Goal: Communication & Community: Answer question/provide support

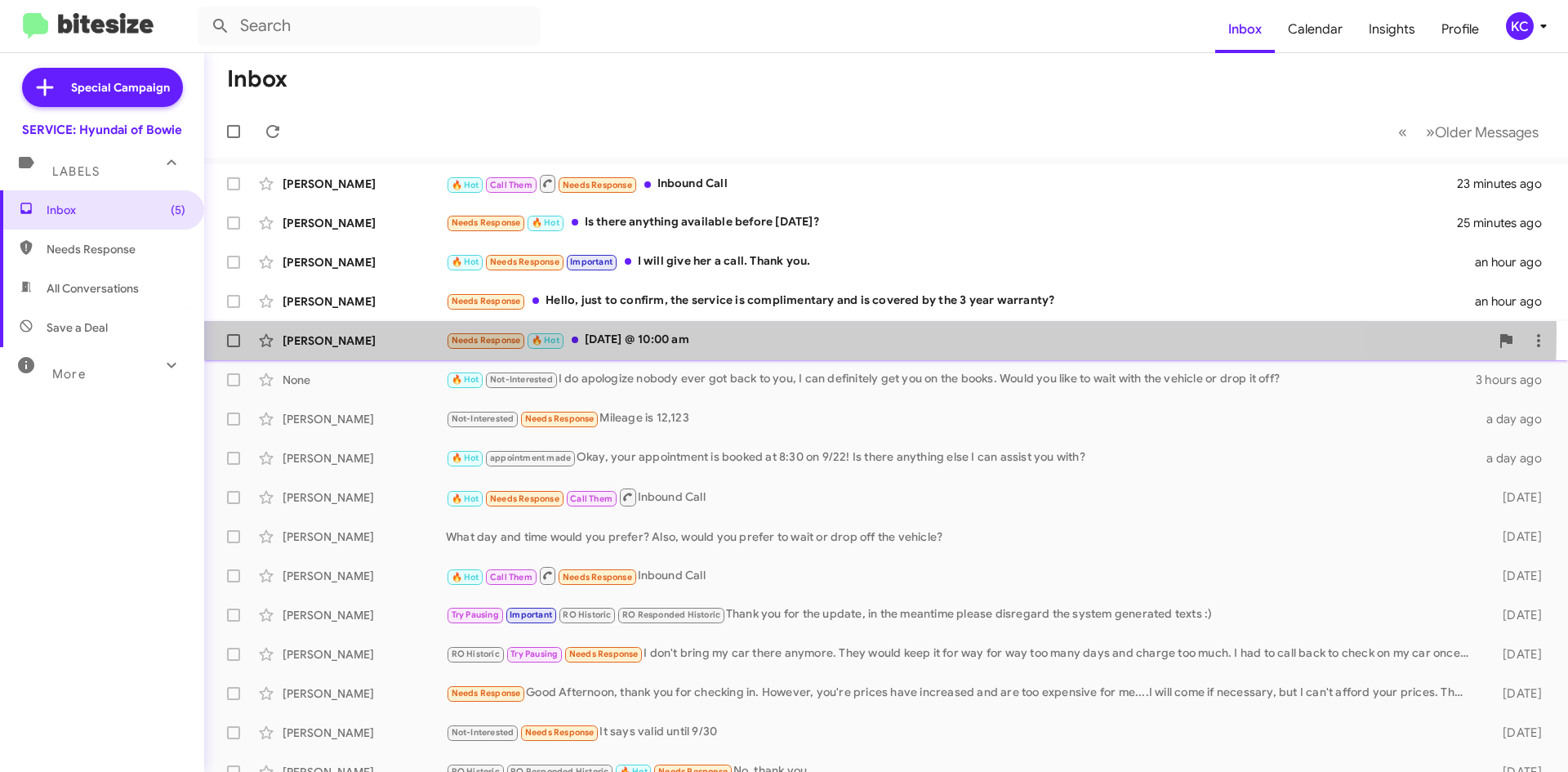
click at [735, 331] on div "Needs Response 🔥 Hot [DATE] @ 10:00 am" at bounding box center [968, 341] width 1044 height 19
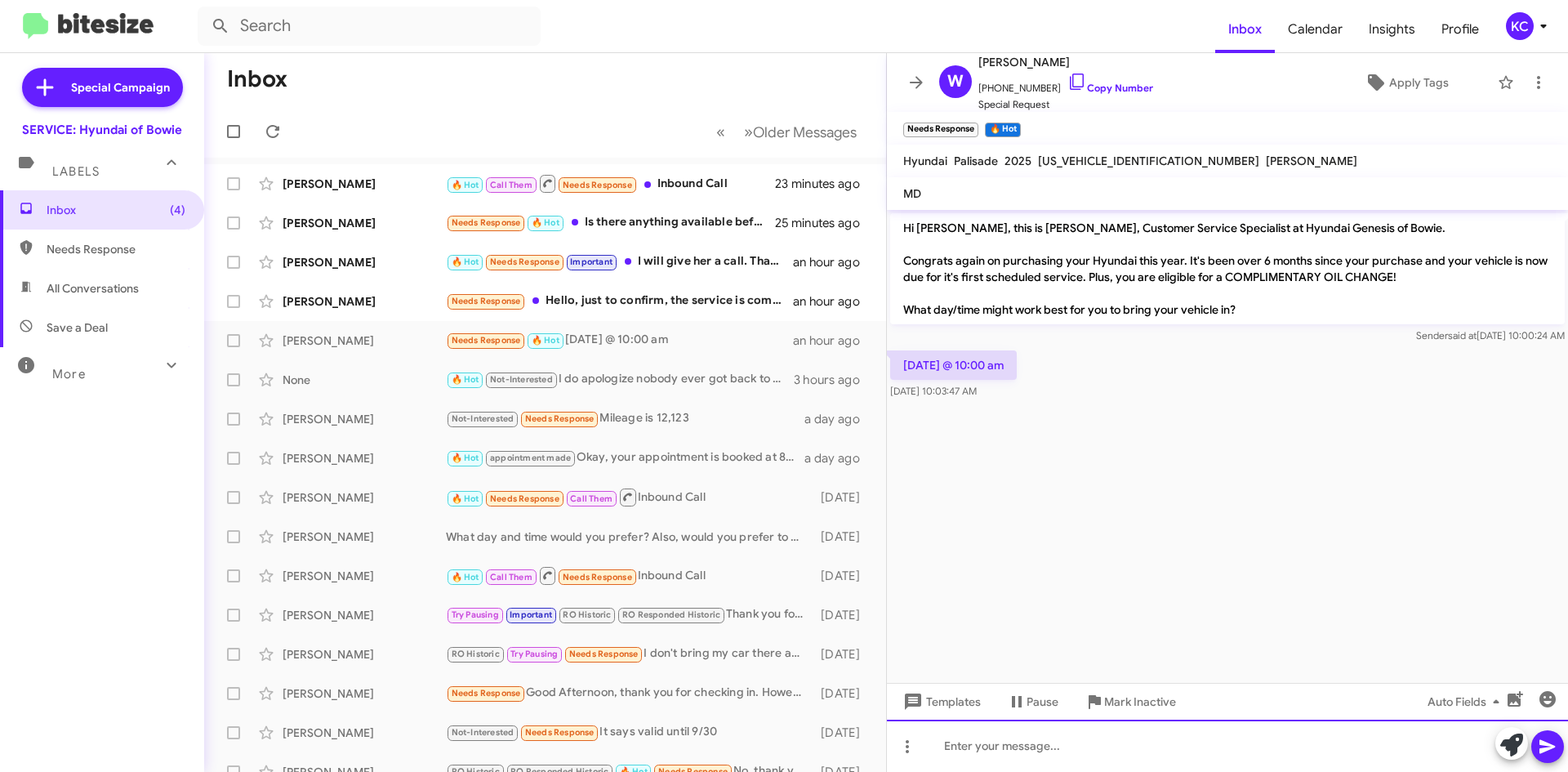
click at [1105, 755] on div at bounding box center [1227, 745] width 681 height 52
click at [1058, 743] on div "Would you like to wait or drop off you car?" at bounding box center [1227, 745] width 681 height 52
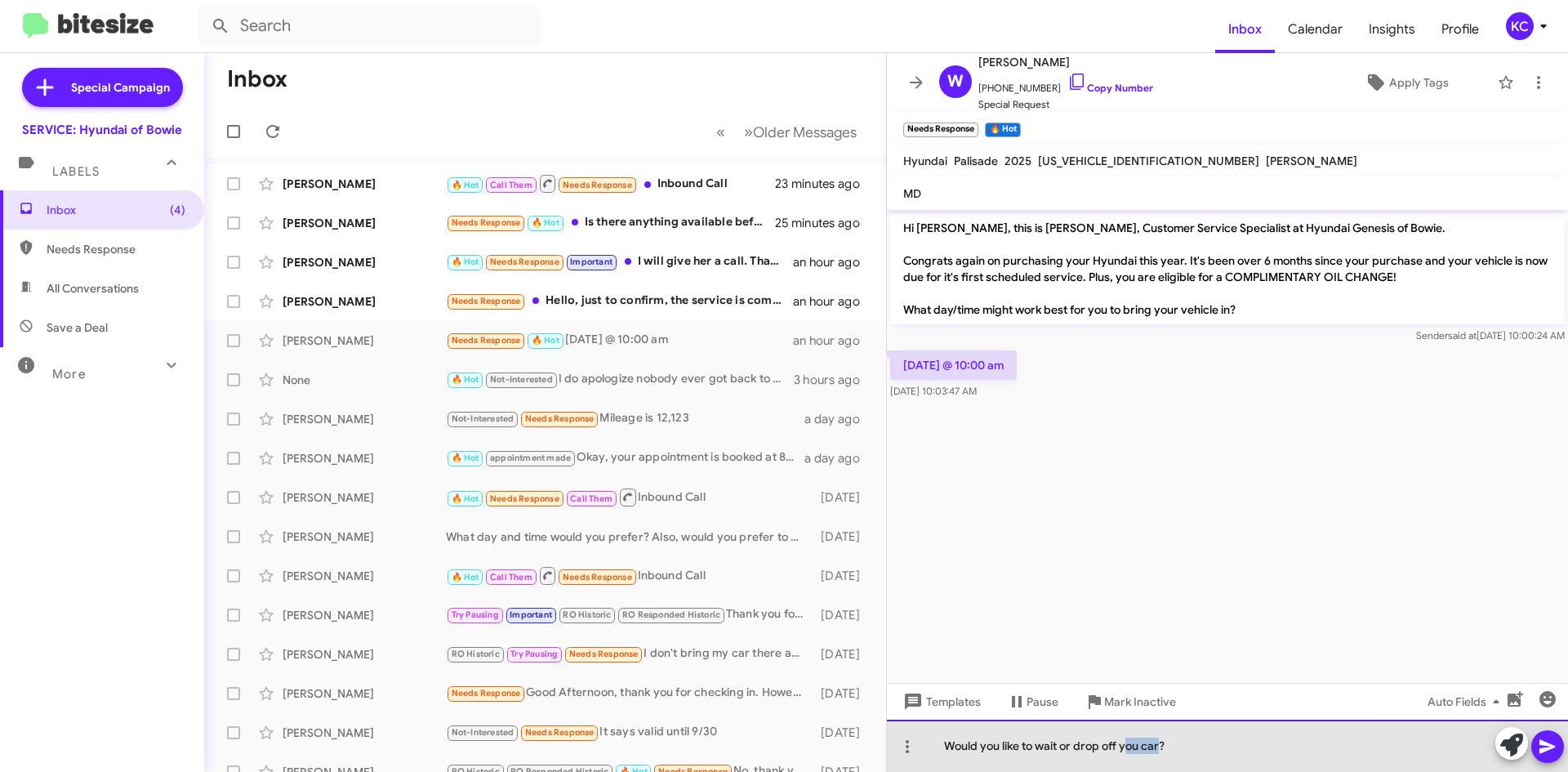
drag, startPoint x: 1160, startPoint y: 746, endPoint x: 1128, endPoint y: 755, distance: 33.2
click at [1128, 755] on div "Would you like to wait or drop off you car?" at bounding box center [1227, 745] width 681 height 52
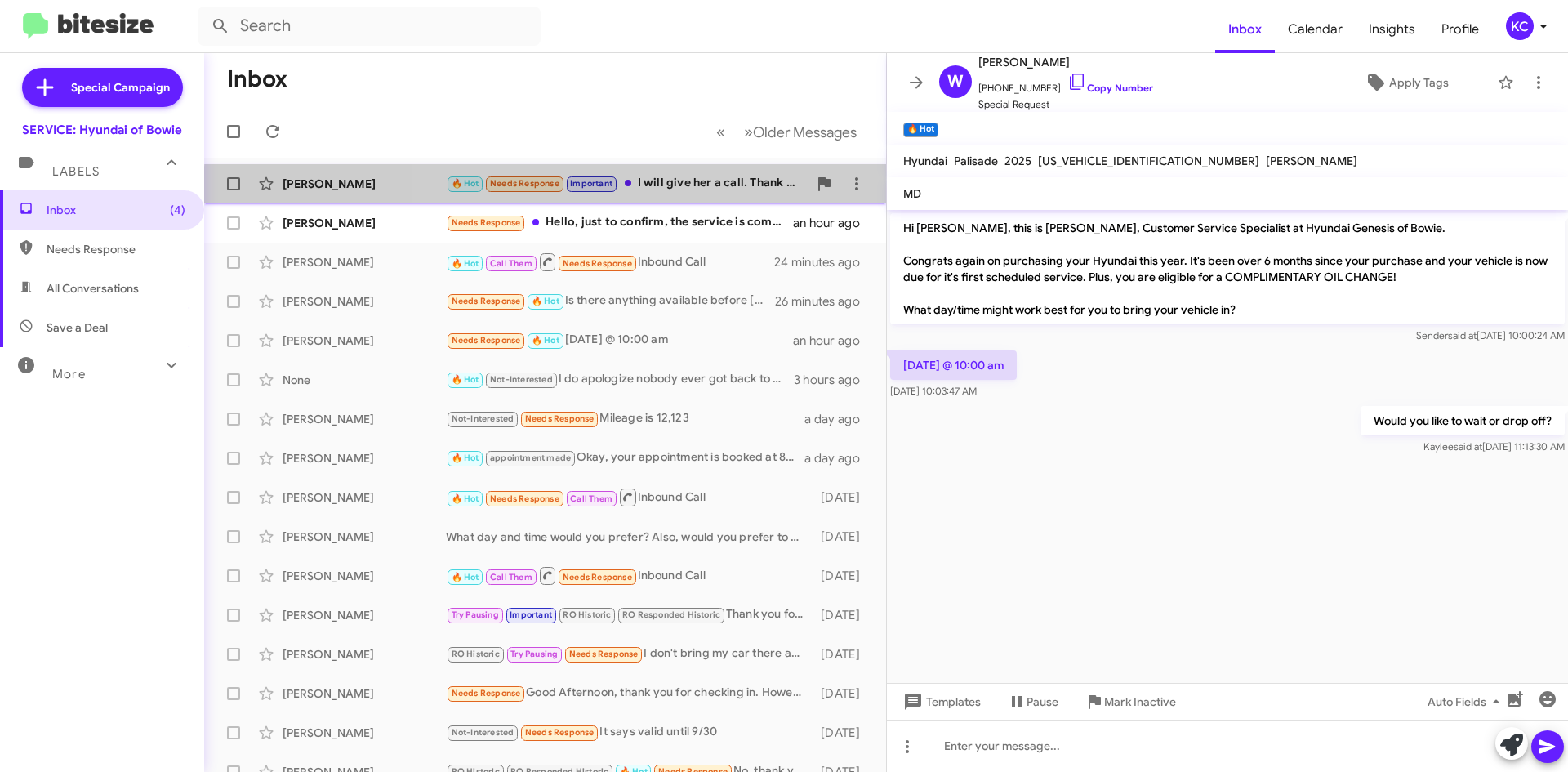
click at [712, 195] on div "Autumn Tripp 🔥 Hot Needs Response Important I will give her a call. Thank you. …" at bounding box center [545, 183] width 656 height 32
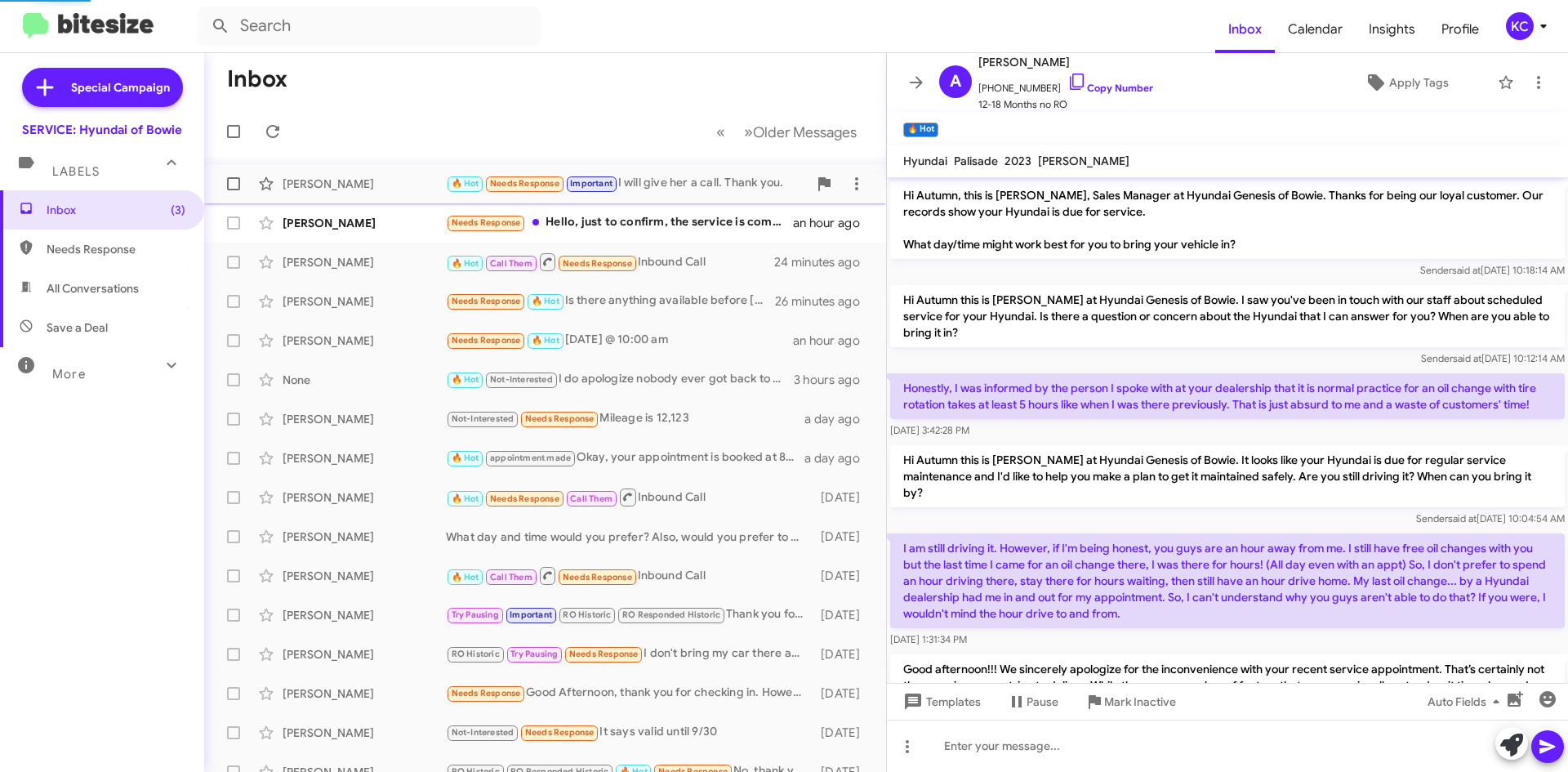
scroll to position [743, 0]
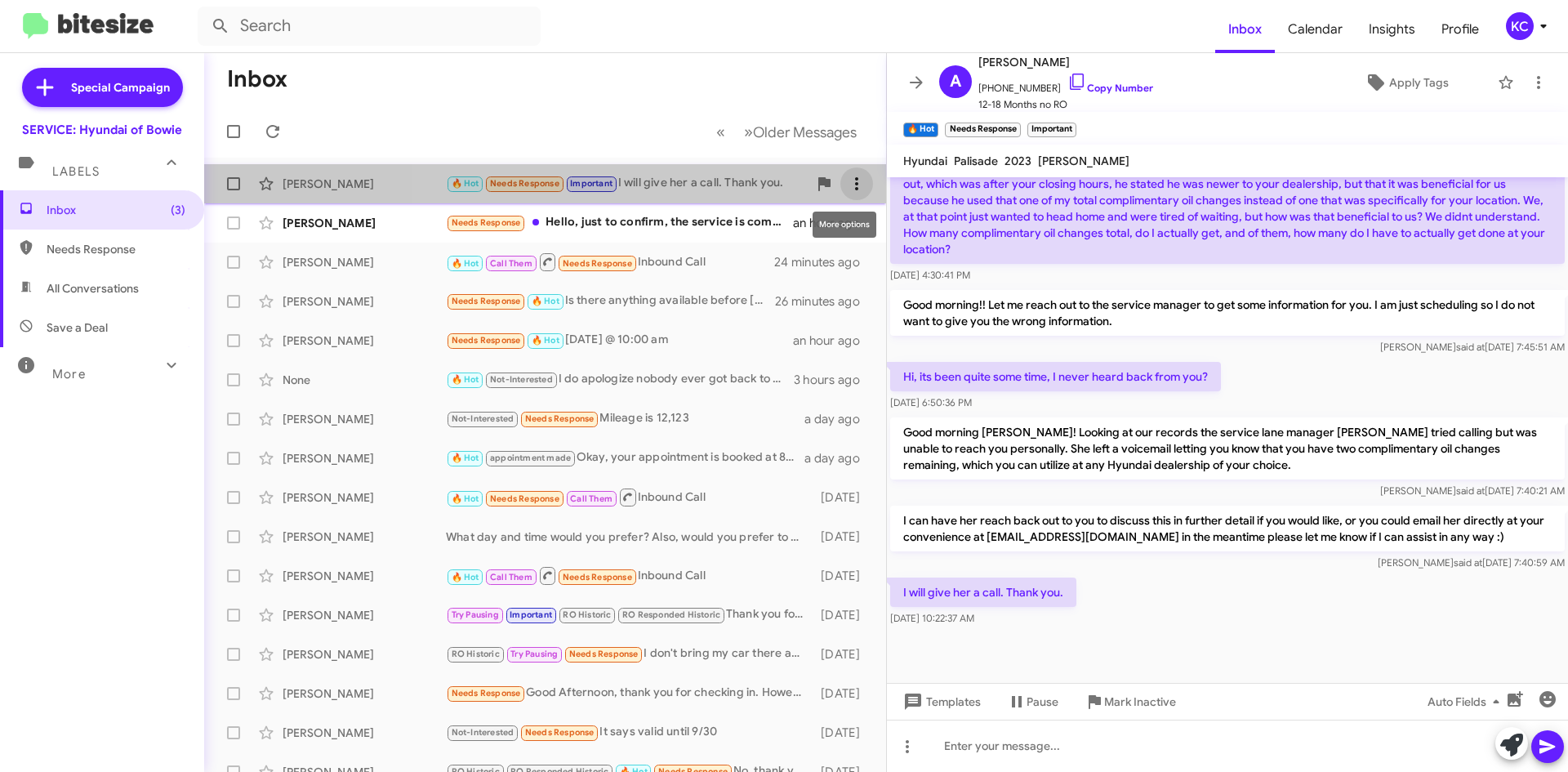
click at [847, 179] on icon at bounding box center [856, 183] width 20 height 20
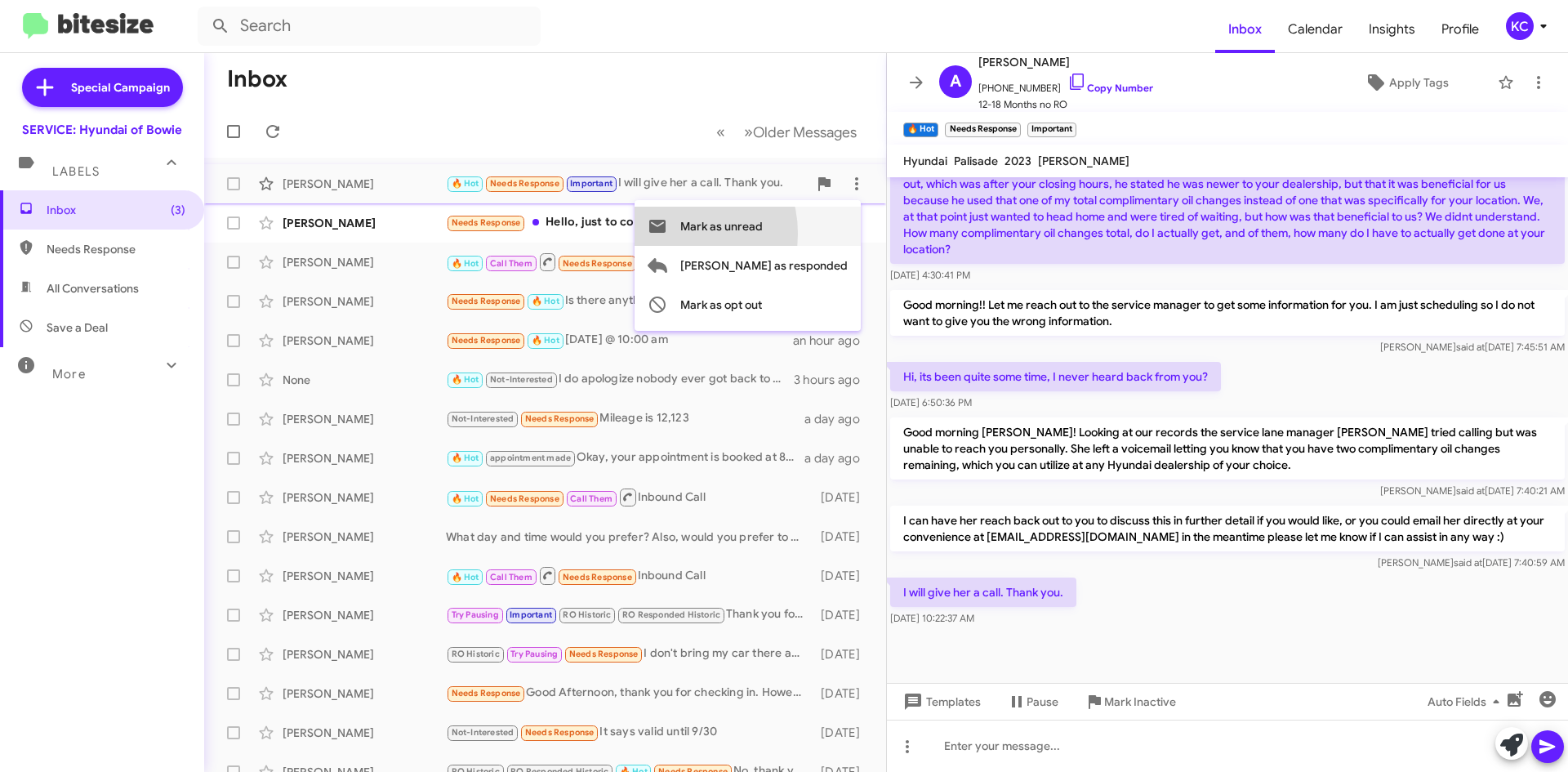
click at [739, 234] on button "Mark as unread" at bounding box center [747, 225] width 226 height 39
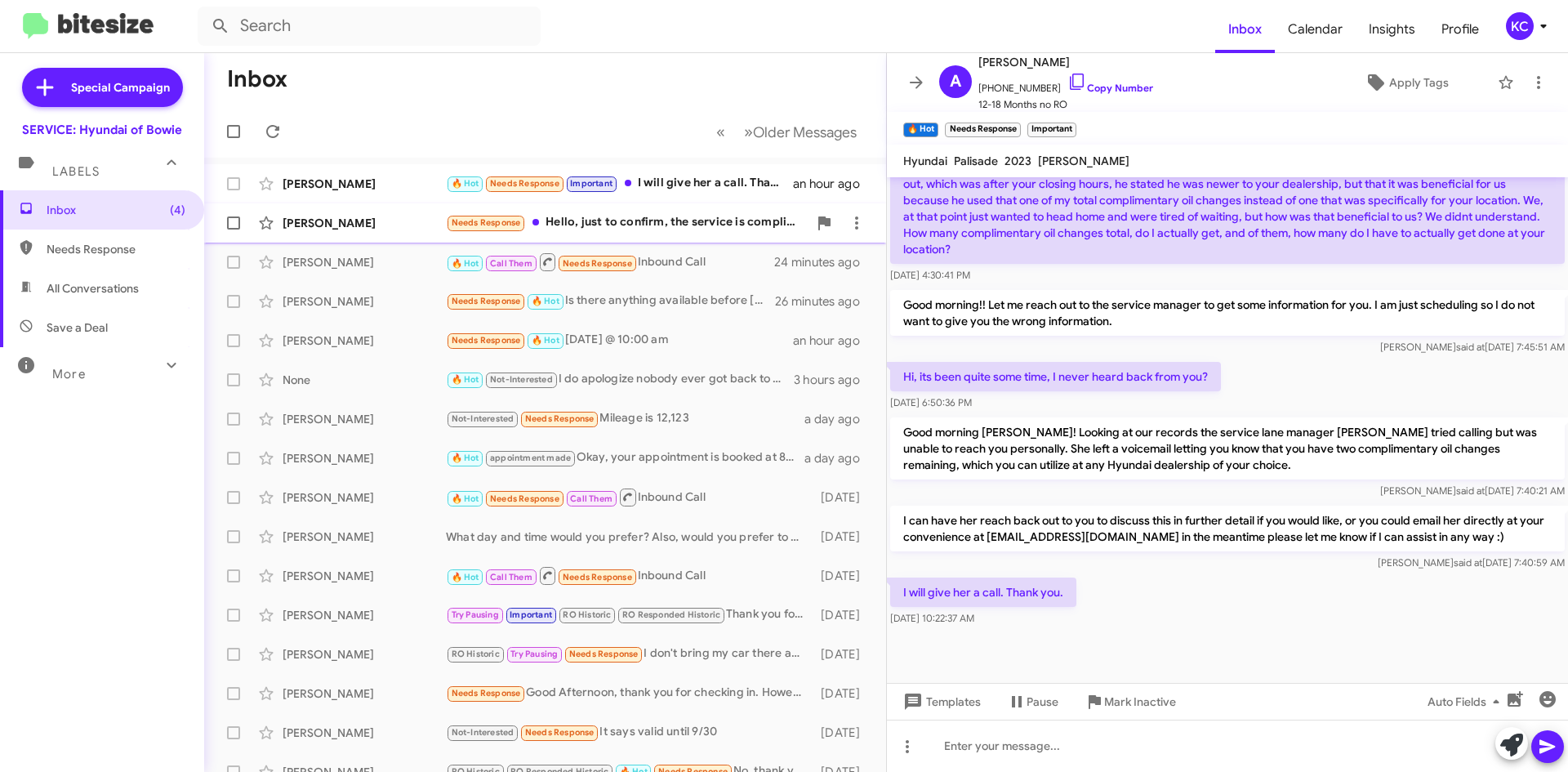
click at [706, 231] on div "Needs Response Hello, just to confirm, the service is complimentary and is cove…" at bounding box center [626, 222] width 362 height 19
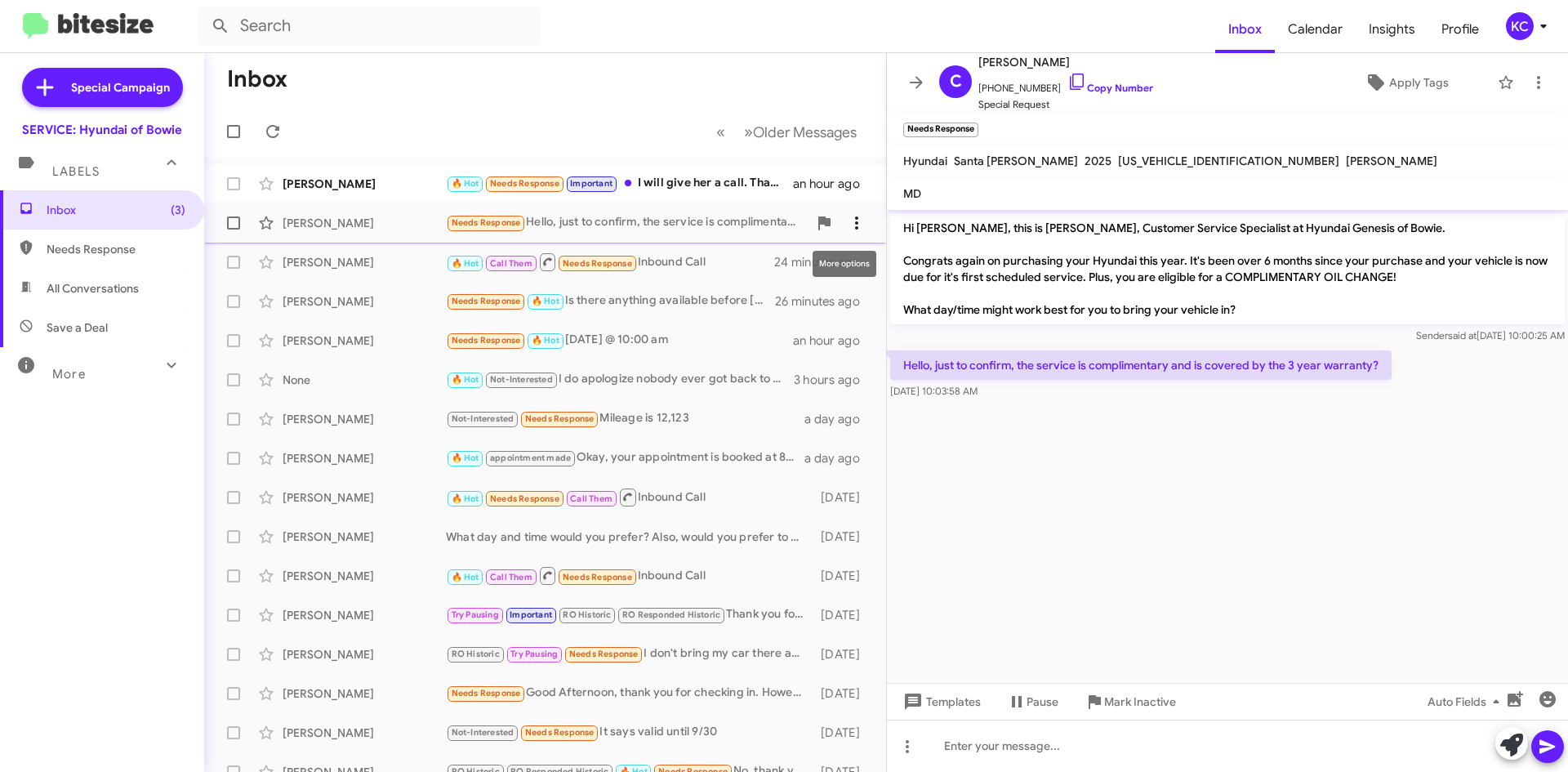
click at [847, 218] on icon at bounding box center [856, 222] width 20 height 20
click at [763, 249] on span "Mark as unread" at bounding box center [721, 265] width 82 height 39
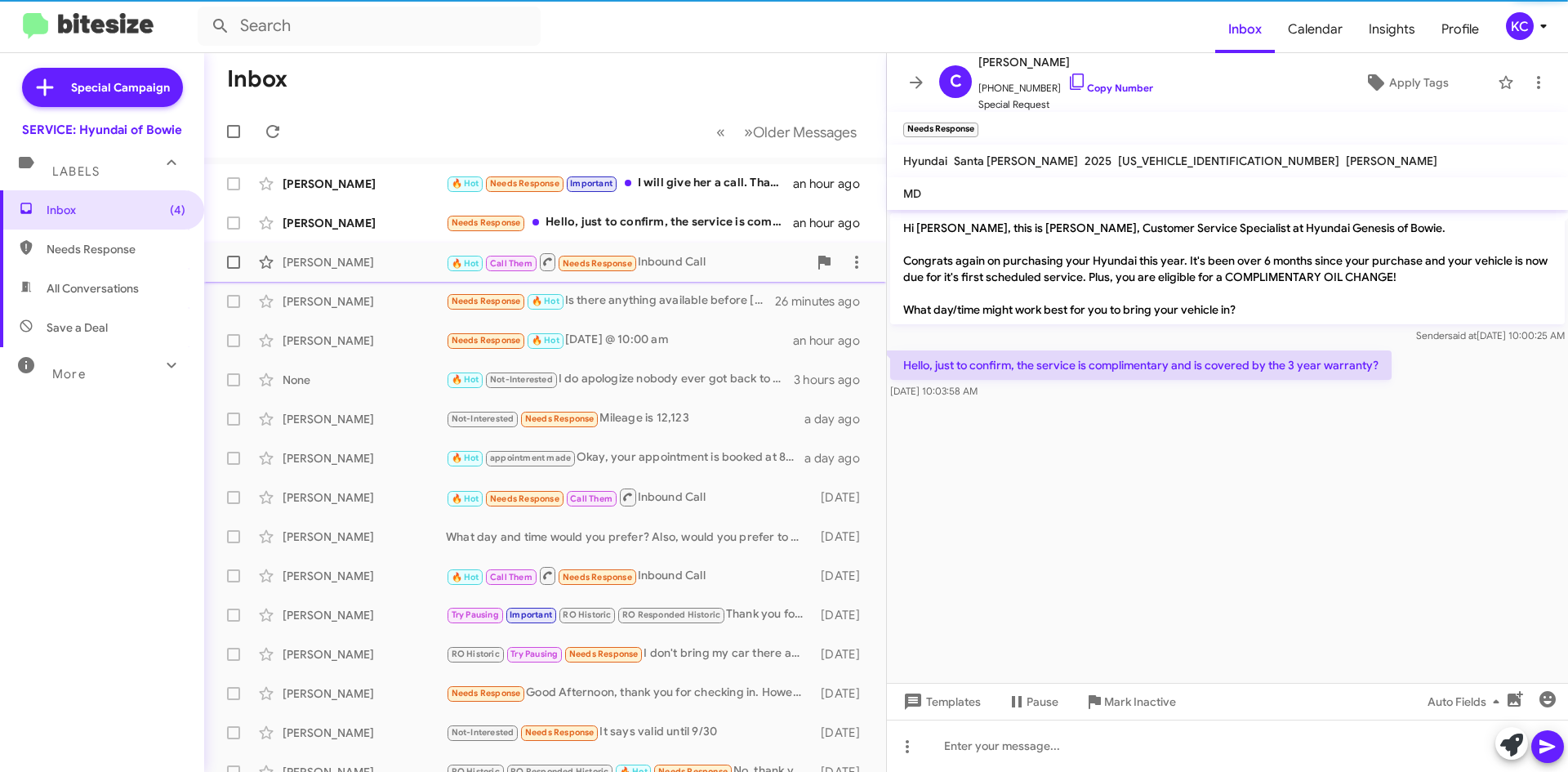
click at [728, 269] on div "🔥 Hot Call Them Needs Response Inbound Call" at bounding box center [626, 261] width 362 height 20
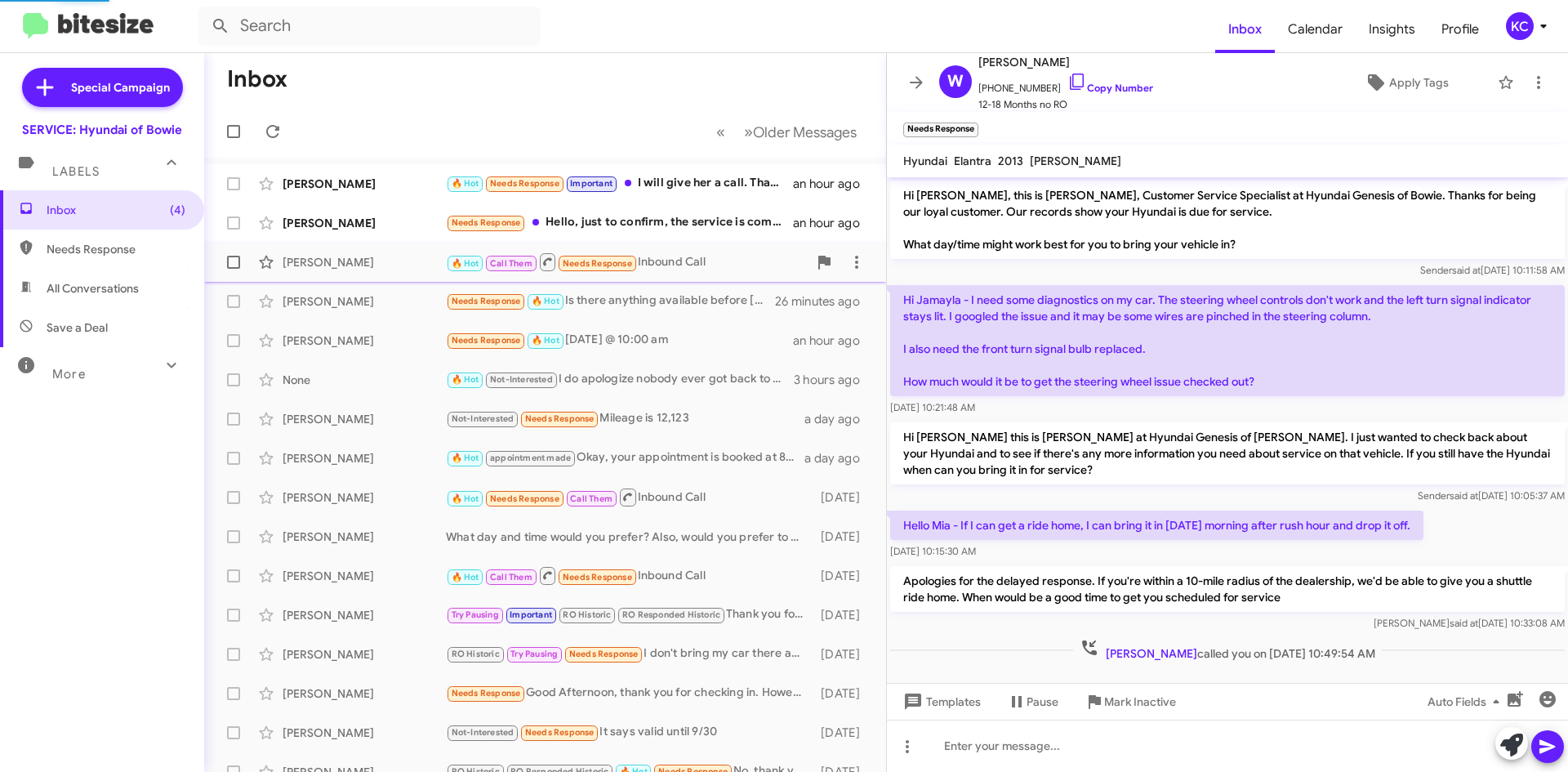
scroll to position [7, 0]
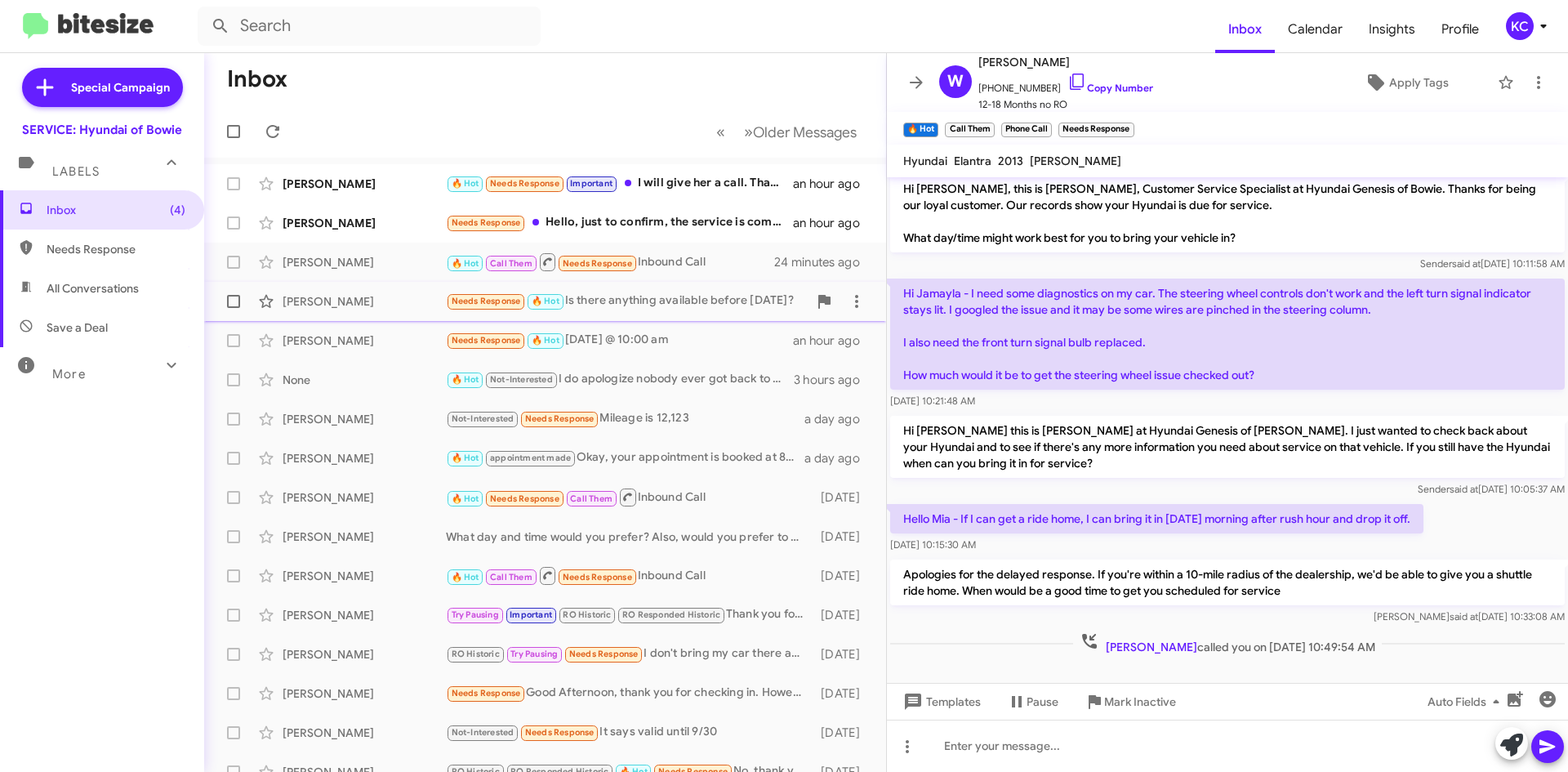
click at [732, 296] on div "Needs Response 🔥 Hot Is there anything available before this Thursday?" at bounding box center [626, 301] width 362 height 19
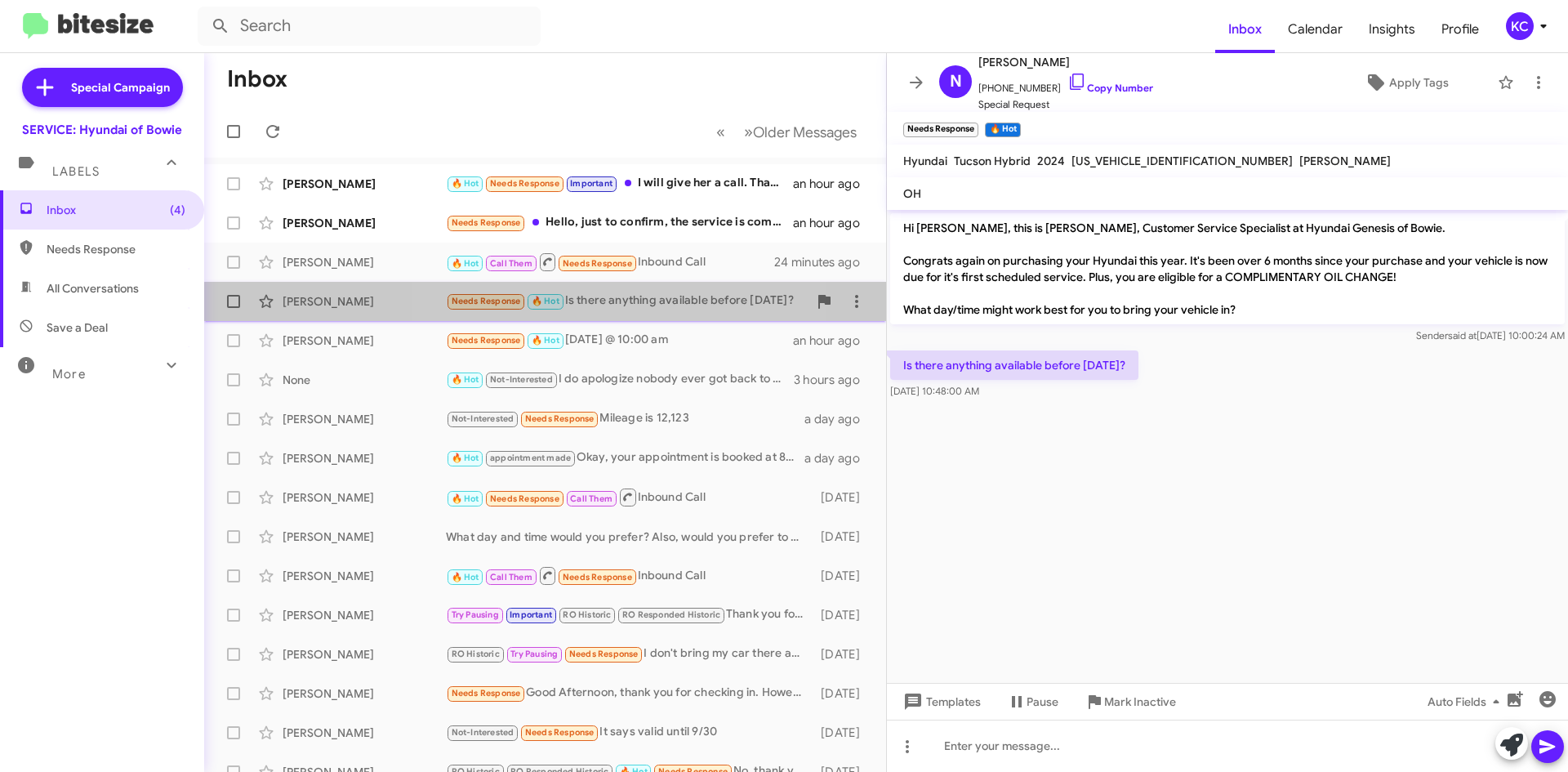
click at [596, 307] on div "Needs Response 🔥 Hot Is there anything available before this Thursday?" at bounding box center [626, 301] width 362 height 19
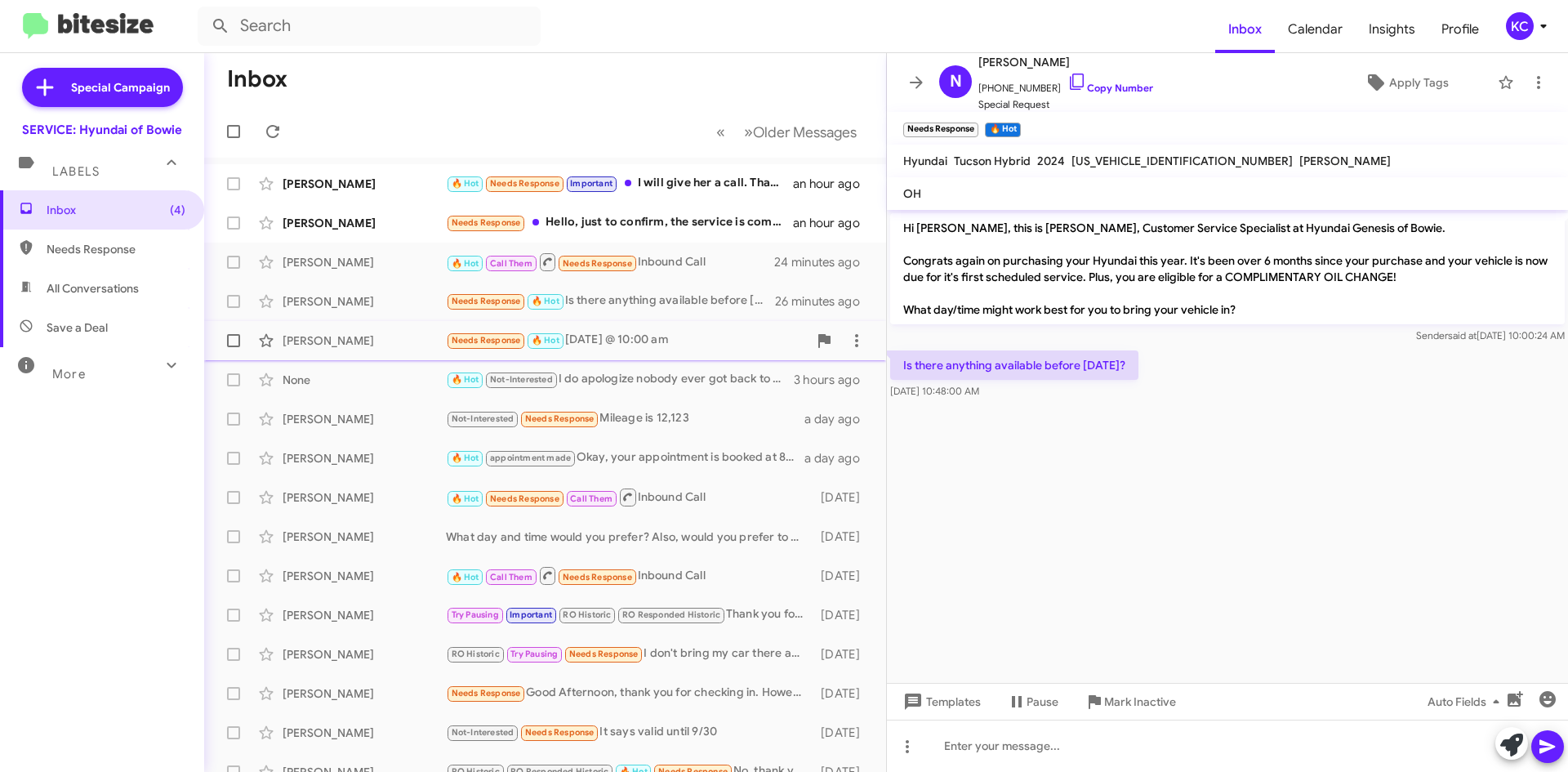
click at [620, 345] on div "Needs Response 🔥 Hot Thursday @ 10:00 am" at bounding box center [626, 341] width 362 height 19
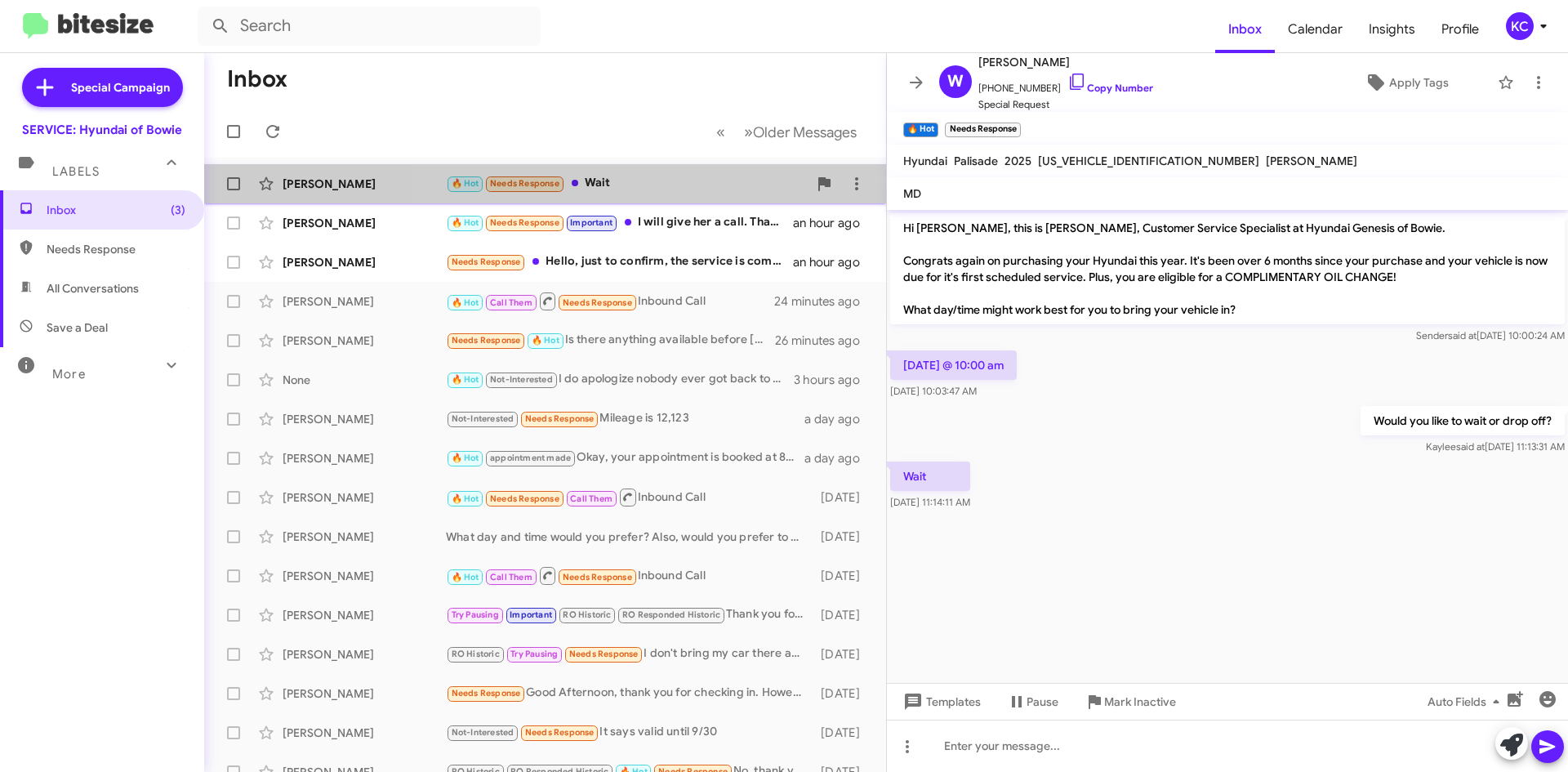
click at [654, 178] on div "🔥 Hot Needs Response Wait" at bounding box center [626, 183] width 362 height 19
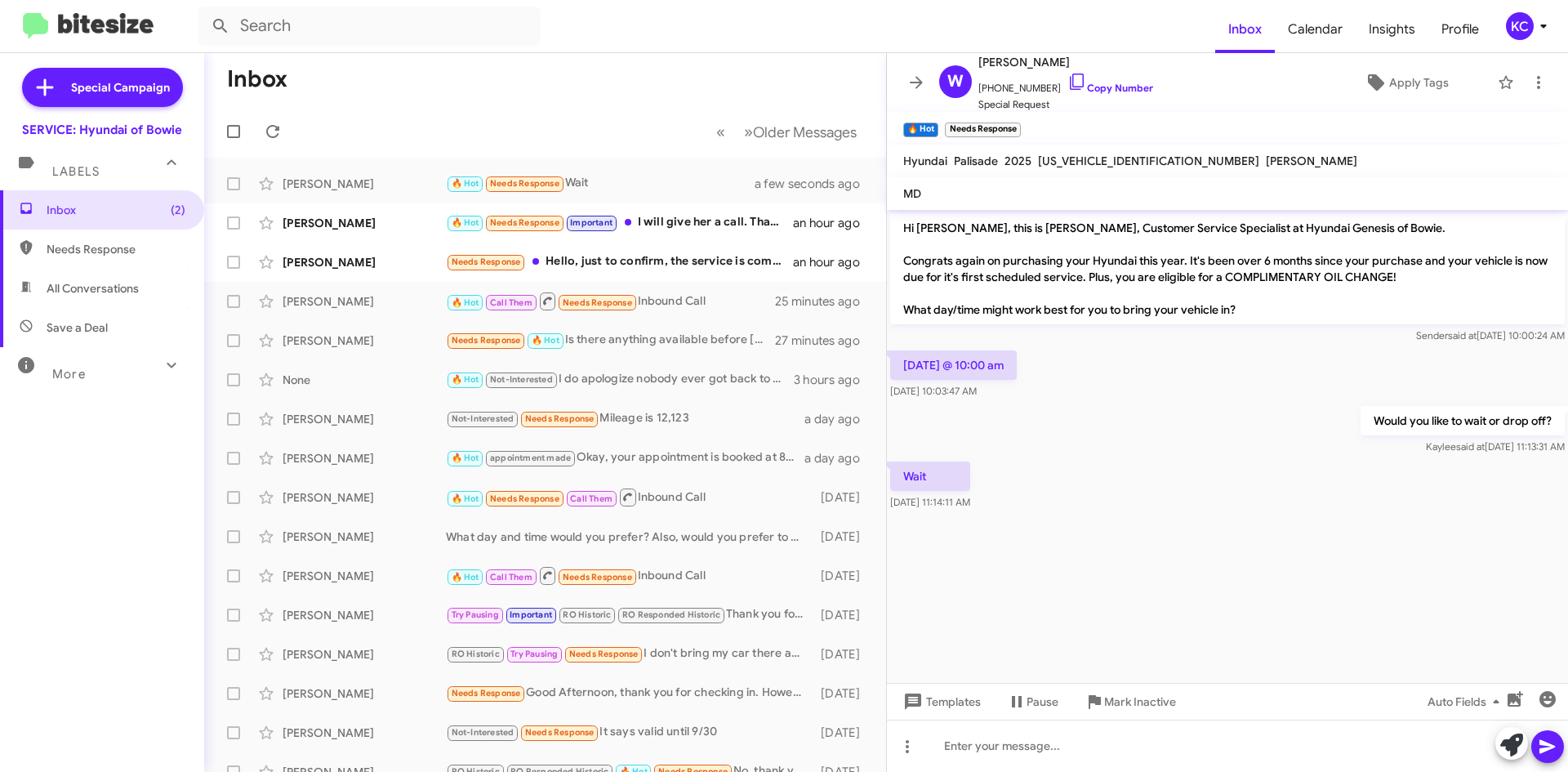
click at [1080, 127] on mat-toolbar "🔥 Hot × Needs Response ×" at bounding box center [1227, 128] width 681 height 32
click at [1071, 78] on icon at bounding box center [1077, 81] width 20 height 20
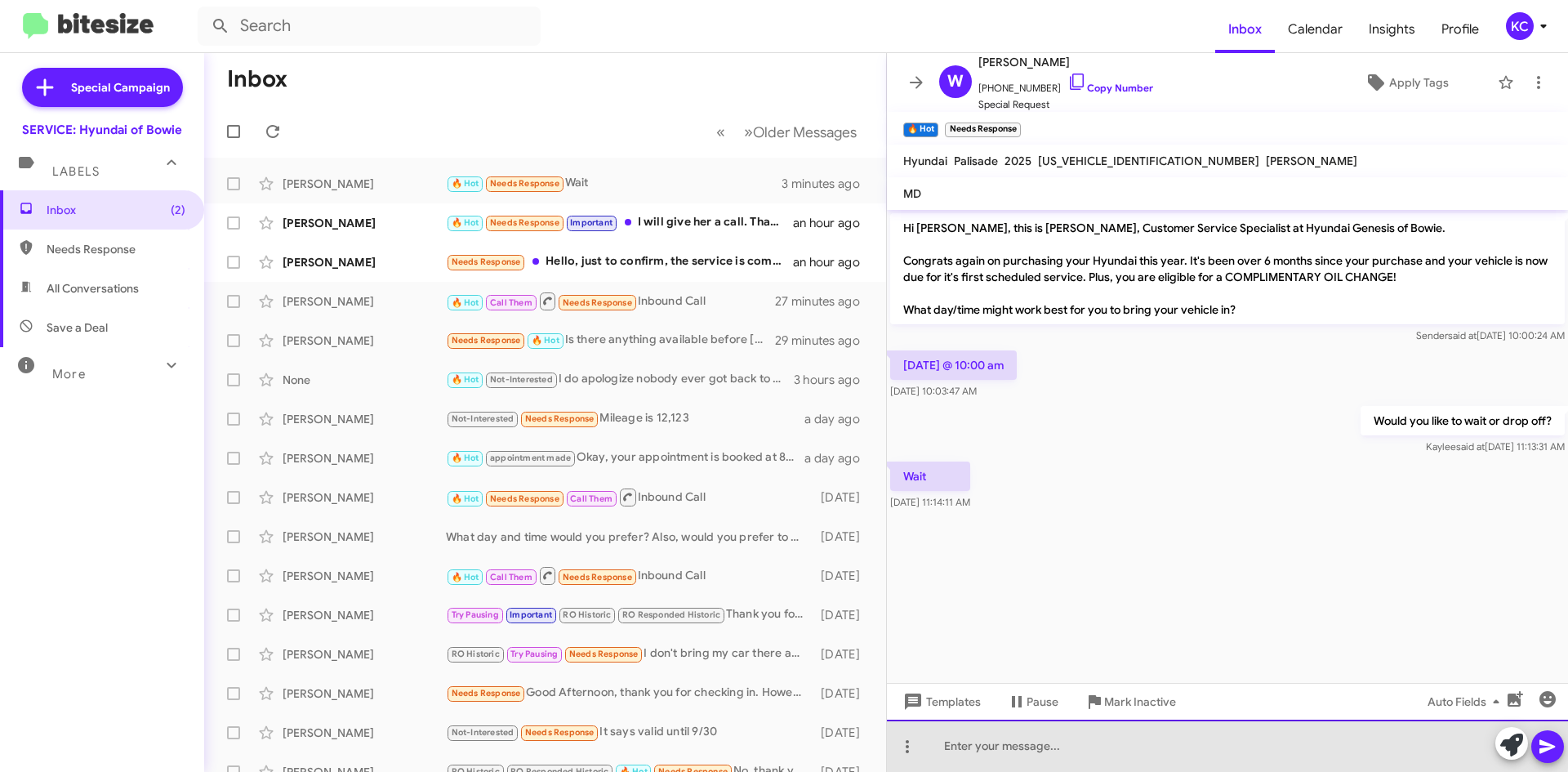
click at [1180, 733] on div at bounding box center [1227, 745] width 681 height 52
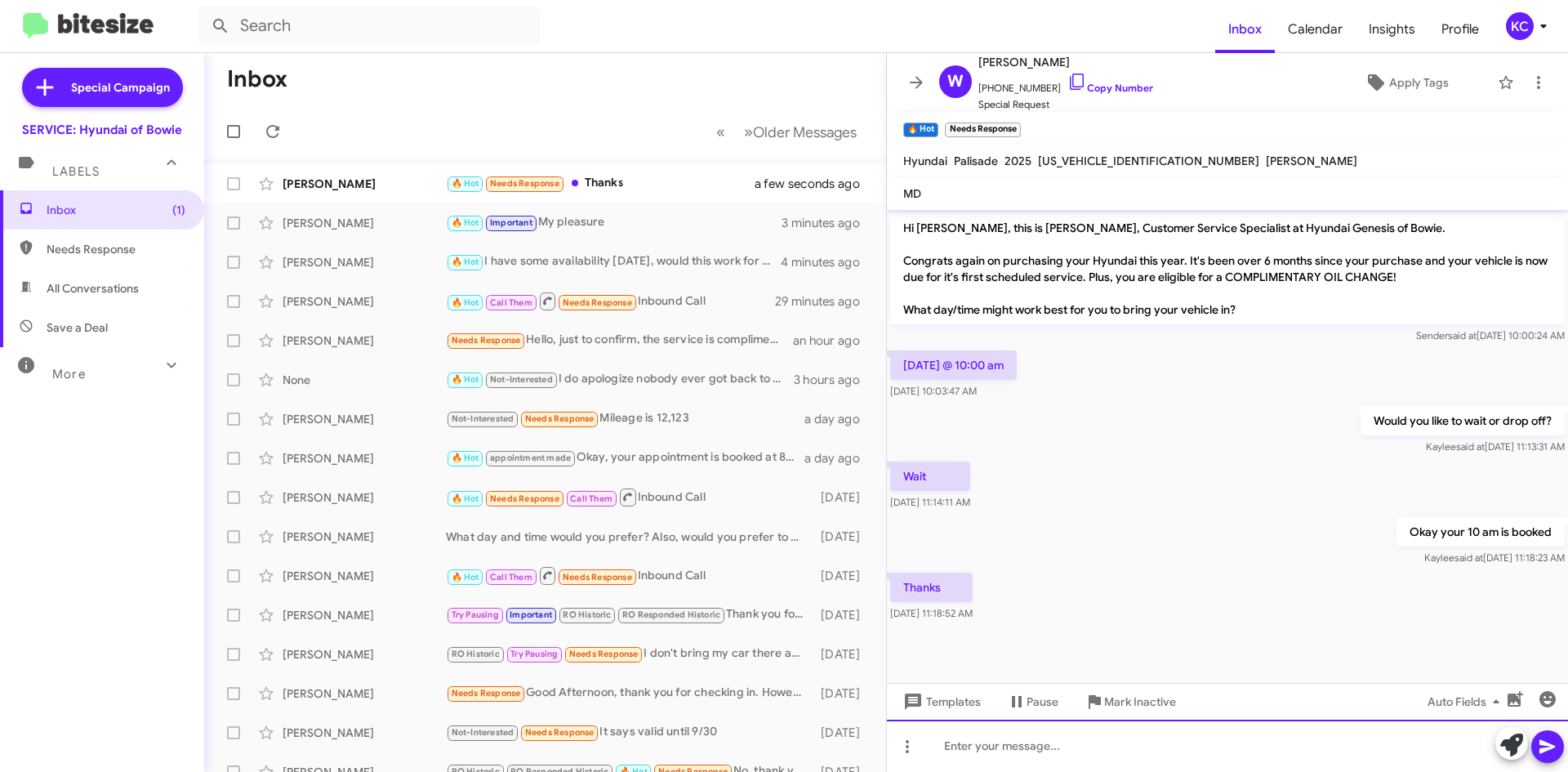
click at [1156, 741] on div at bounding box center [1227, 745] width 681 height 52
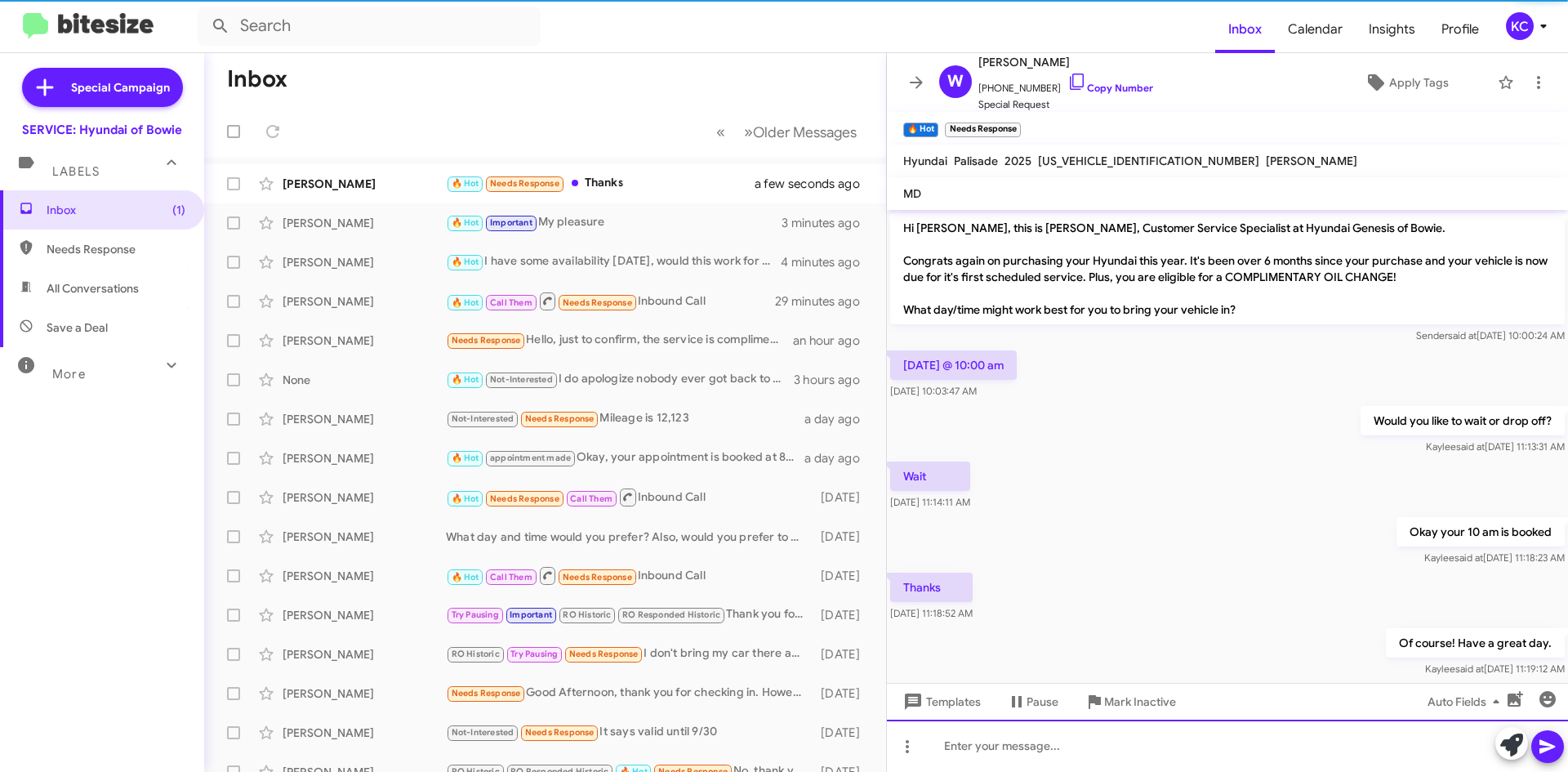
scroll to position [26, 0]
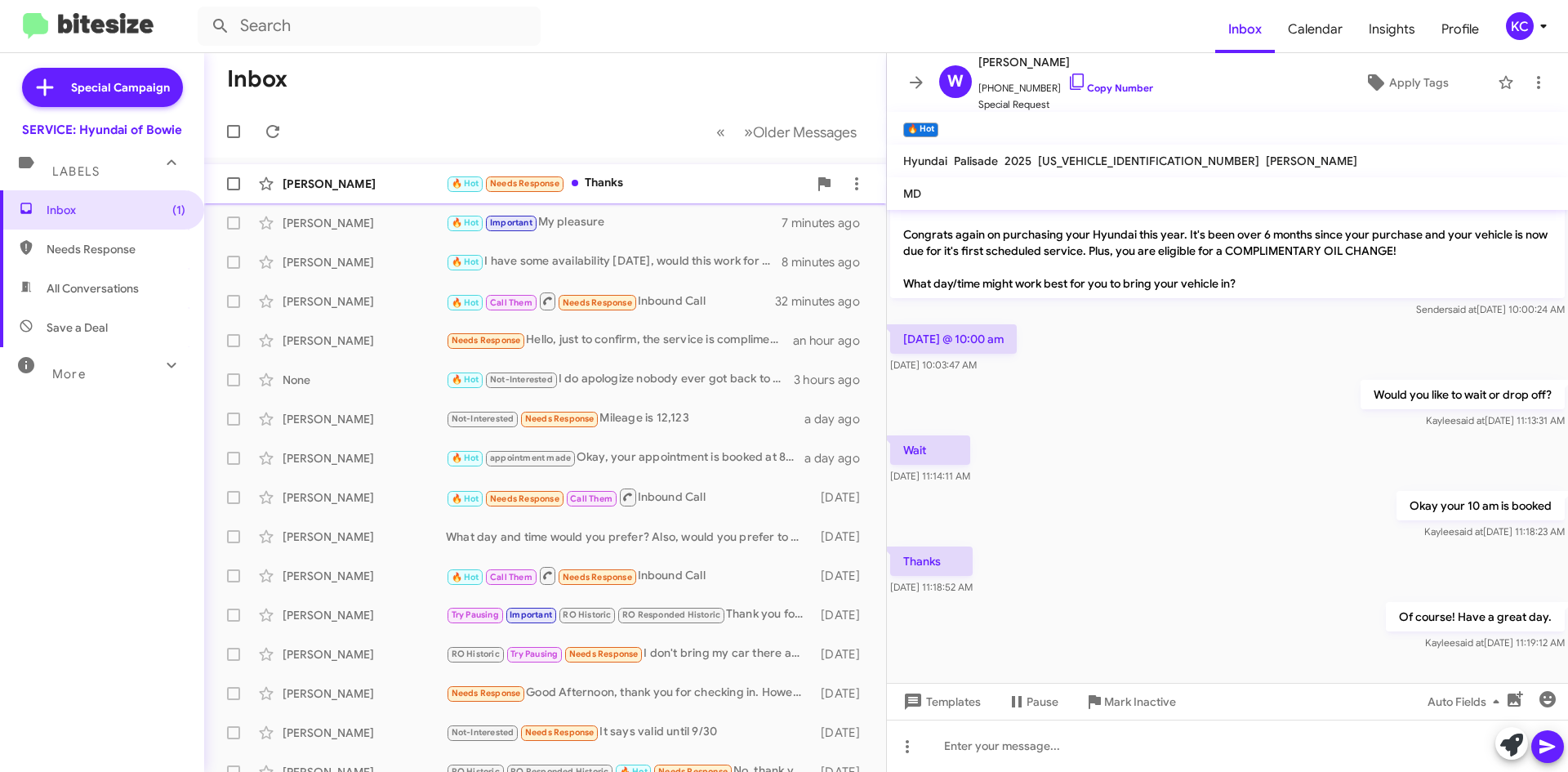
click at [573, 183] on div "🔥 Hot Needs Response Thanks" at bounding box center [626, 183] width 362 height 19
click at [1195, 432] on div "Wait Sep 16, 2025, 11:14:11 AM" at bounding box center [1227, 460] width 681 height 55
click at [596, 67] on mat-toolbar-row "Inbox" at bounding box center [545, 79] width 681 height 52
click at [287, 128] on span at bounding box center [273, 131] width 32 height 20
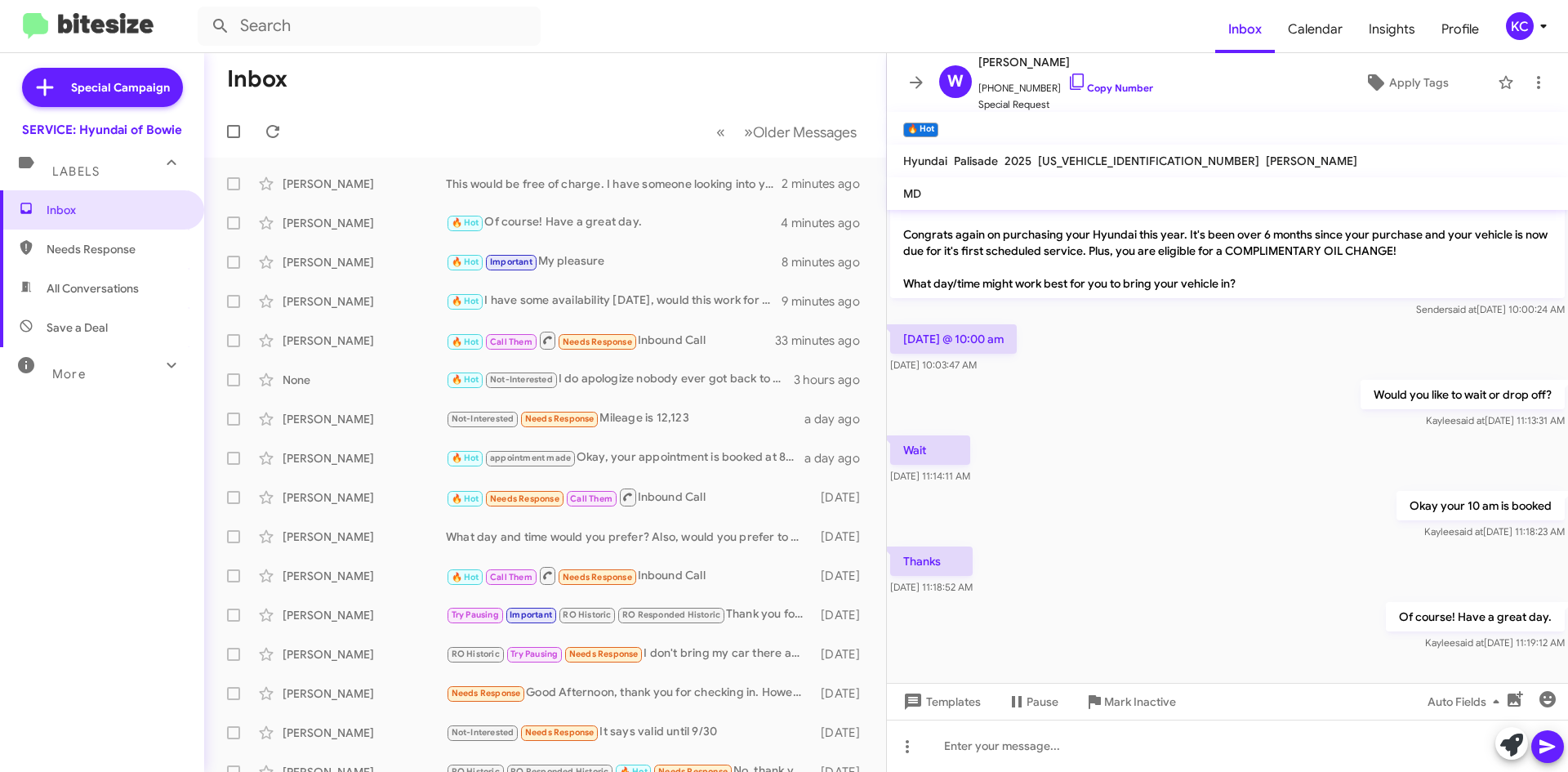
click at [1513, 10] on mat-toolbar "Inbox Calendar Insights Profile KC" at bounding box center [784, 26] width 1568 height 52
click at [1514, 14] on div "KC" at bounding box center [1519, 26] width 28 height 28
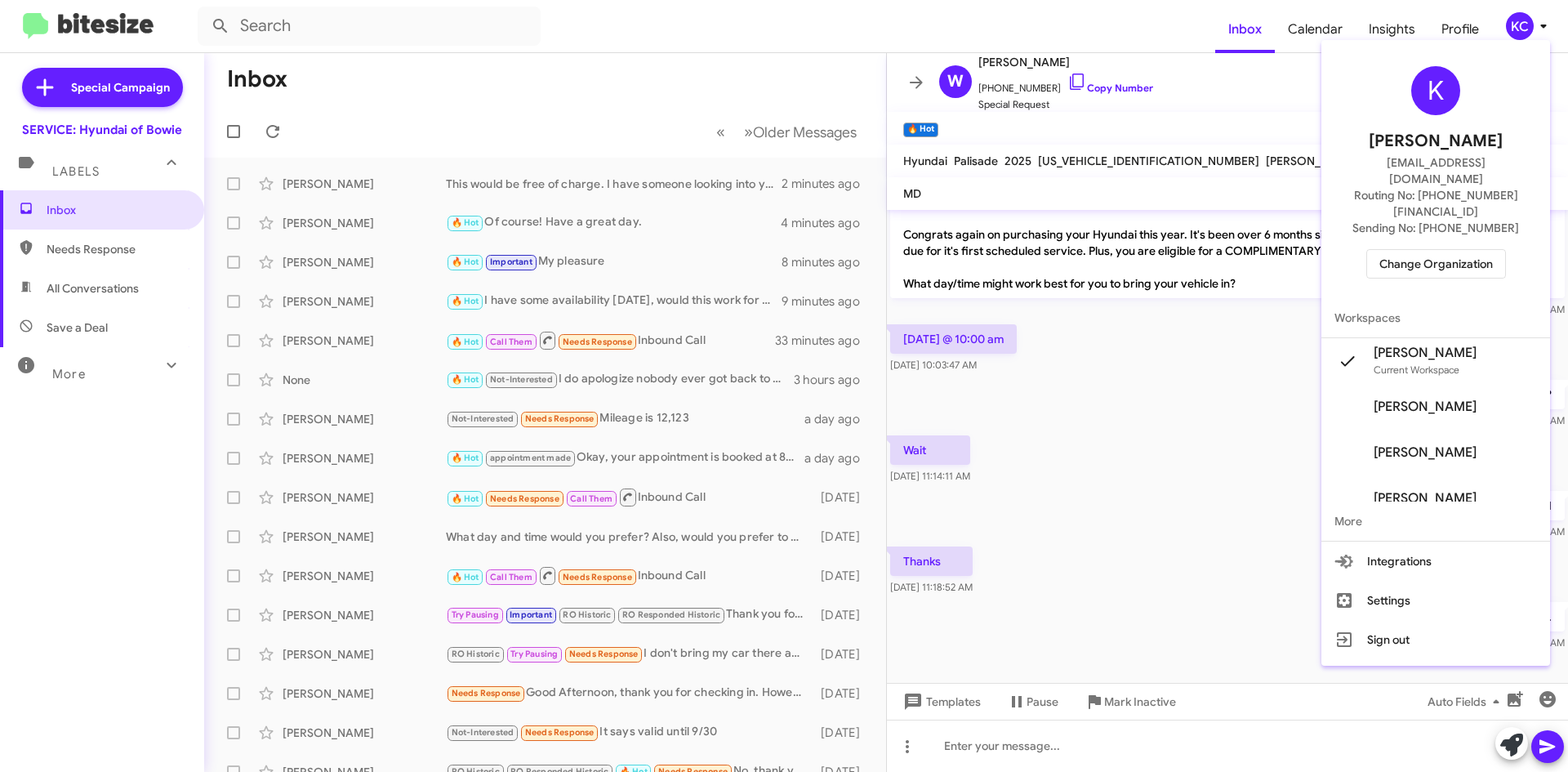
click at [1490, 250] on span "Change Organization" at bounding box center [1435, 263] width 114 height 28
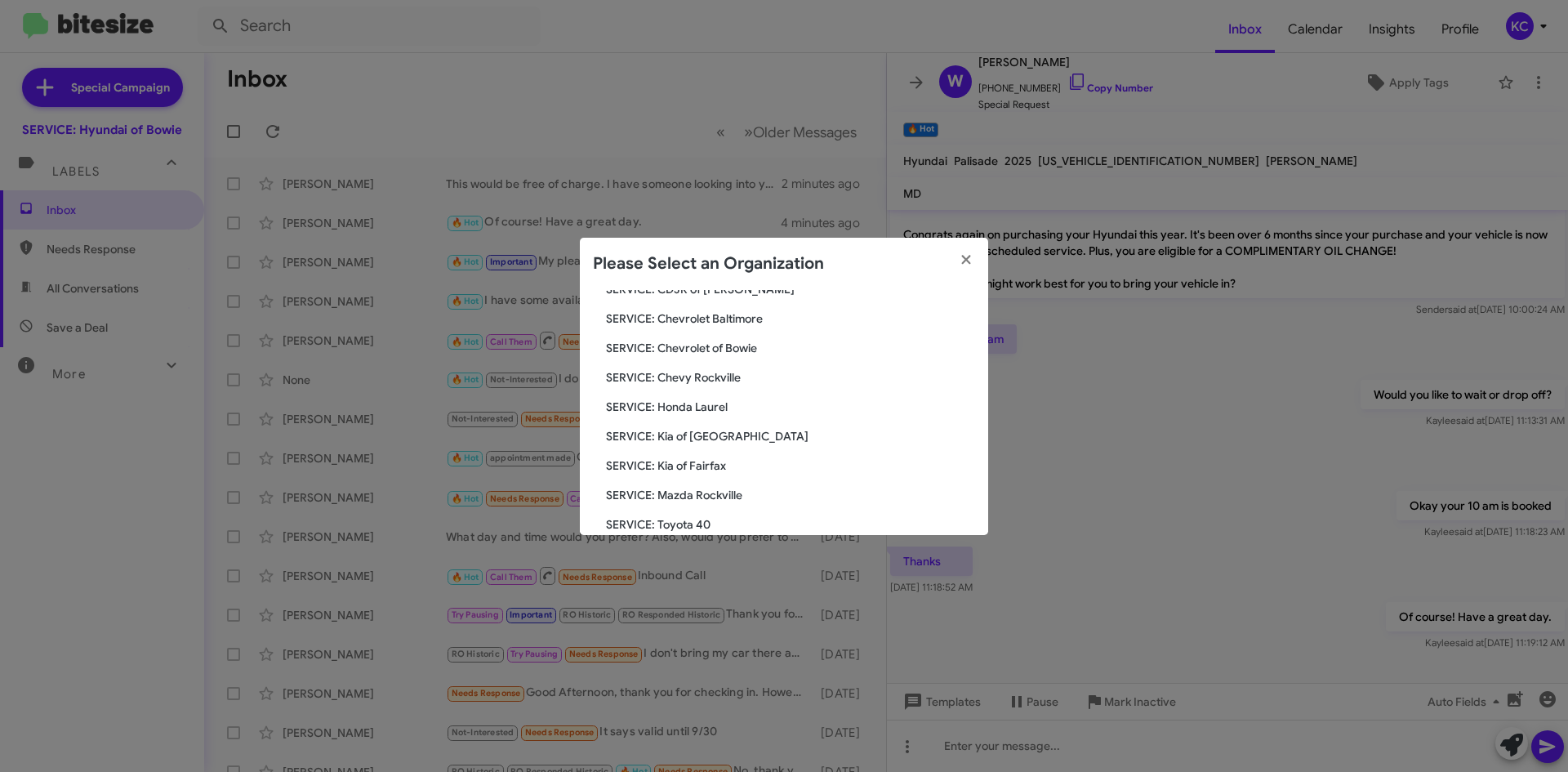
scroll to position [163, 0]
drag, startPoint x: 731, startPoint y: 481, endPoint x: 731, endPoint y: 456, distance: 25.0
click at [731, 456] on div "Search SERVICE: Hyundai of Bowie Current Org SERVICE: CDJR Baltimore SERVICE: C…" at bounding box center [784, 412] width 408 height 245
click at [731, 455] on span "SERVICE: Kia of Fairfax" at bounding box center [790, 462] width 369 height 16
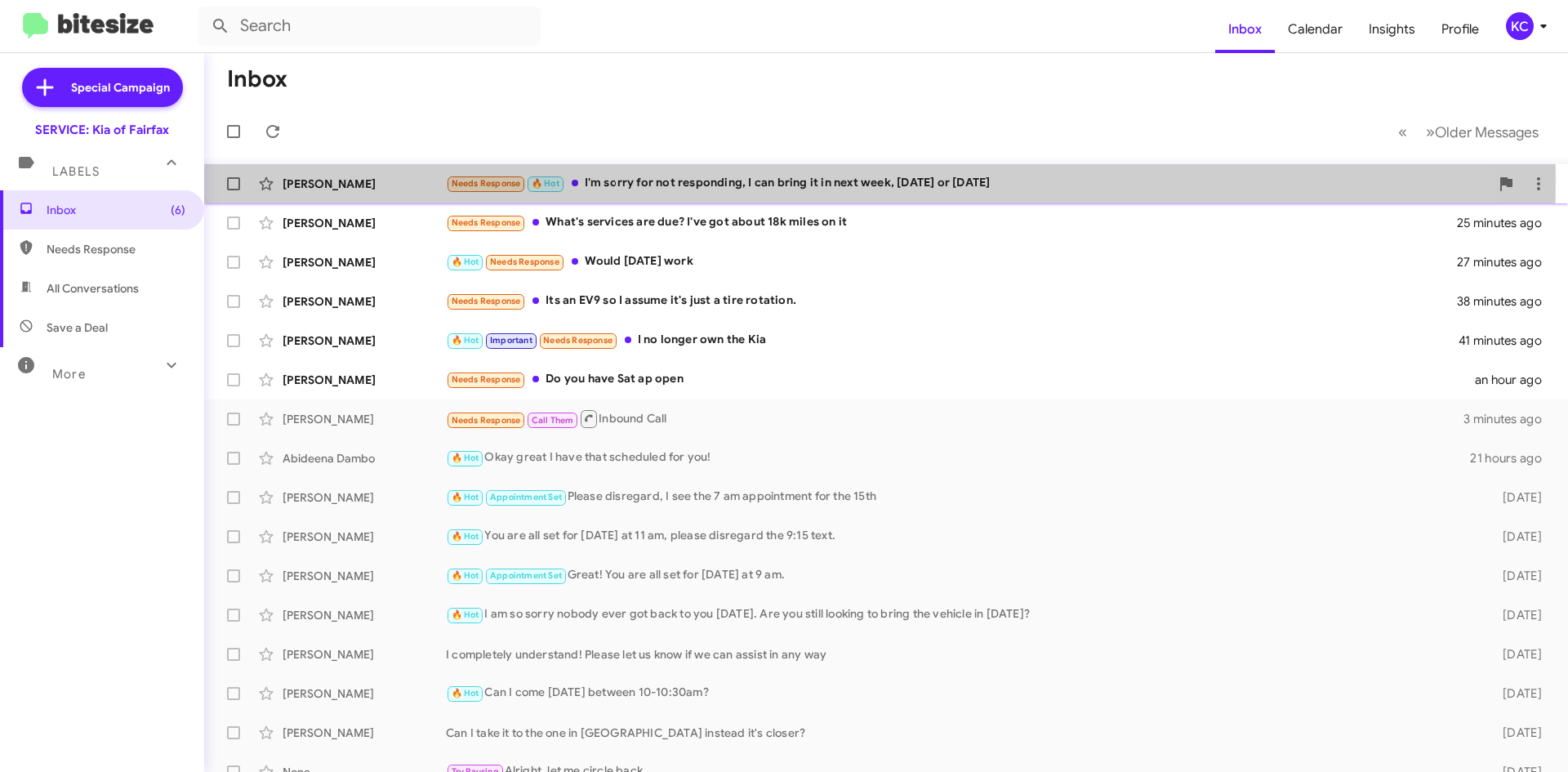
click at [592, 178] on div "Needs Response 🔥 Hot I'm sorry for not responding, I can bring it in next week,…" at bounding box center [968, 183] width 1044 height 19
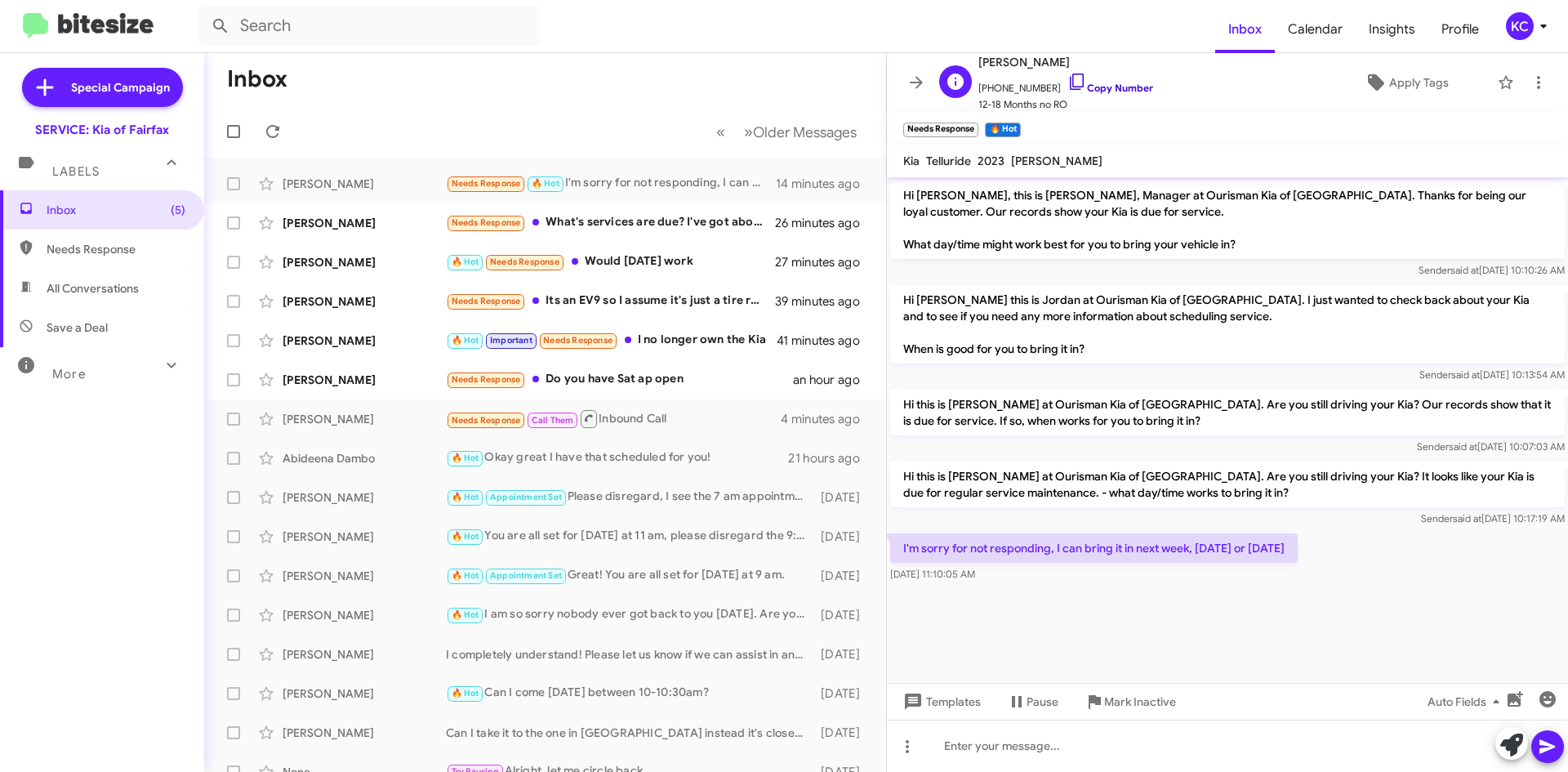
click at [1067, 80] on icon at bounding box center [1077, 81] width 20 height 20
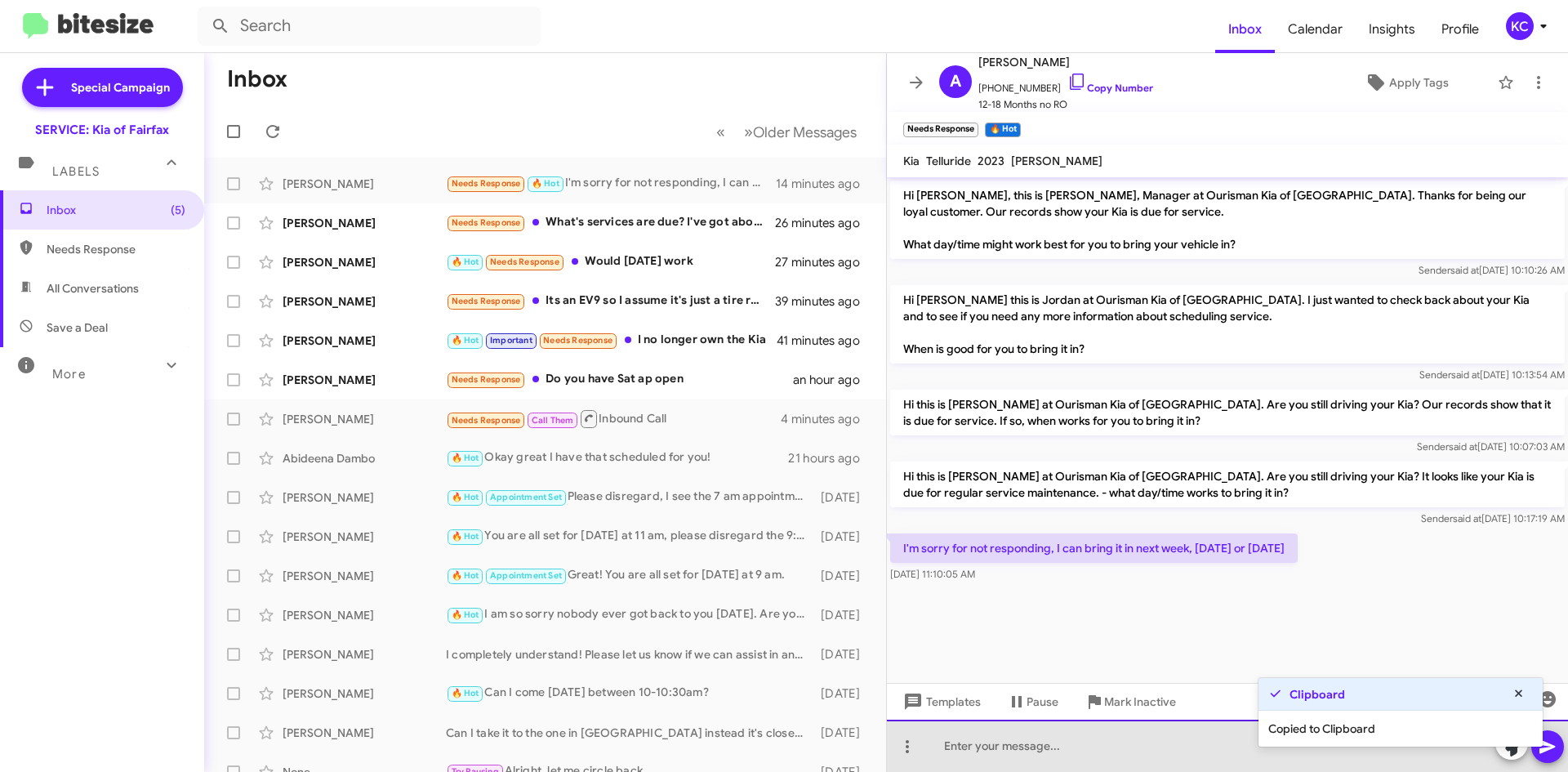
click at [1032, 756] on div at bounding box center [1227, 745] width 681 height 52
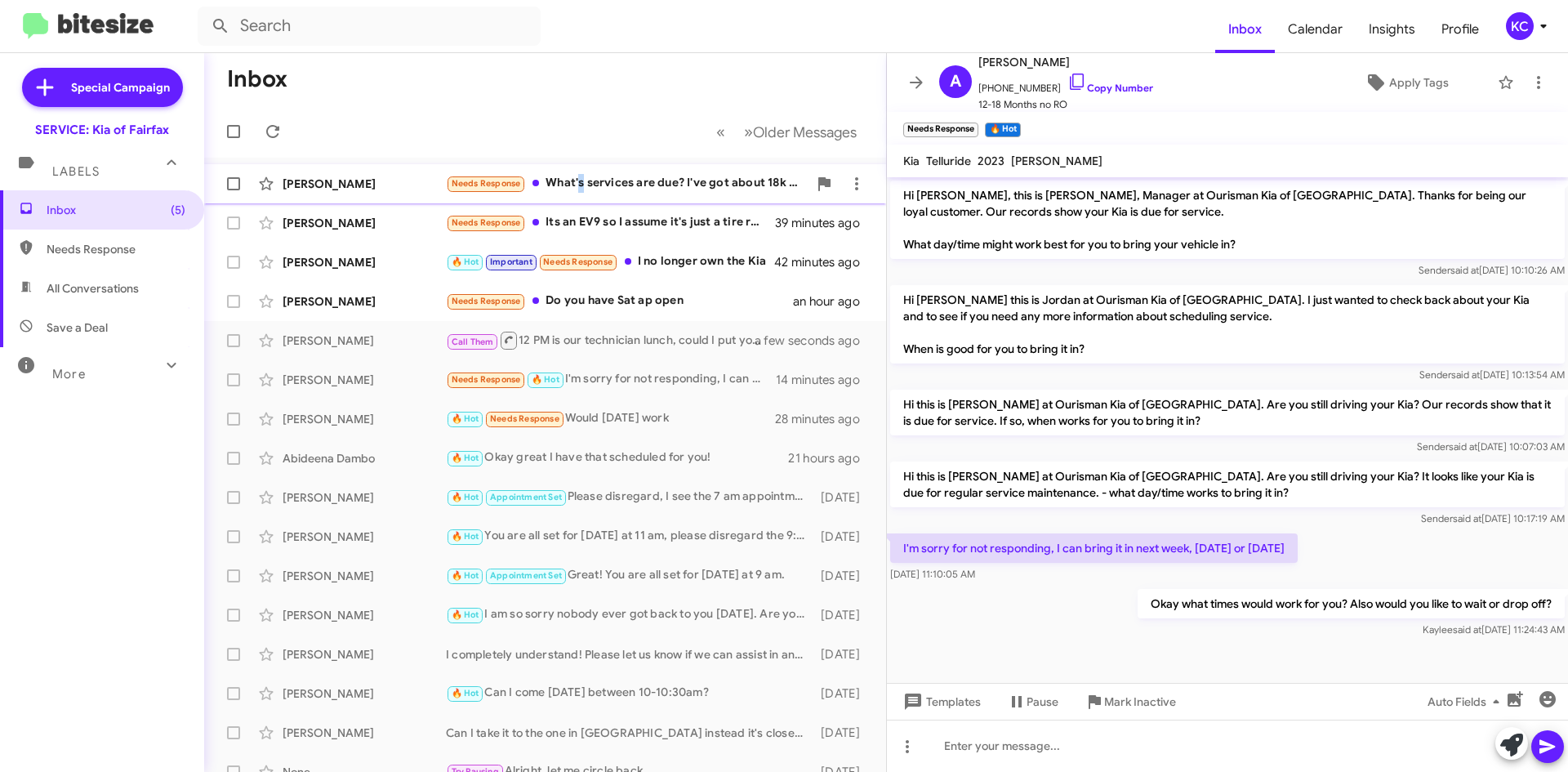
click at [578, 192] on div "Darryl Drevna Needs Response What's services are due? I've got about 18k miles …" at bounding box center [545, 183] width 656 height 32
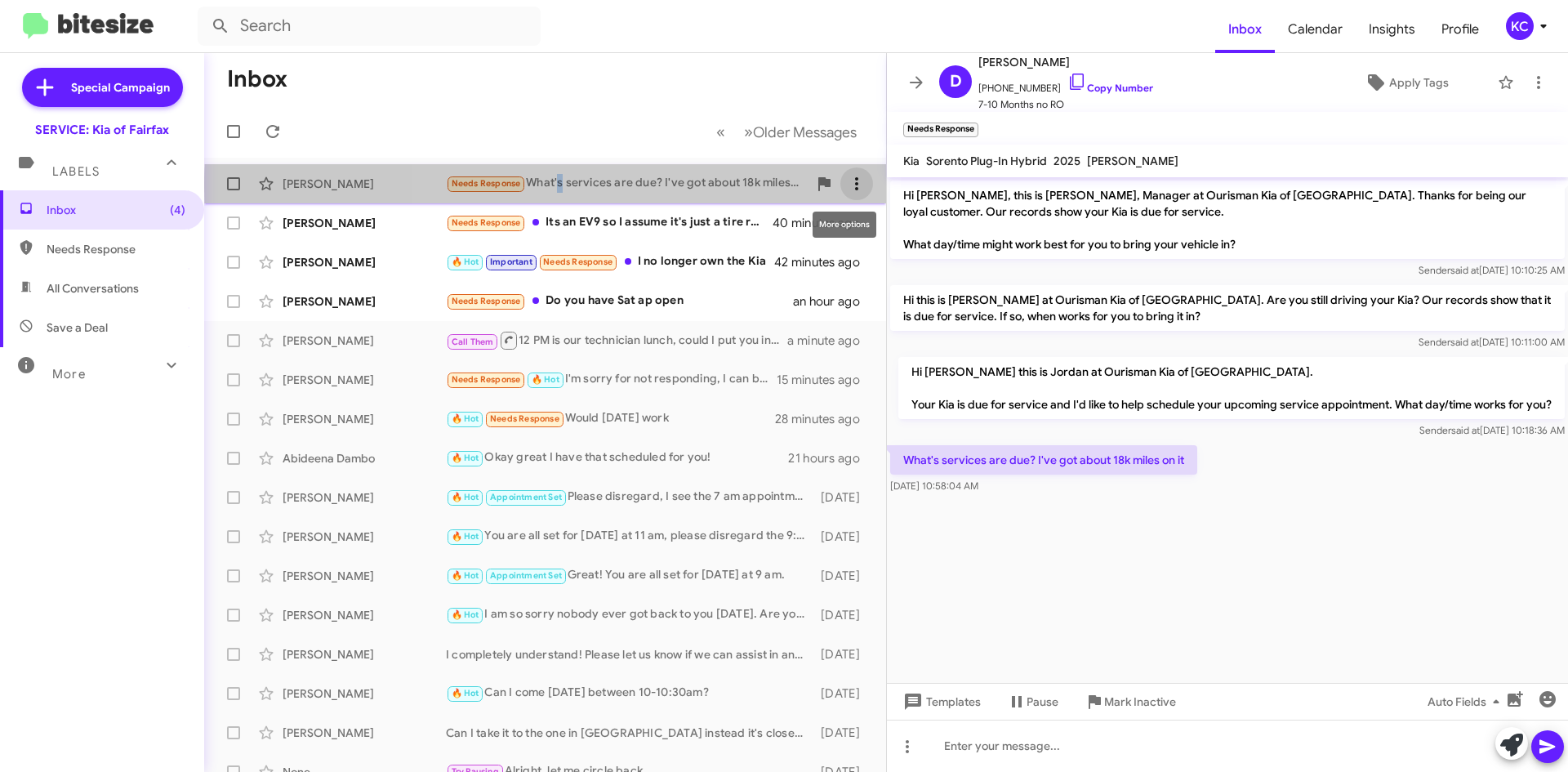
click at [847, 186] on icon at bounding box center [856, 183] width 20 height 20
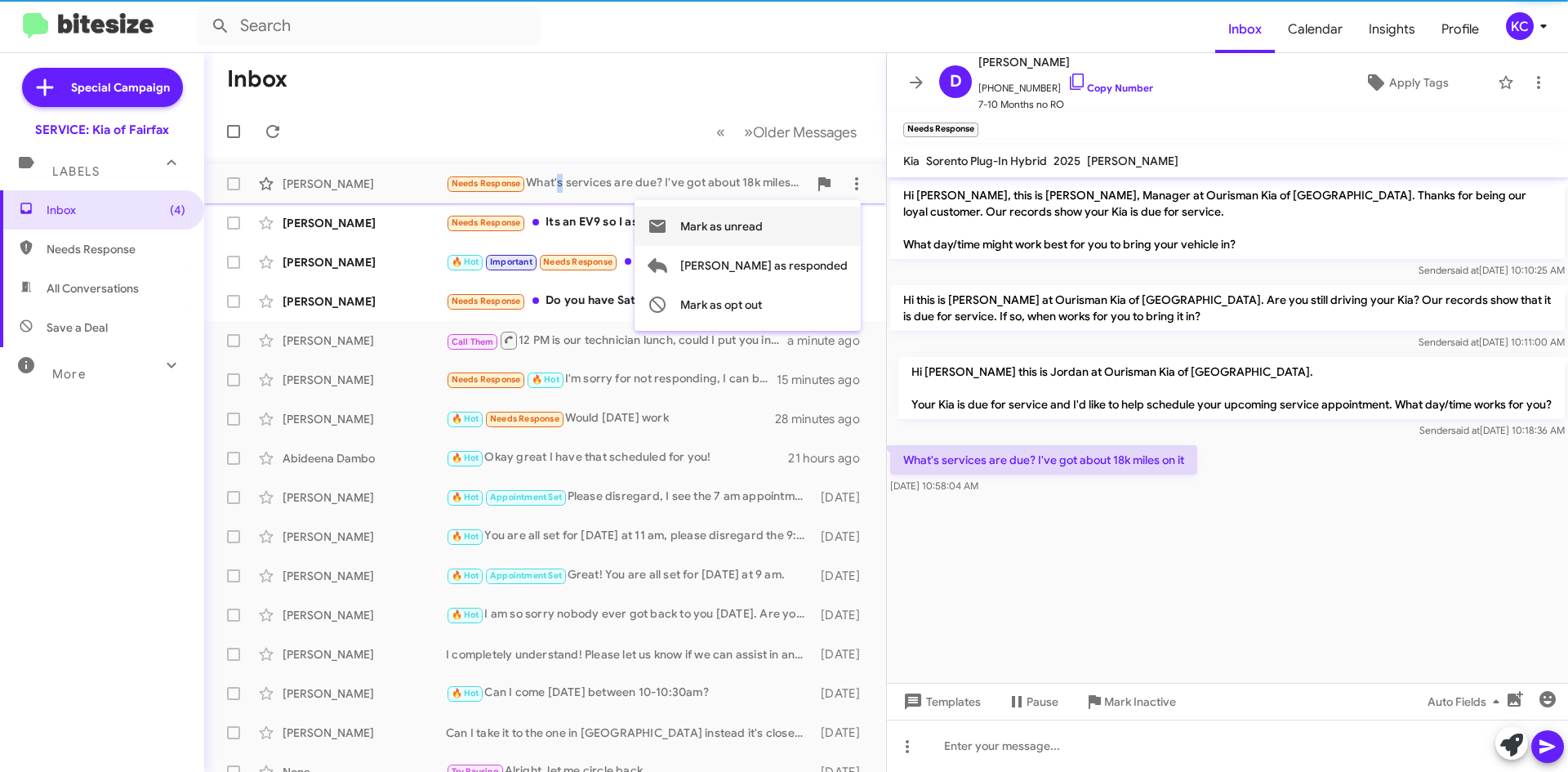
click at [763, 220] on span "Mark as unread" at bounding box center [721, 225] width 82 height 39
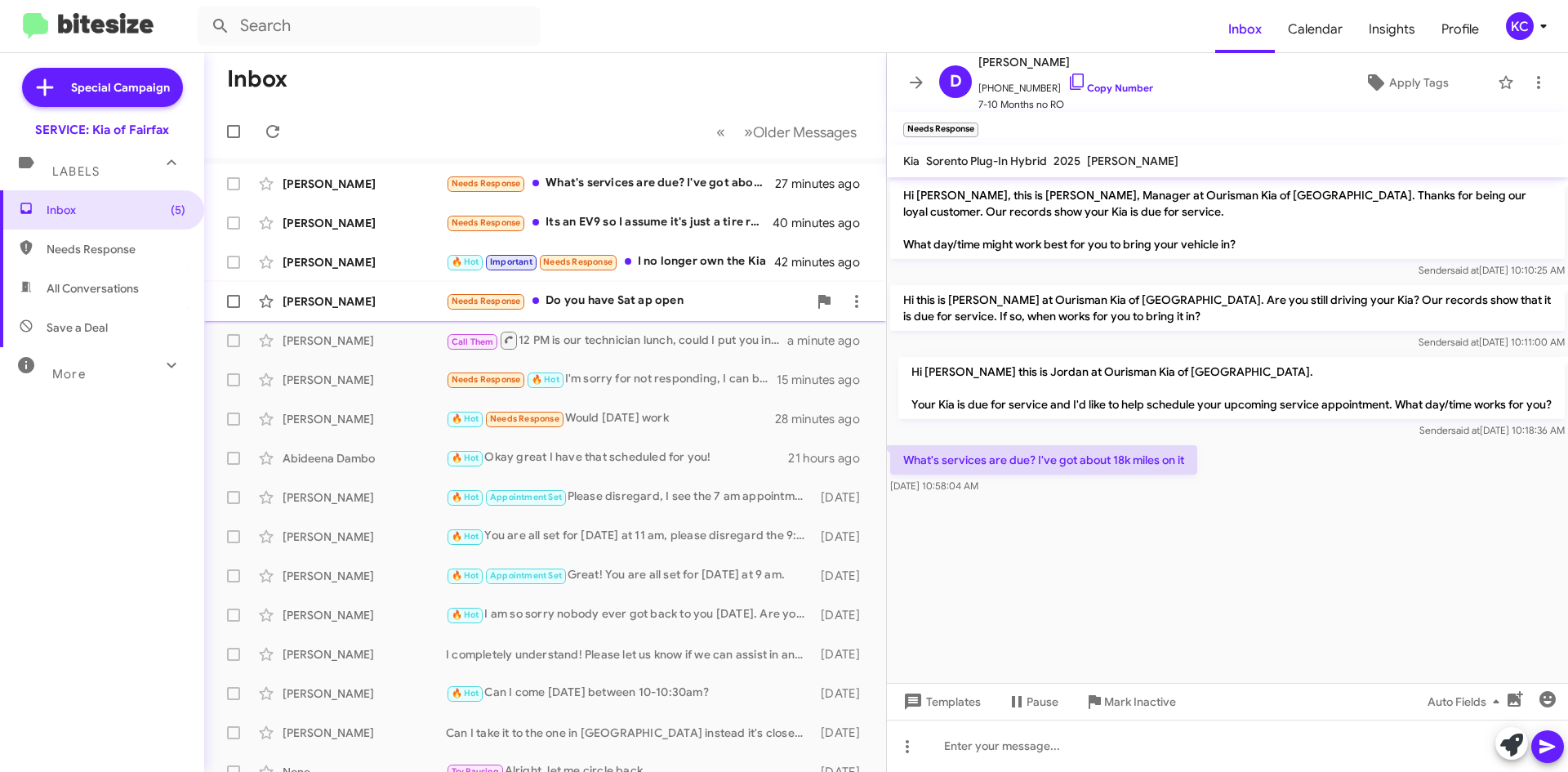
click at [667, 293] on div "Needs Response Do you have Sat ap open" at bounding box center [626, 301] width 362 height 19
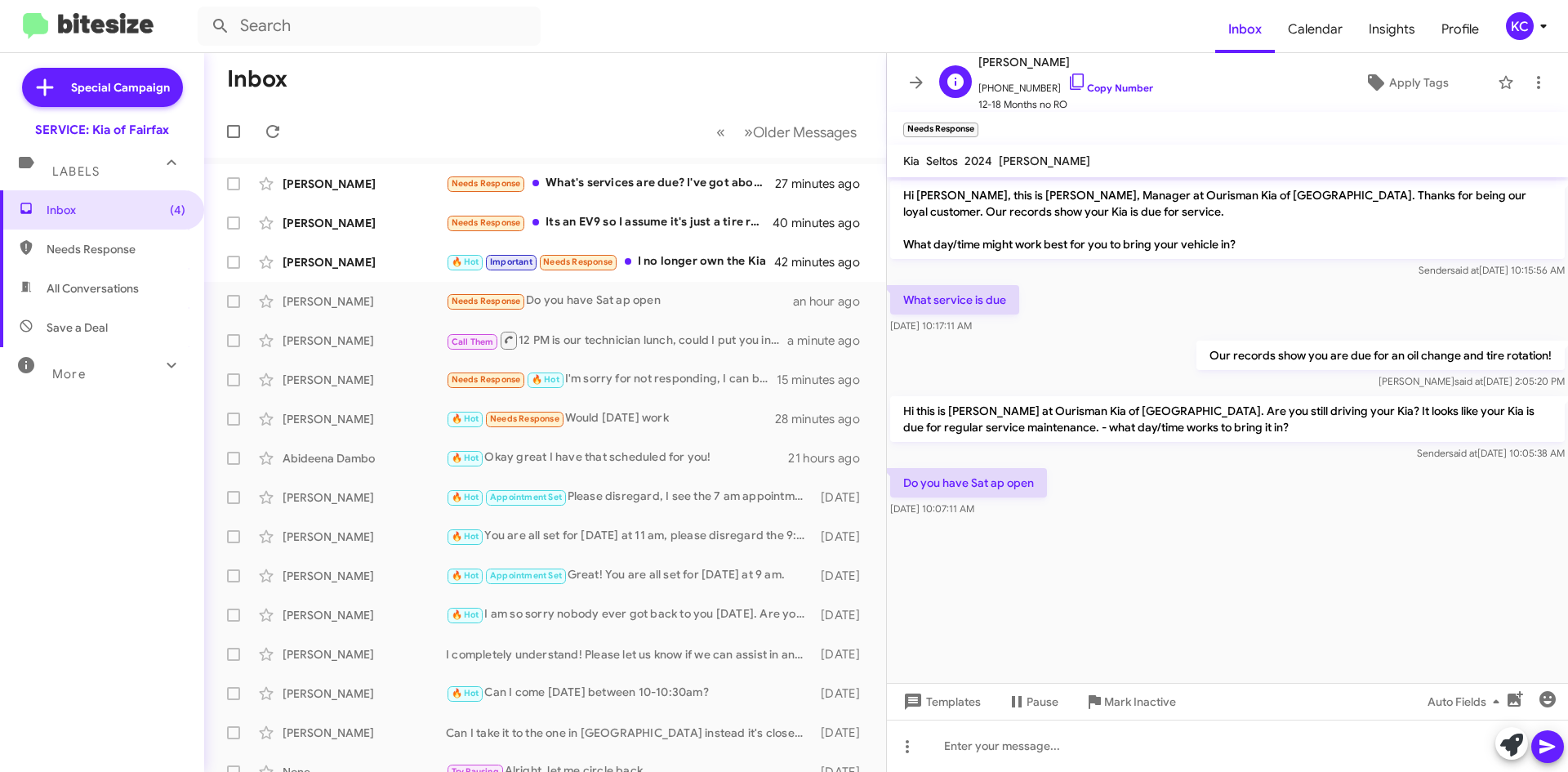
click at [1086, 77] on span "+15715676521 Copy Number" at bounding box center [1065, 84] width 175 height 25
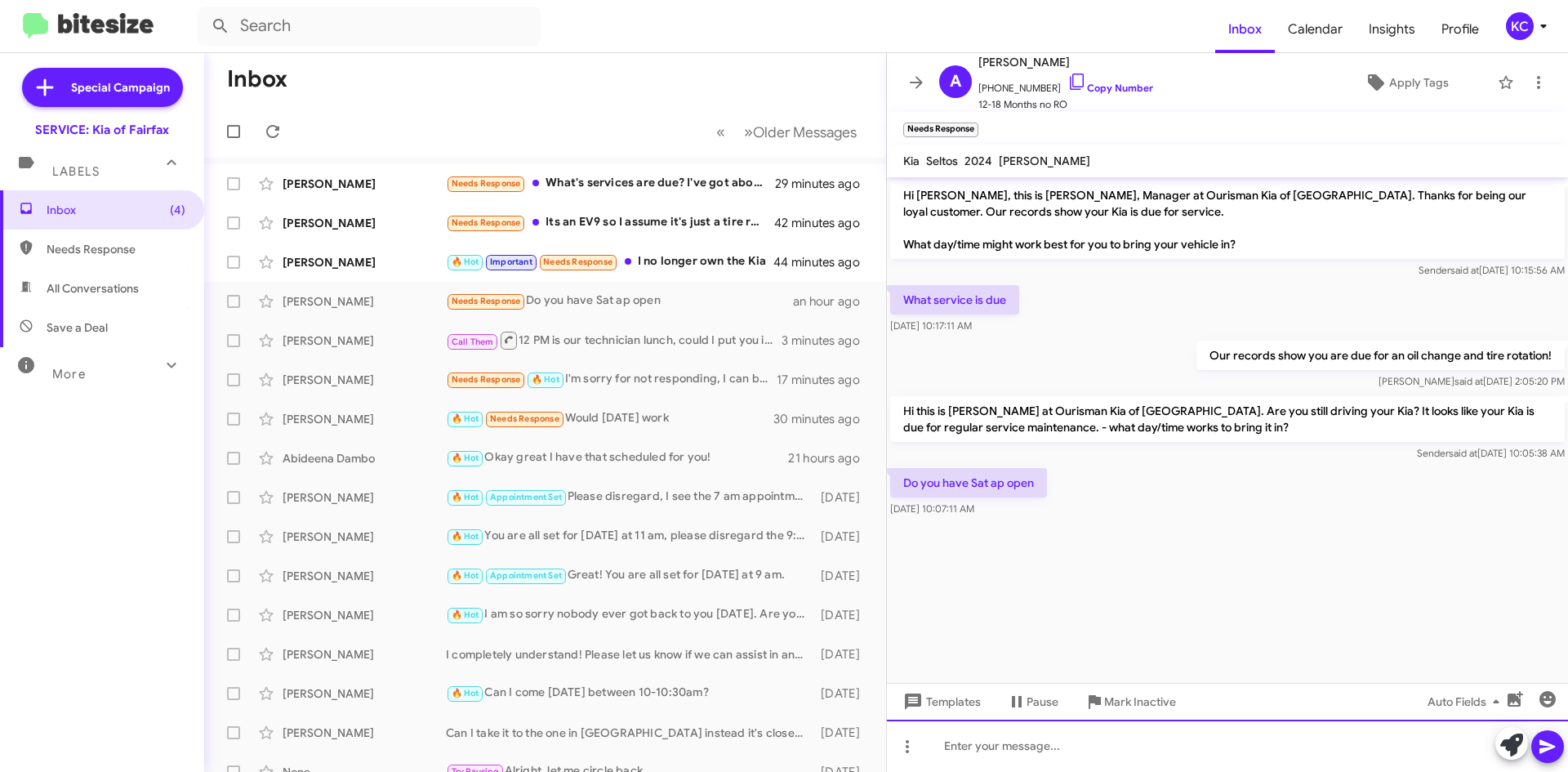
click at [1018, 756] on div at bounding box center [1227, 745] width 681 height 52
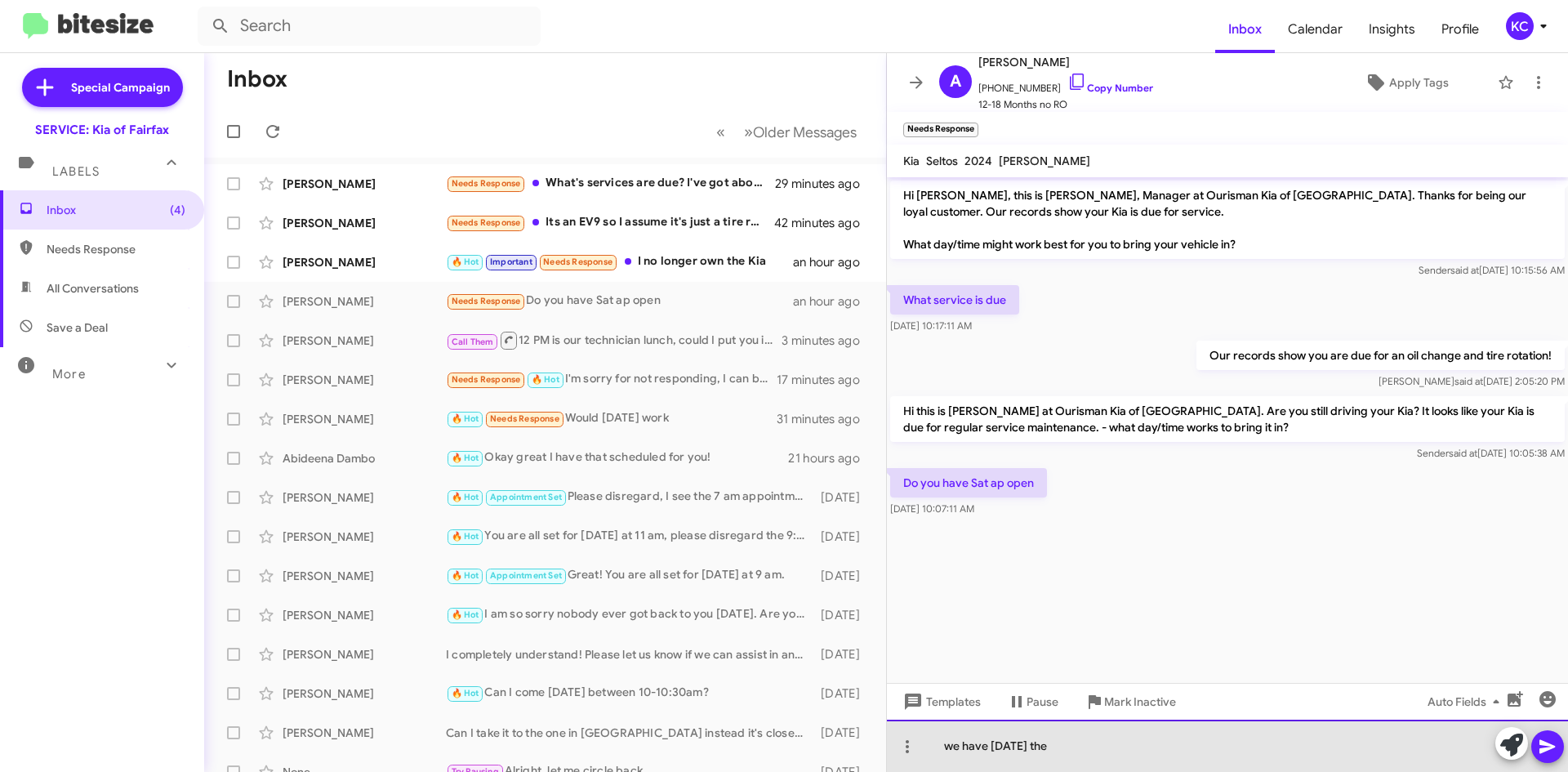
click at [1010, 752] on div "we have saturday the" at bounding box center [1227, 745] width 681 height 52
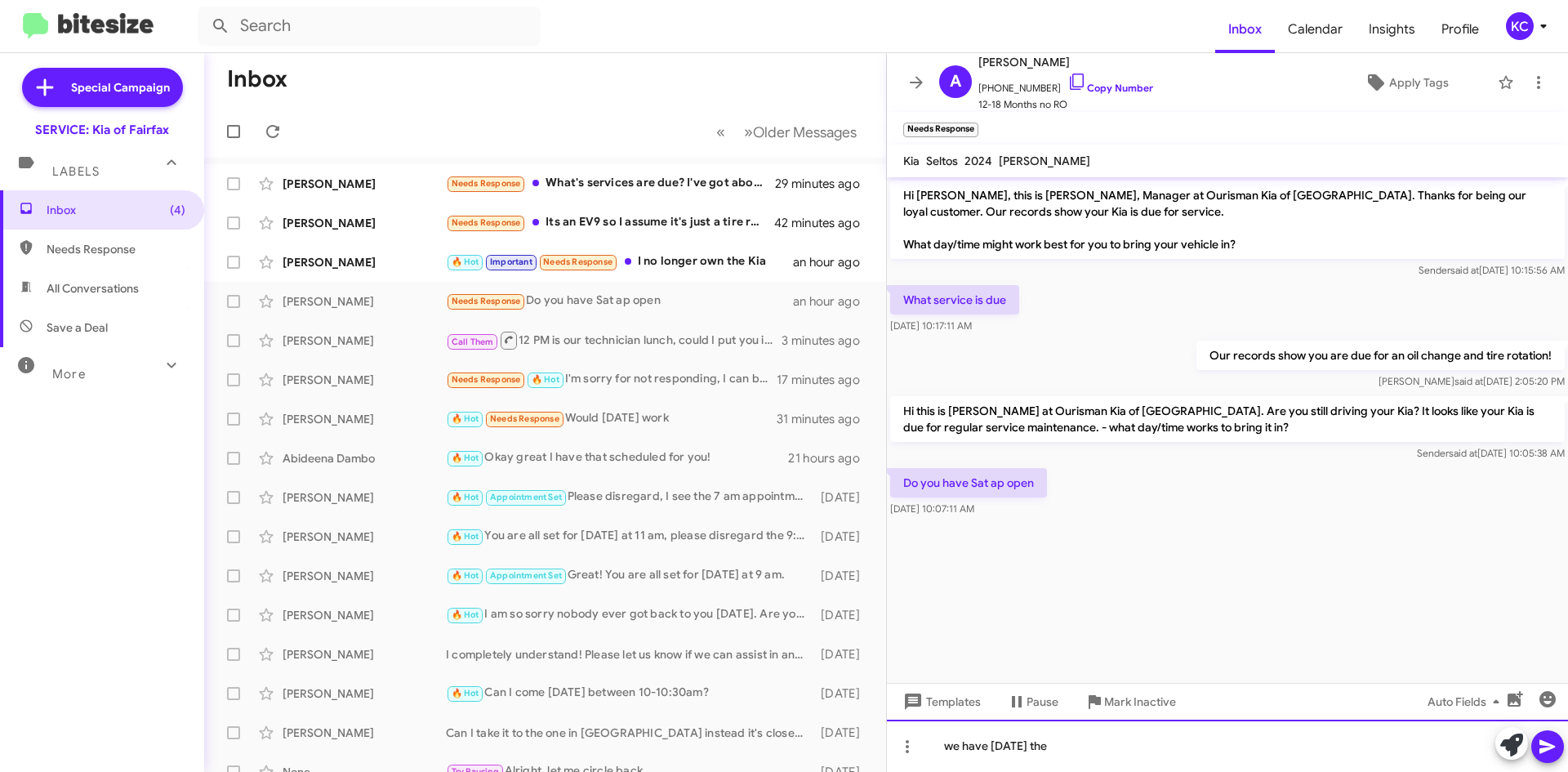
click at [1011, 747] on div "we have saturday the" at bounding box center [1227, 745] width 681 height 52
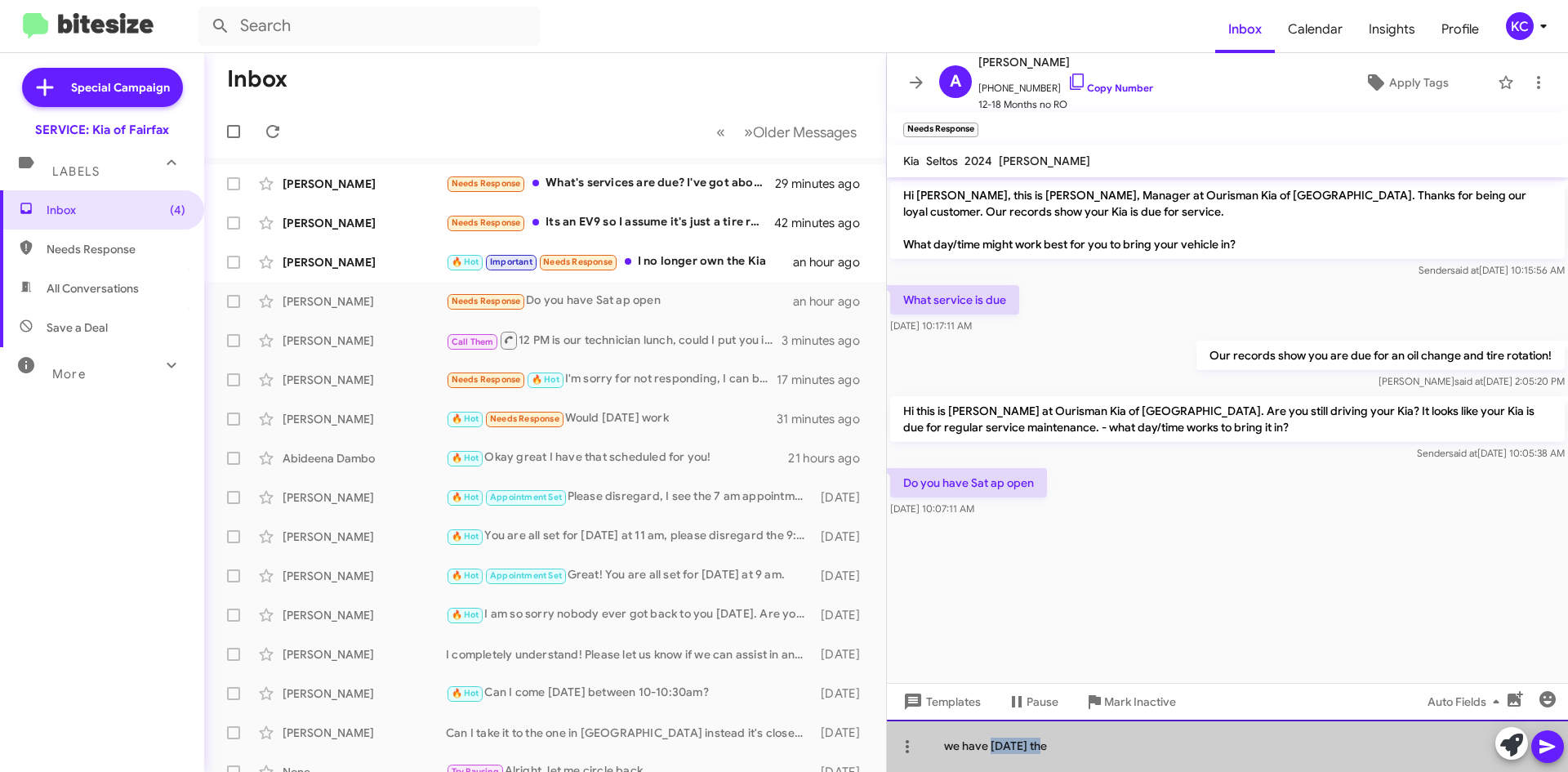
click at [1011, 747] on div "we have saturday the" at bounding box center [1227, 745] width 681 height 52
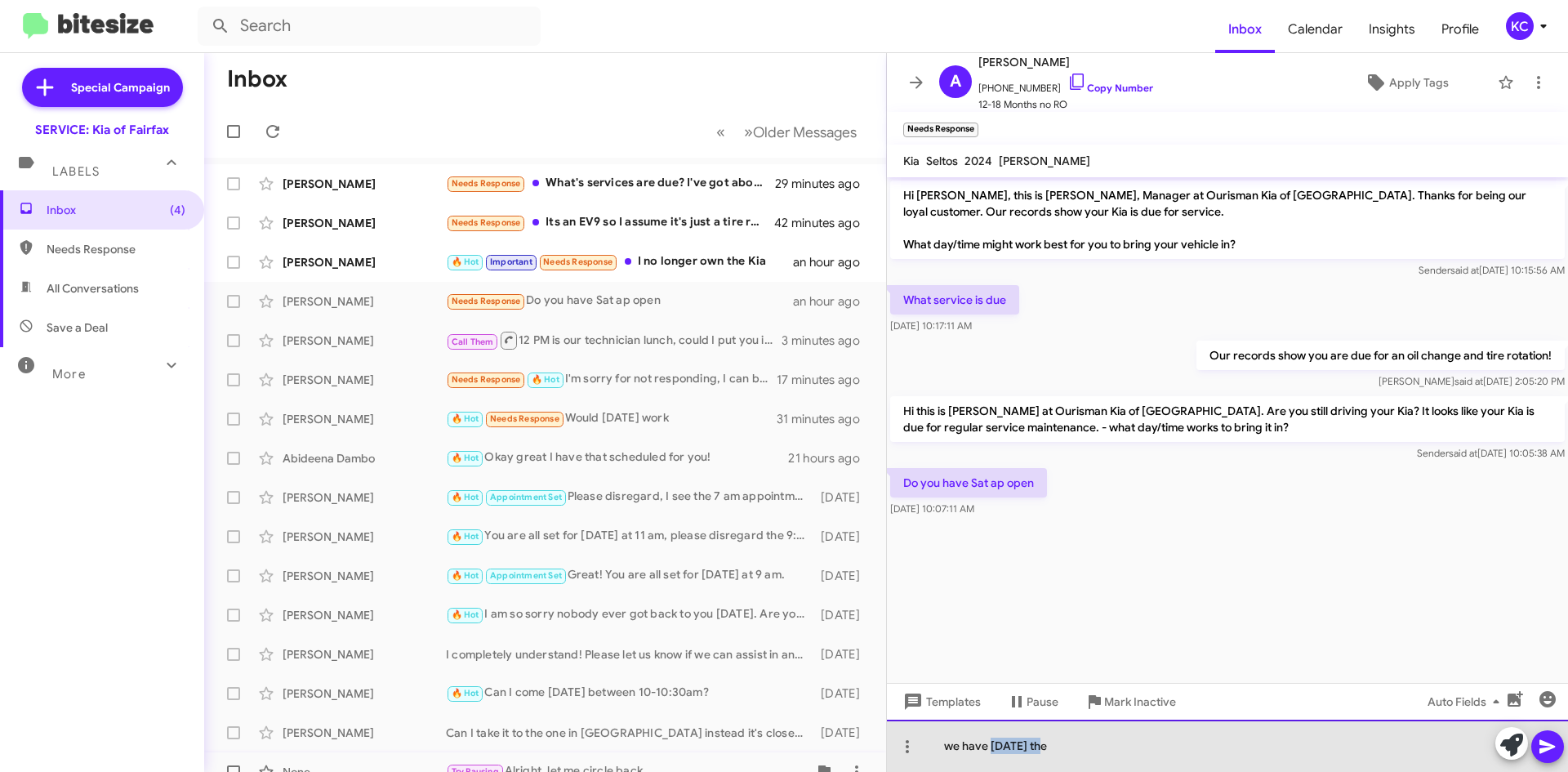
drag, startPoint x: 1074, startPoint y: 744, endPoint x: 726, endPoint y: 762, distance: 348.5
click at [726, 762] on div "Inbox « Previous » Next Older Messages Darryl Drevna Needs Response What's serv…" at bounding box center [886, 412] width 1364 height 719
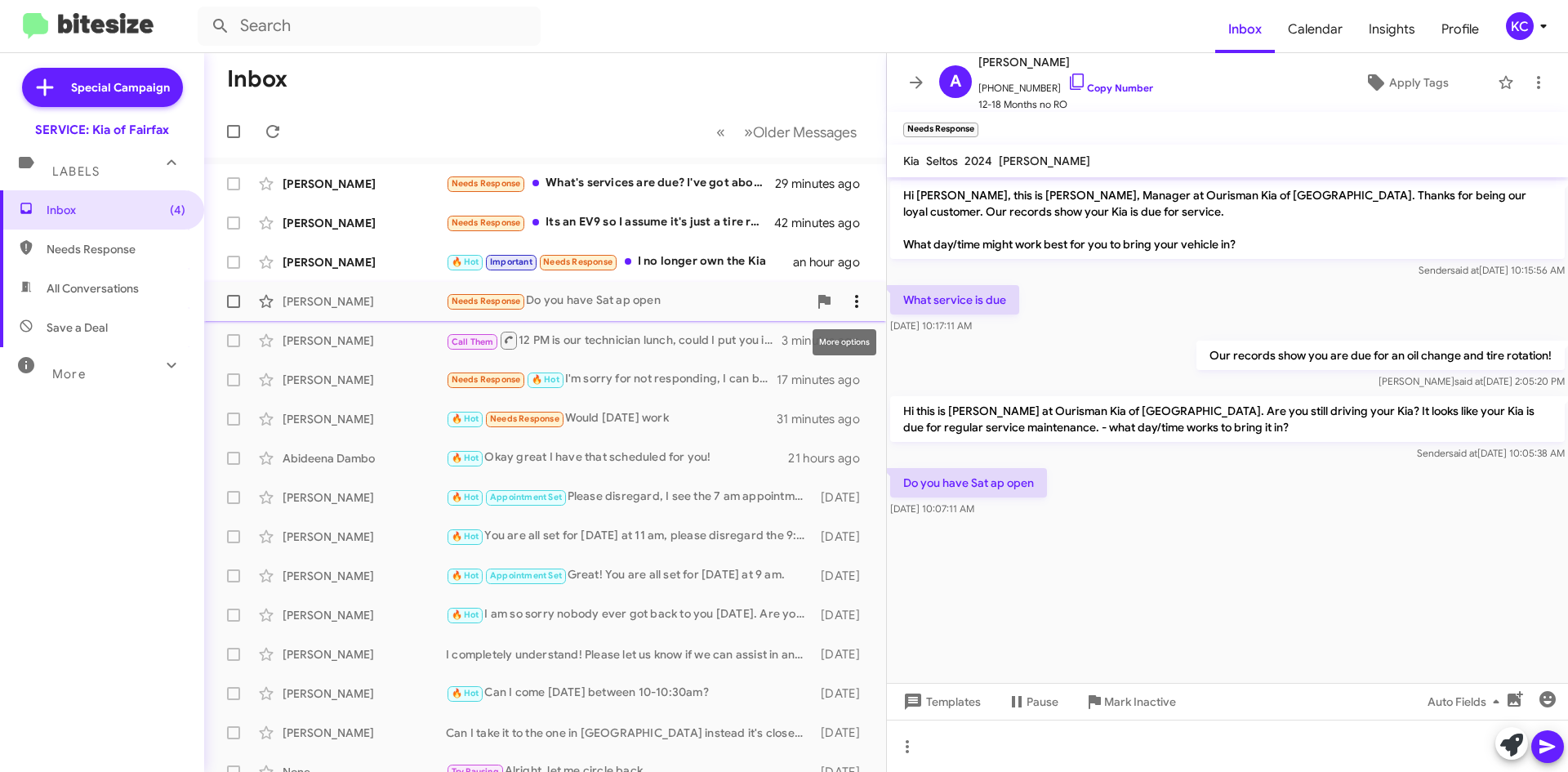
click at [857, 303] on span at bounding box center [856, 301] width 32 height 20
click at [763, 341] on span "Mark as unread" at bounding box center [721, 344] width 82 height 39
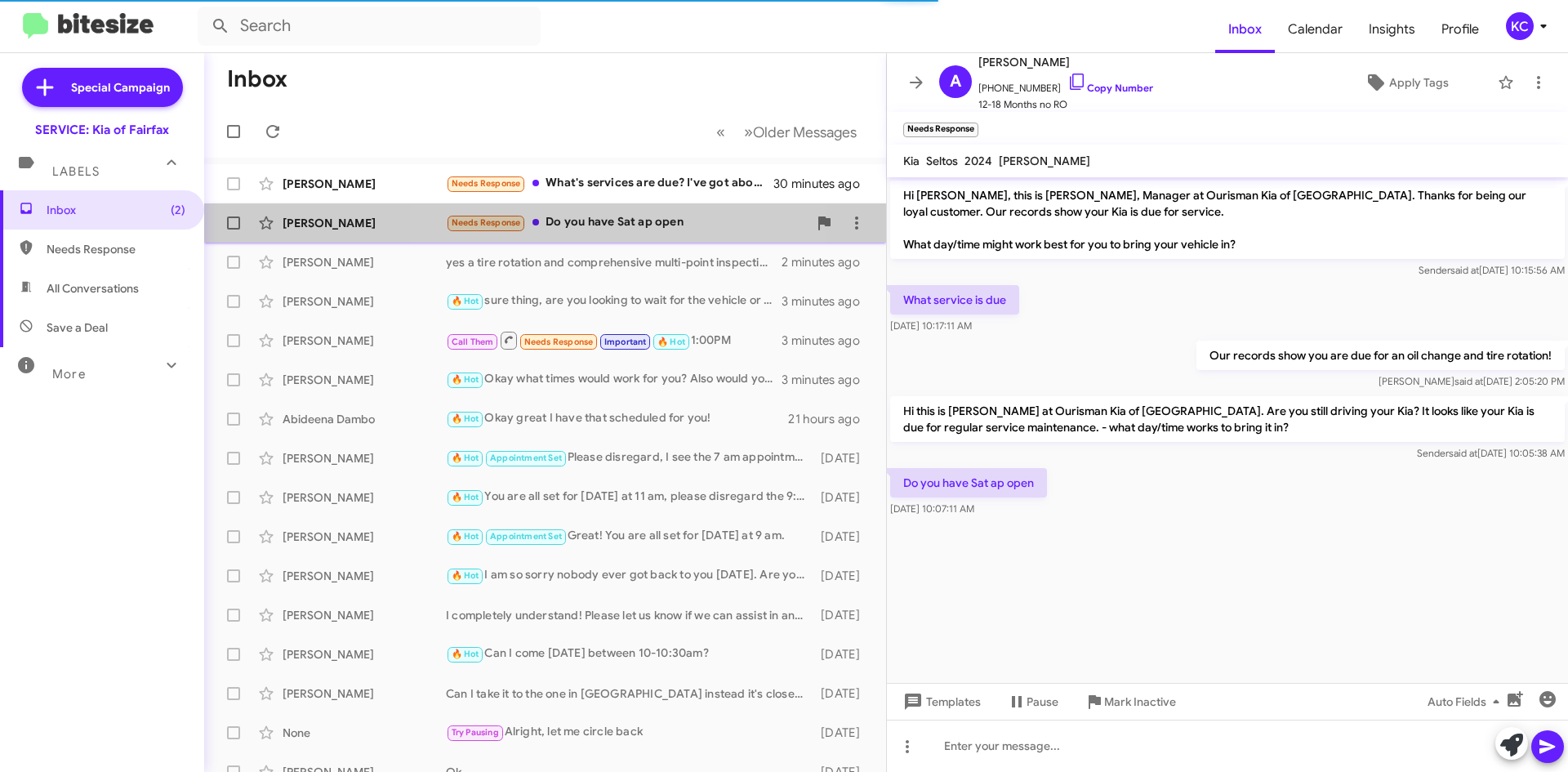
click at [582, 237] on div "Antoinette Rebbeck Needs Response Do you have Sat ap open an hour ago" at bounding box center [545, 222] width 656 height 32
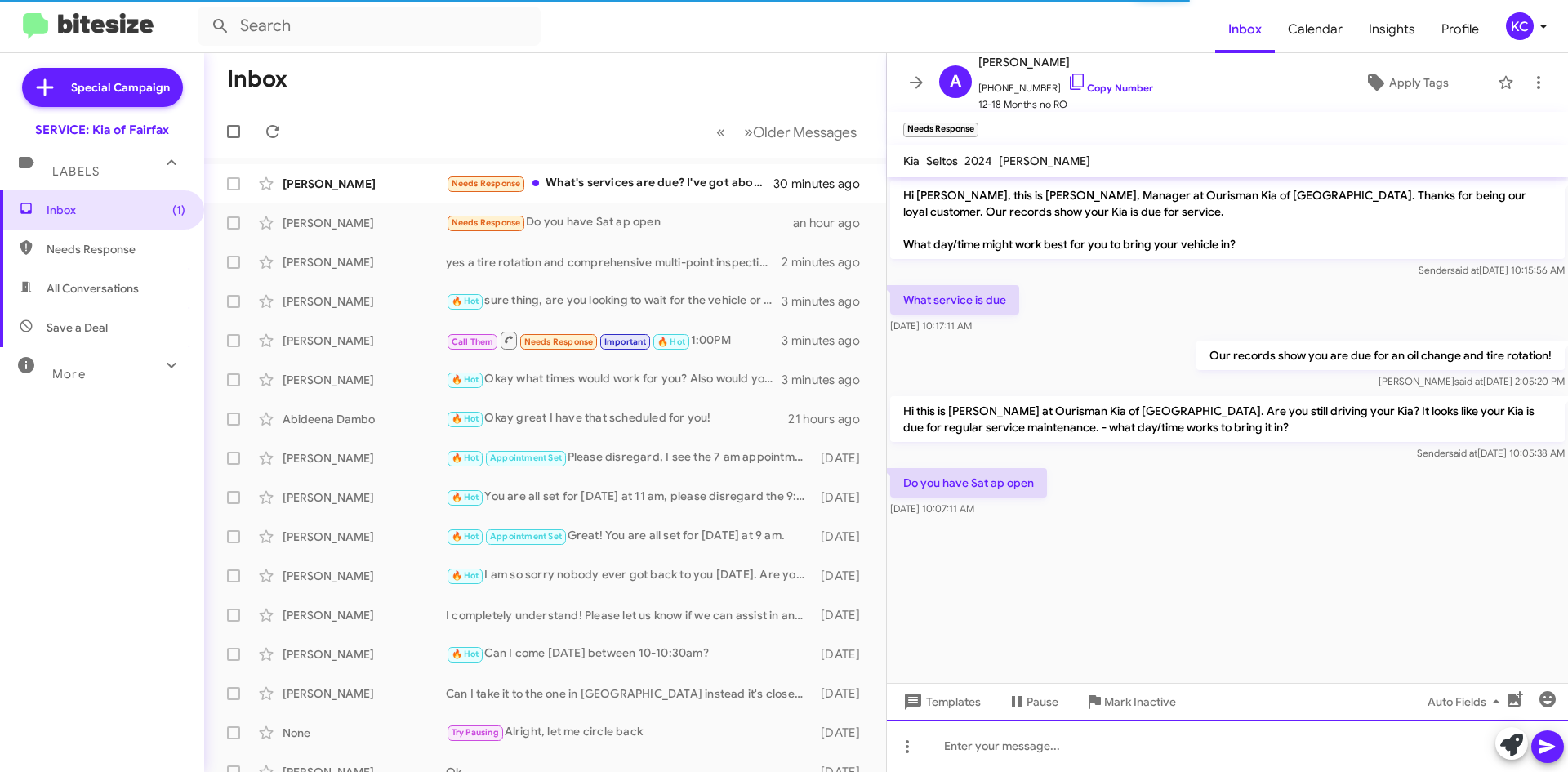
click at [969, 757] on div at bounding box center [1227, 745] width 681 height 52
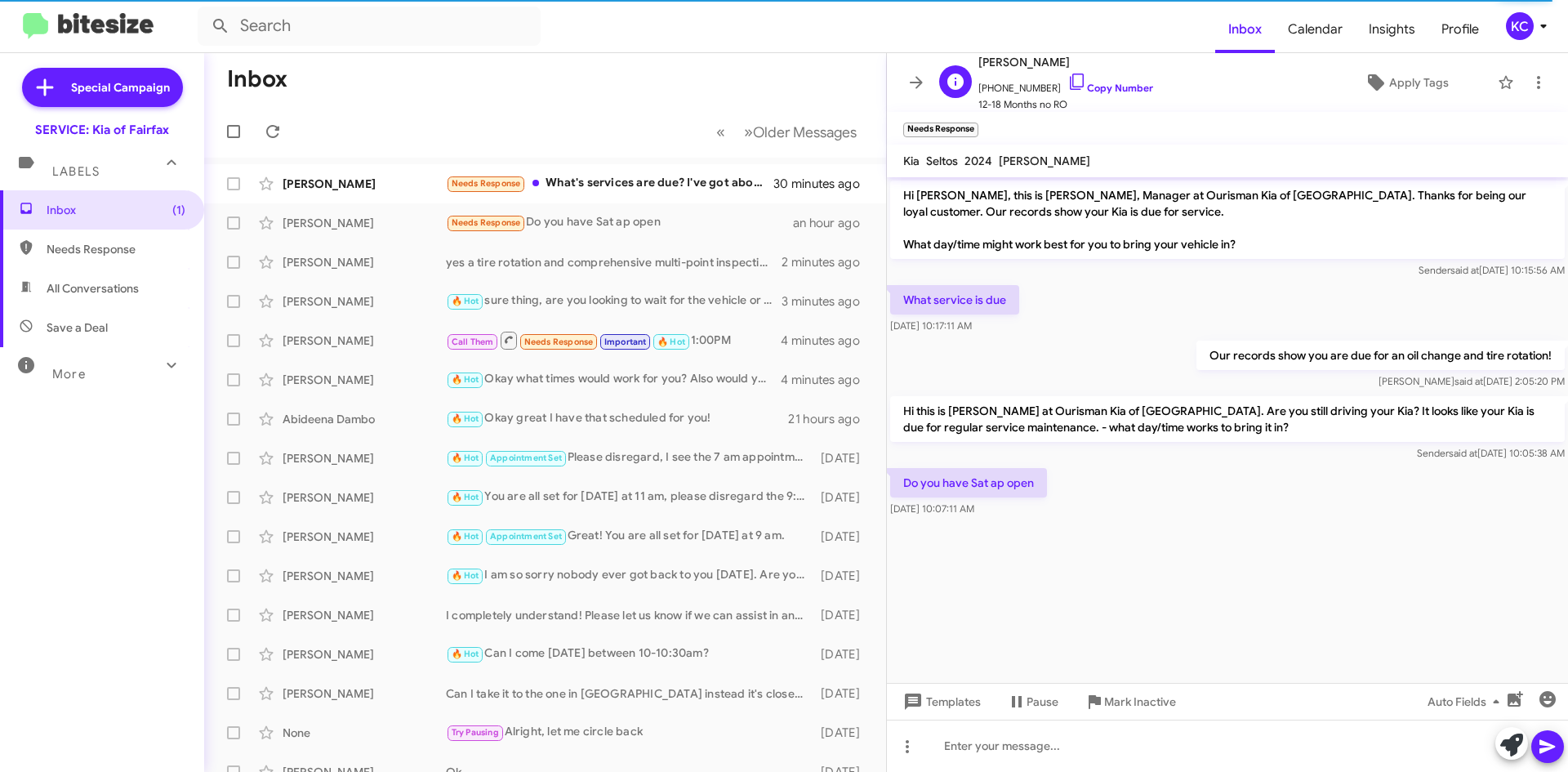
click at [1098, 95] on span "+15715676521 Copy Number" at bounding box center [1065, 84] width 175 height 25
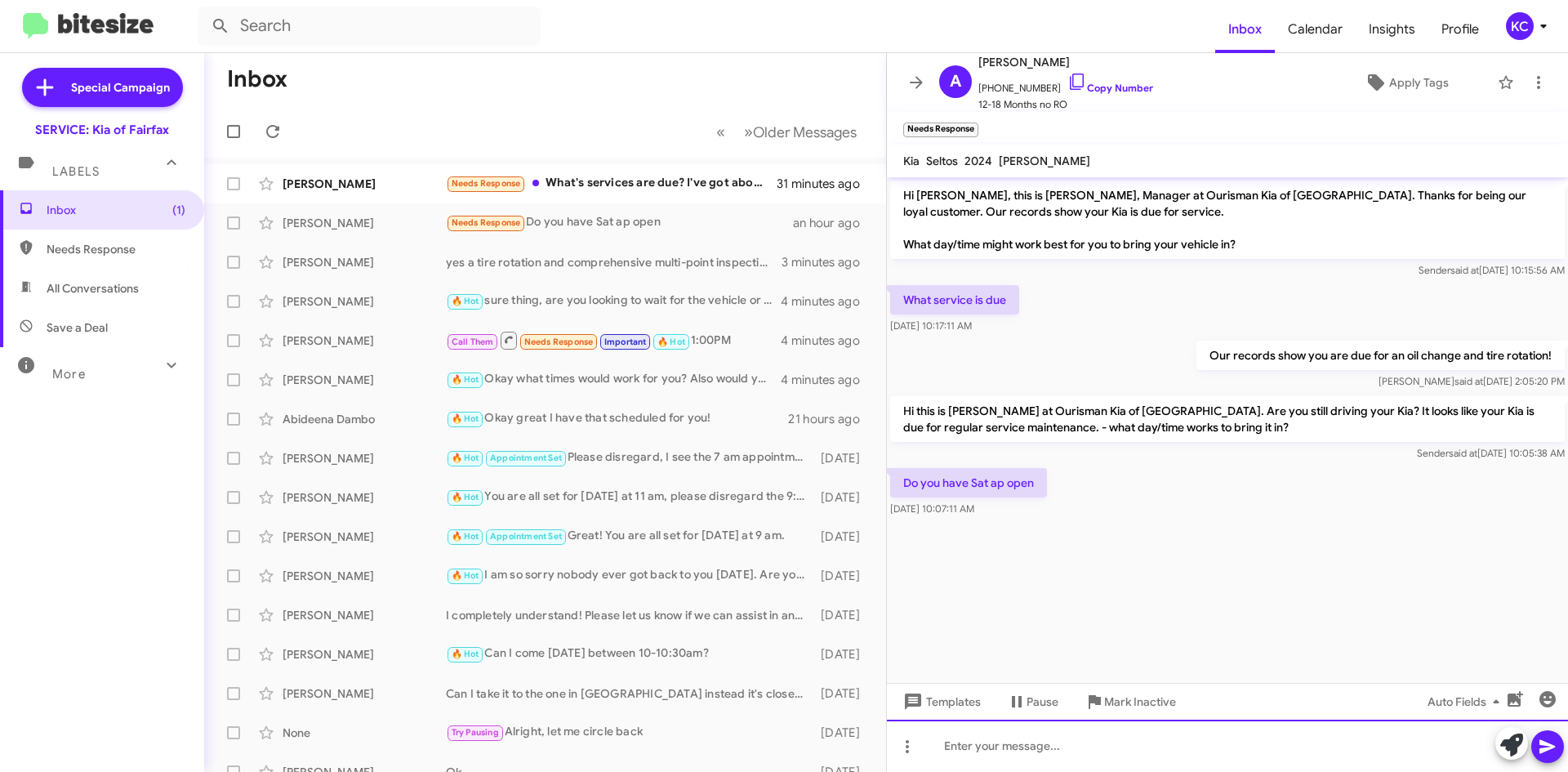
click at [1049, 753] on div at bounding box center [1227, 745] width 681 height 52
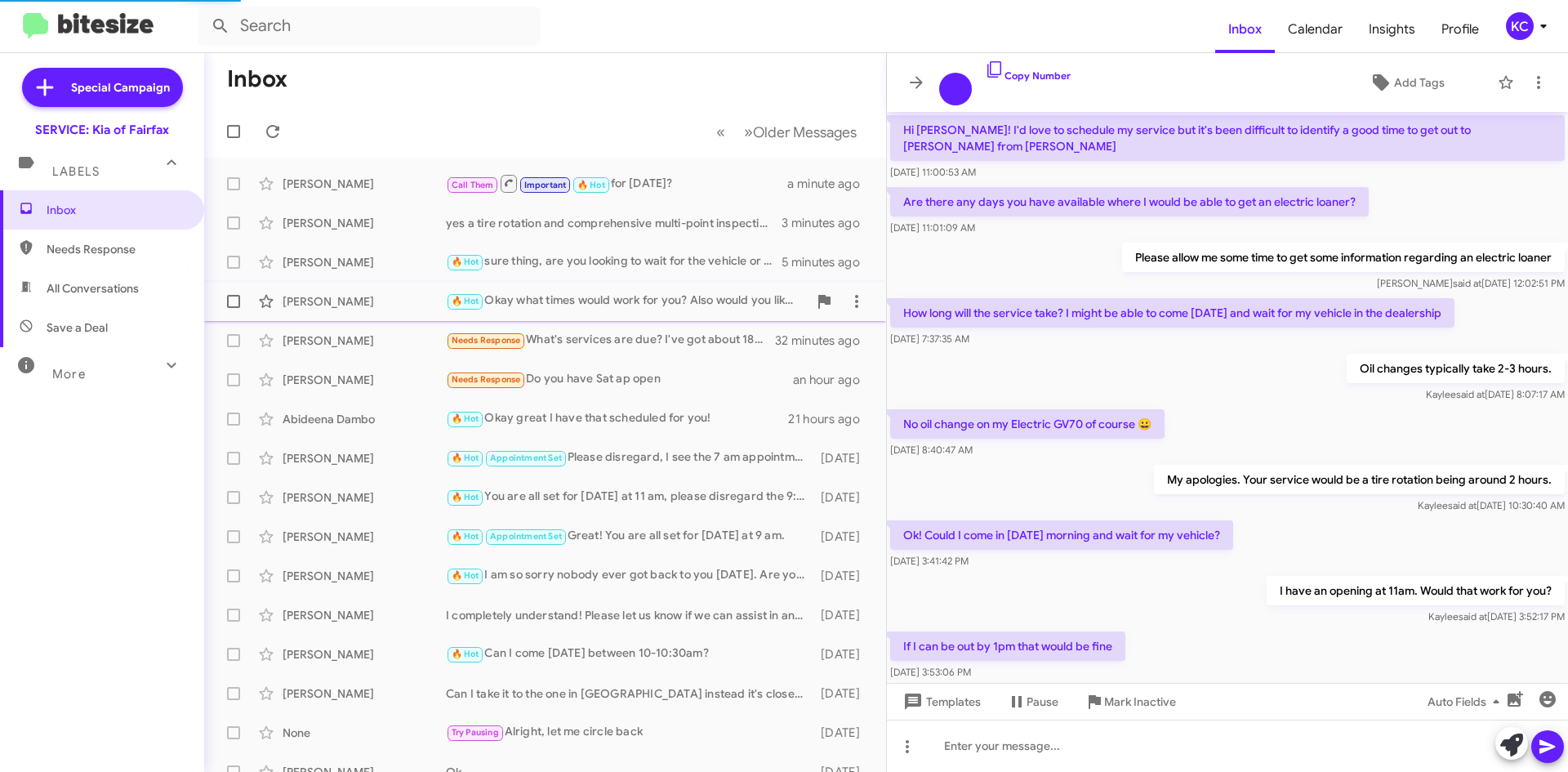
scroll to position [613, 0]
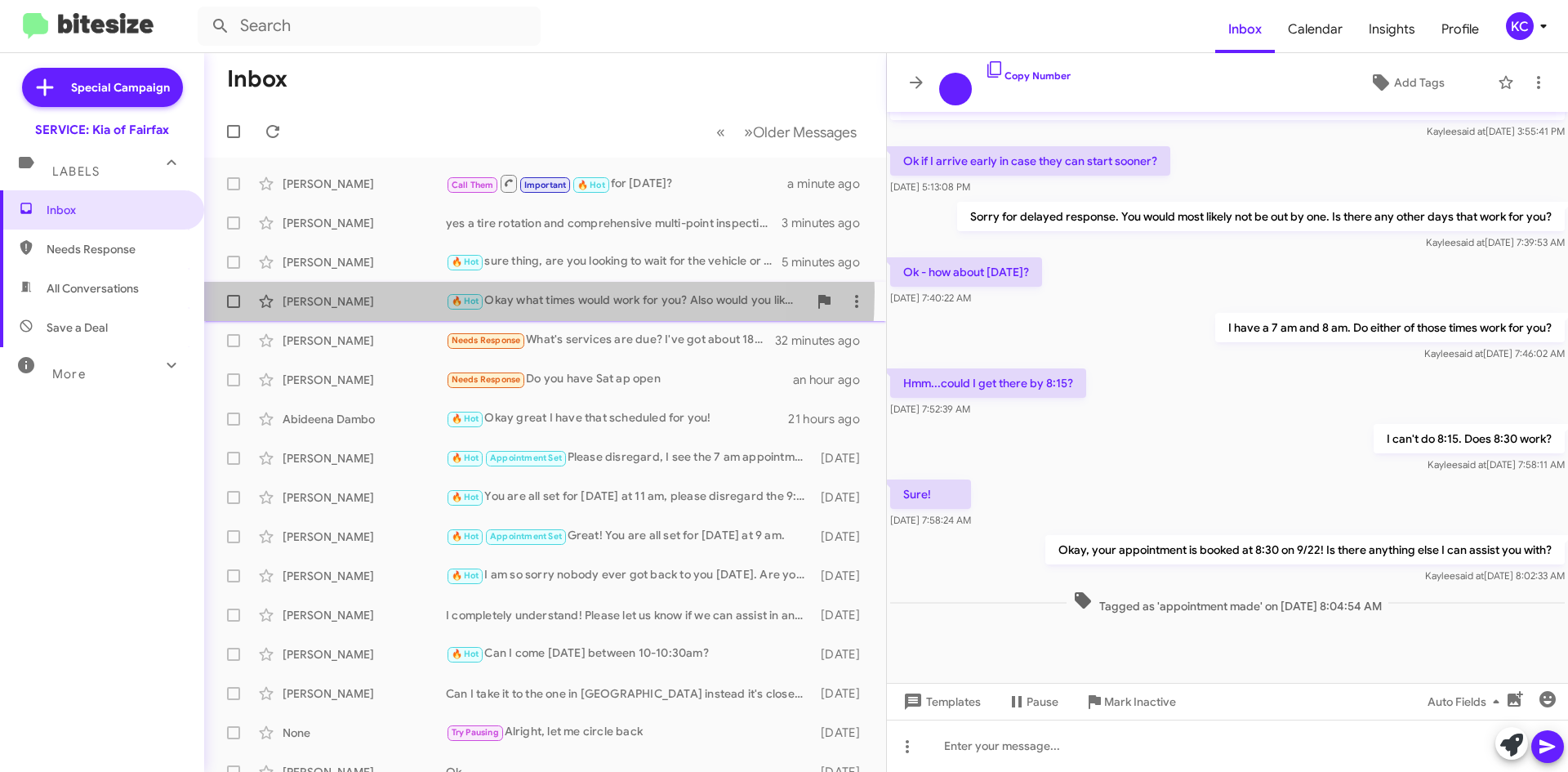
click at [415, 291] on div "[PERSON_NAME] 🔥 Hot Okay what times would work for you? Also would you like to …" at bounding box center [545, 302] width 656 height 32
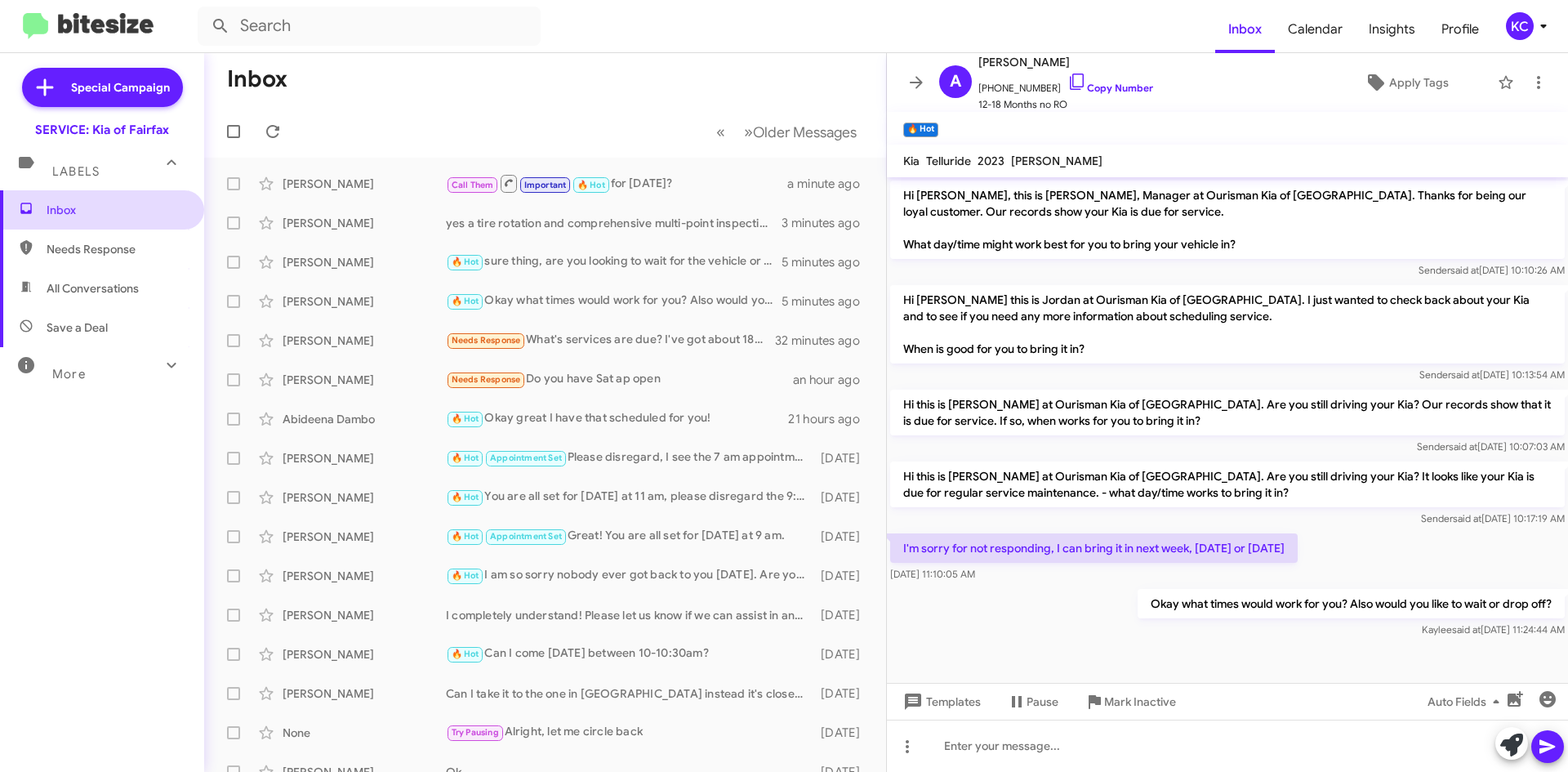
click at [94, 206] on span "Inbox" at bounding box center [115, 209] width 138 height 16
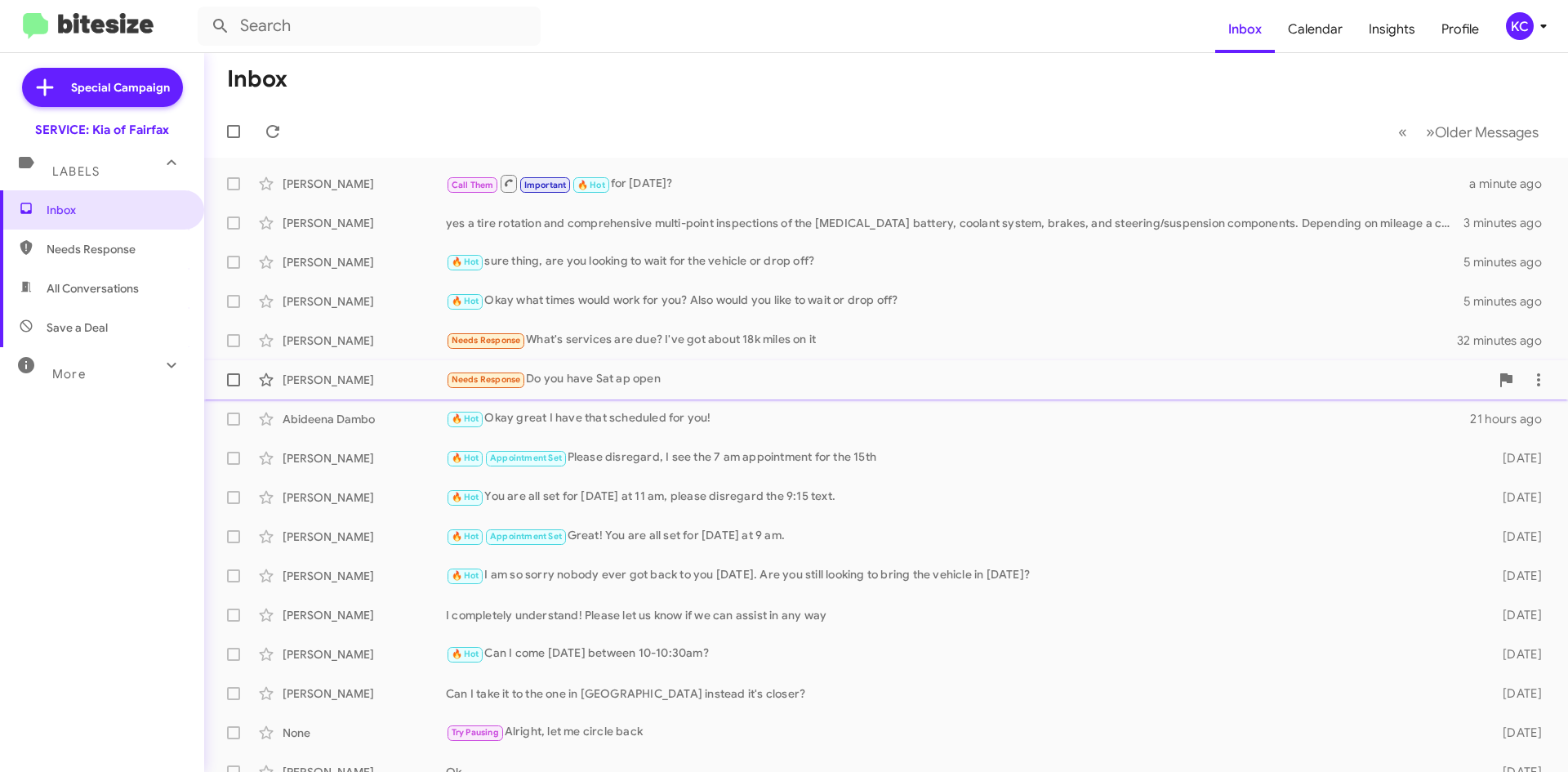
click at [587, 376] on div "Needs Response Do you have Sat ap open" at bounding box center [968, 380] width 1044 height 19
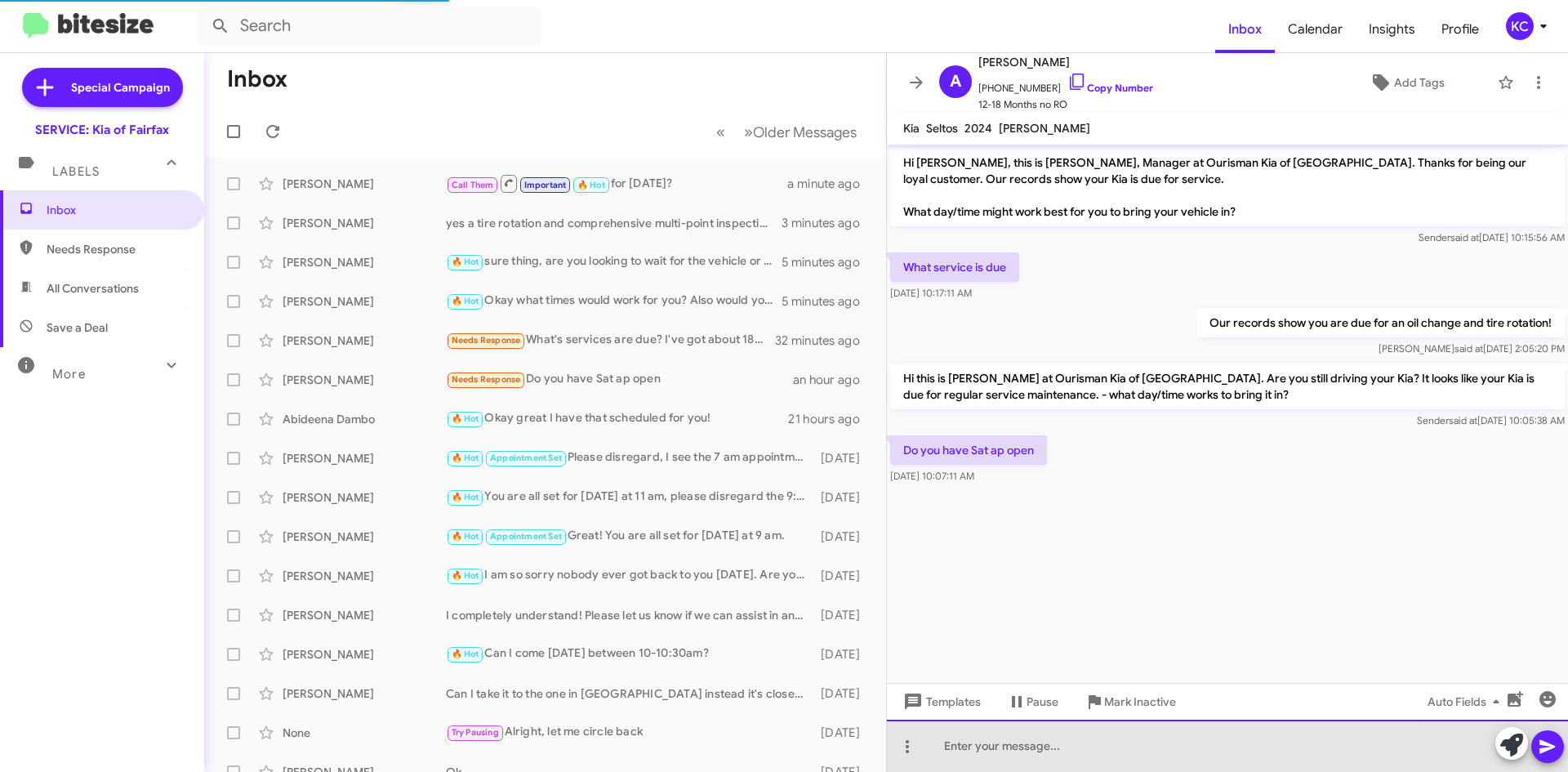
click at [972, 739] on div at bounding box center [1227, 745] width 681 height 52
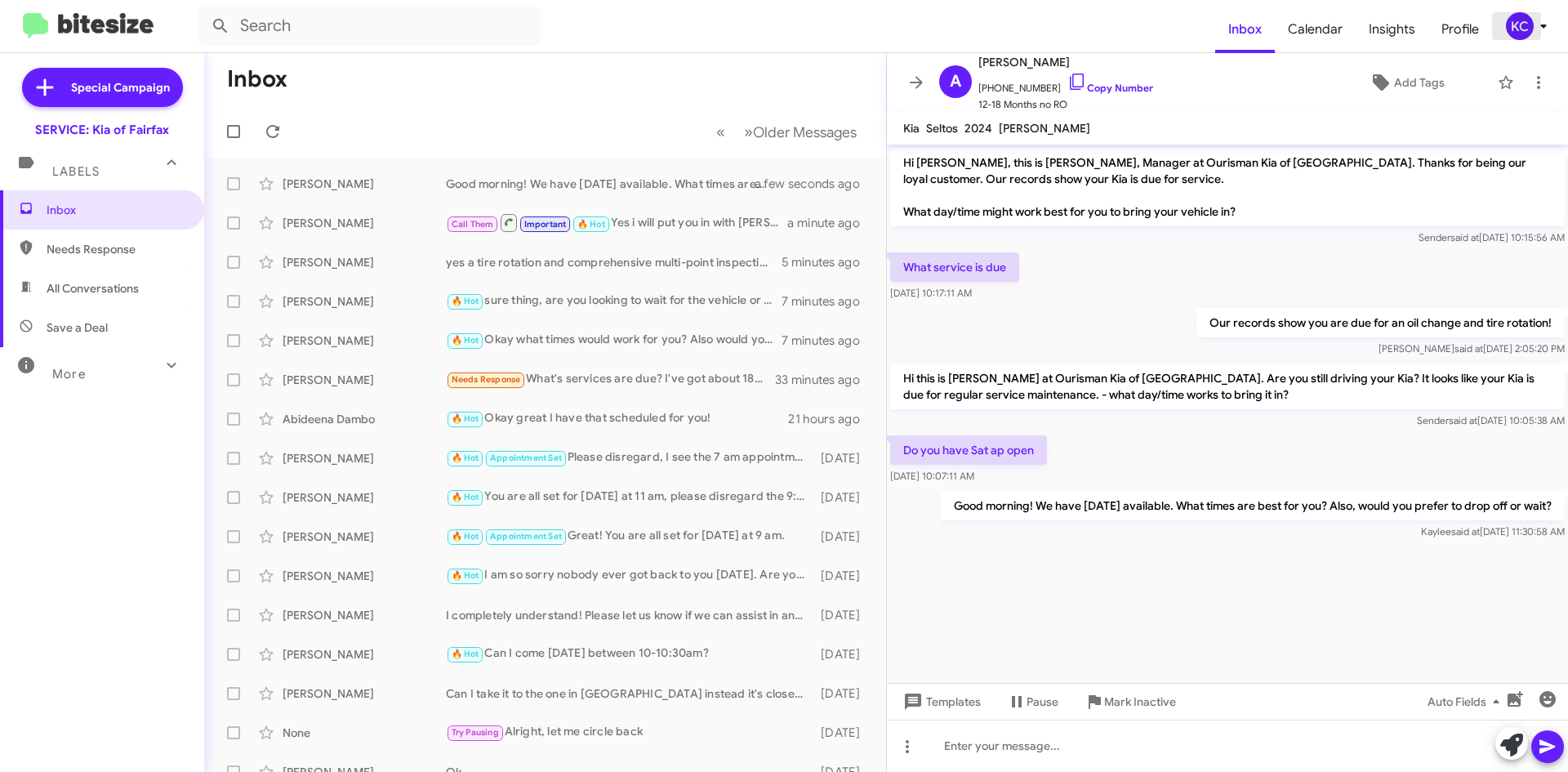
click at [1531, 12] on span "KC" at bounding box center [1529, 26] width 49 height 28
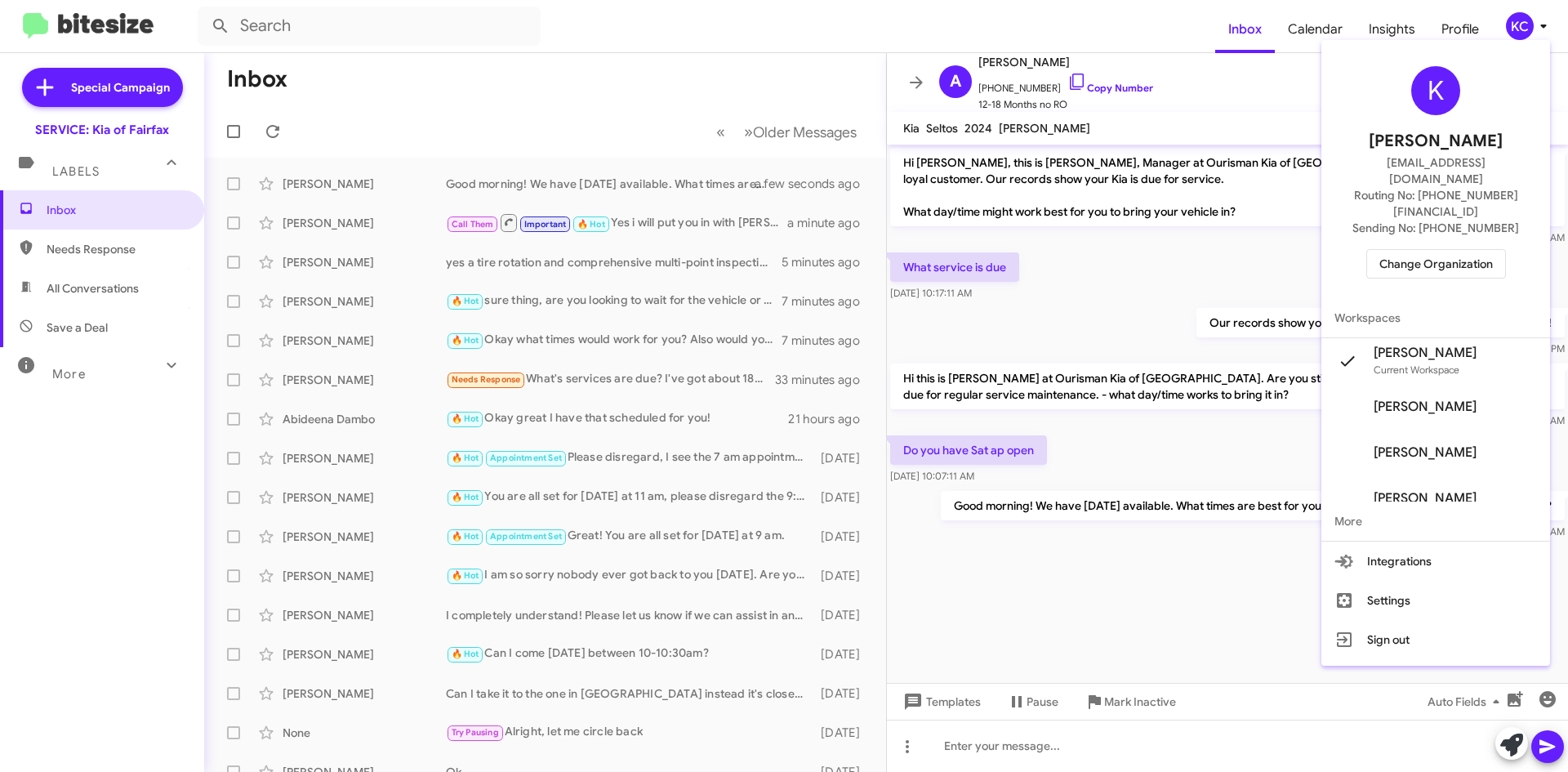
click at [1454, 250] on span "Change Organization" at bounding box center [1435, 263] width 114 height 28
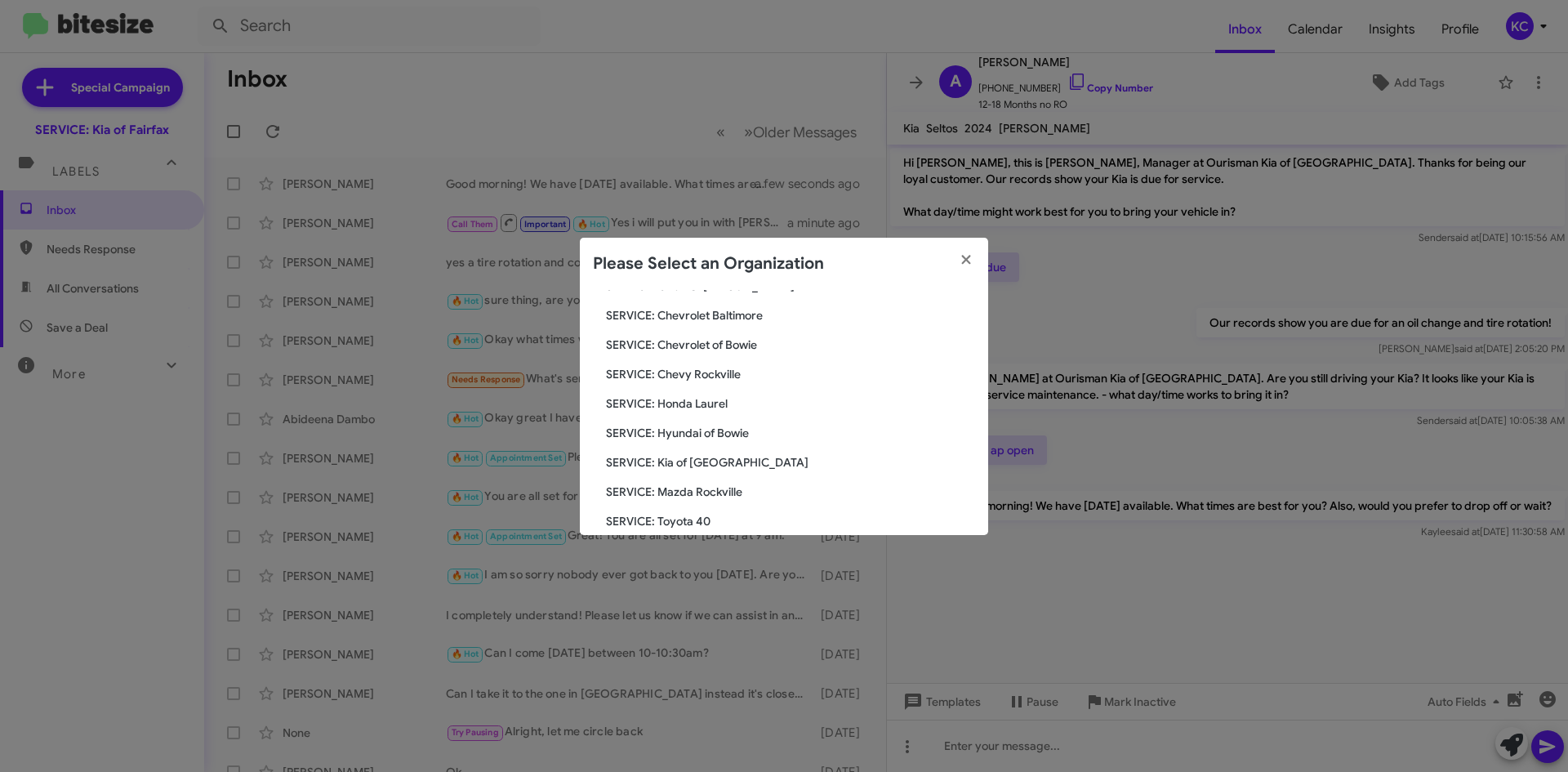
scroll to position [302, 0]
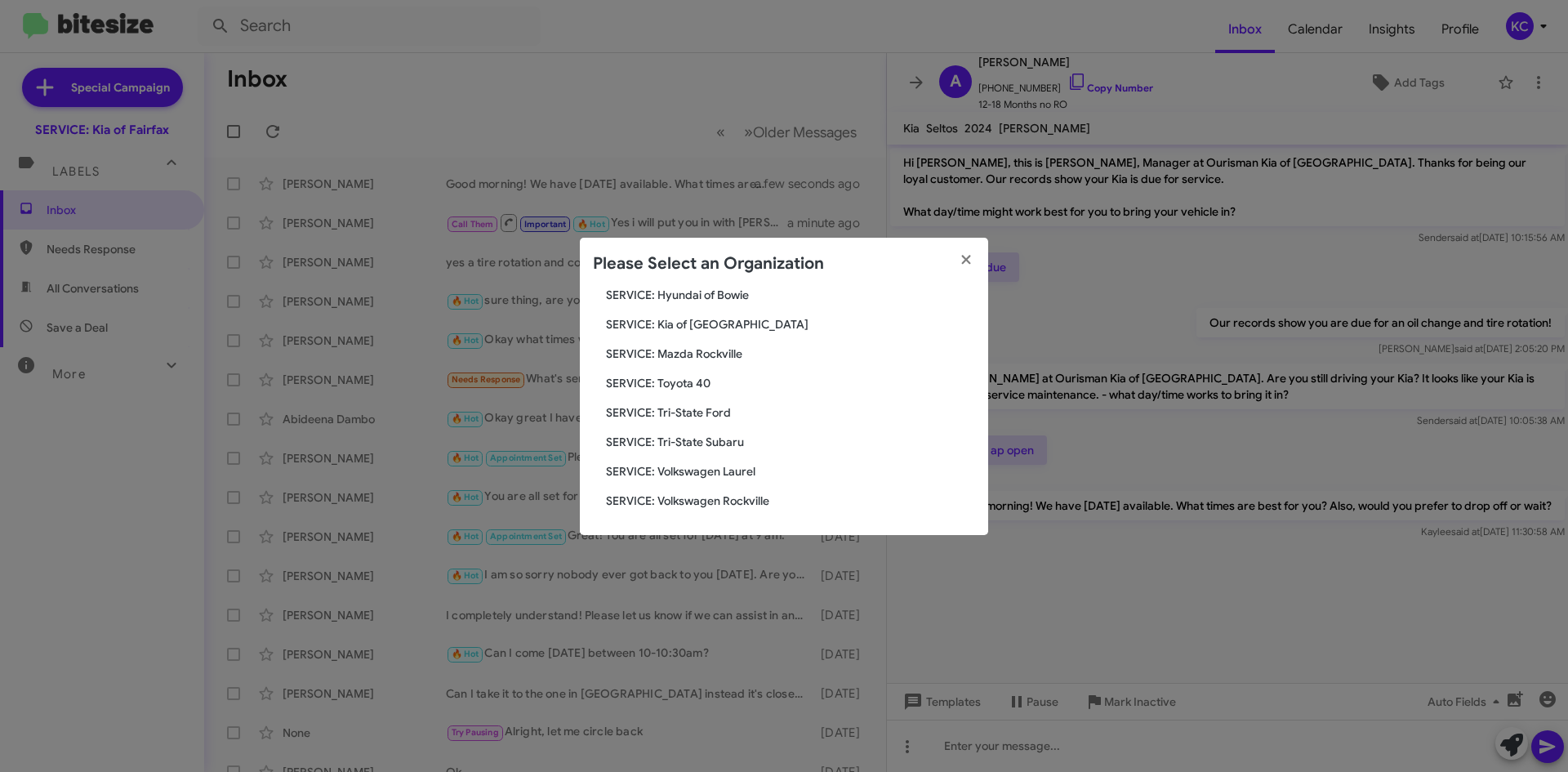
click at [675, 442] on span "SERVICE: Tri-State Subaru" at bounding box center [790, 441] width 369 height 16
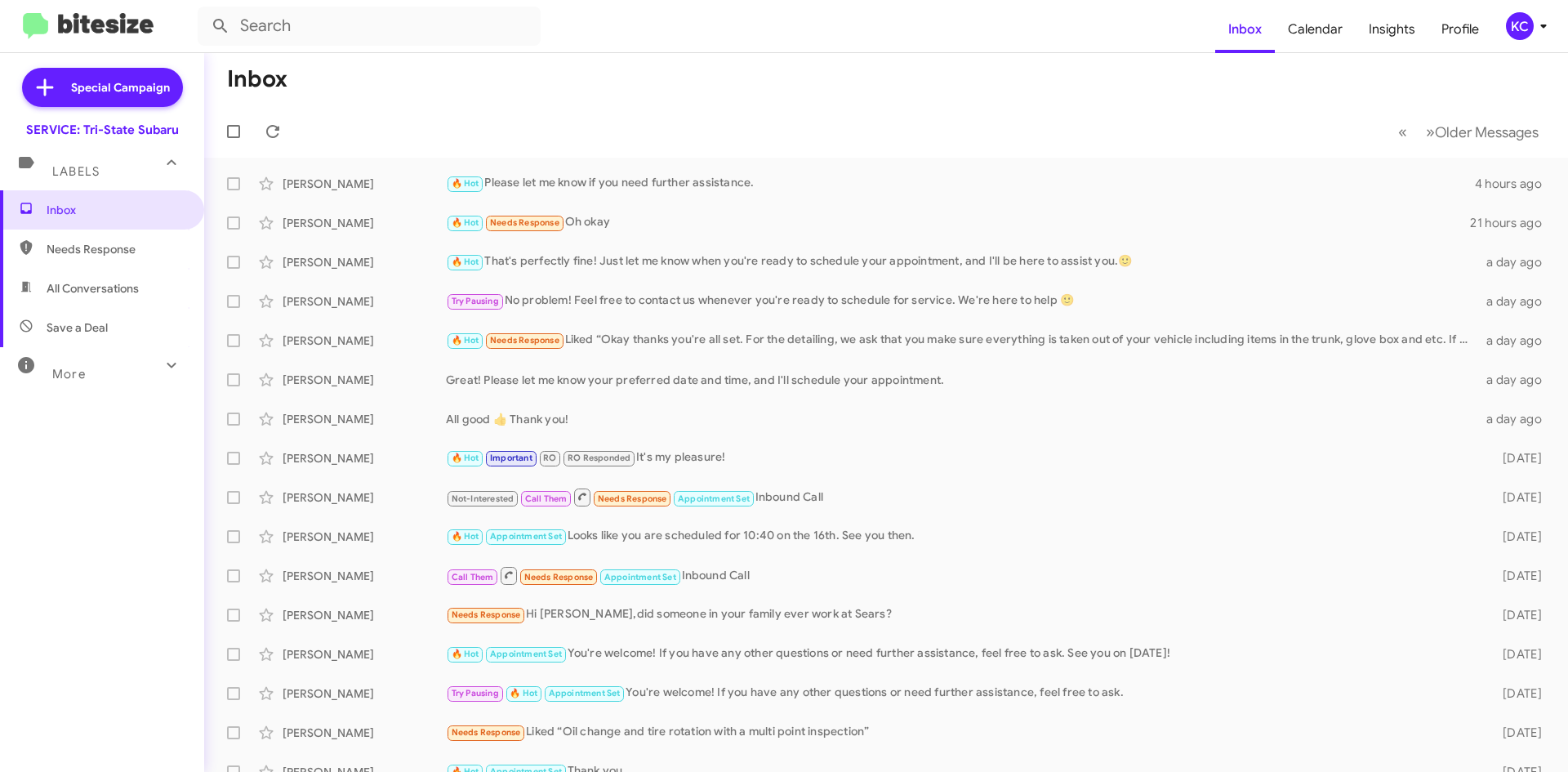
click at [1537, 31] on icon at bounding box center [1543, 26] width 20 height 20
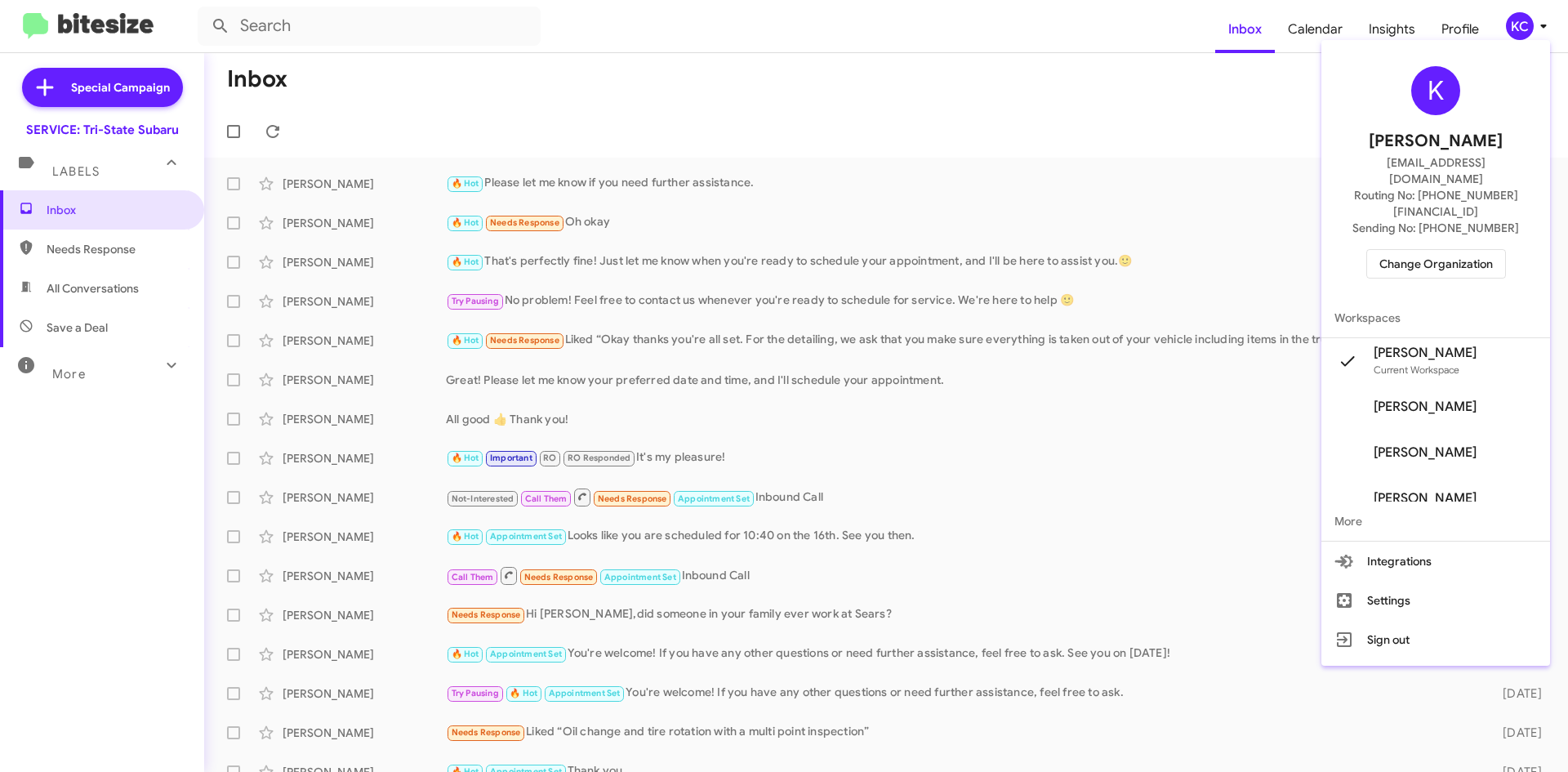
click at [1466, 249] on button "Change Organization" at bounding box center [1436, 263] width 139 height 30
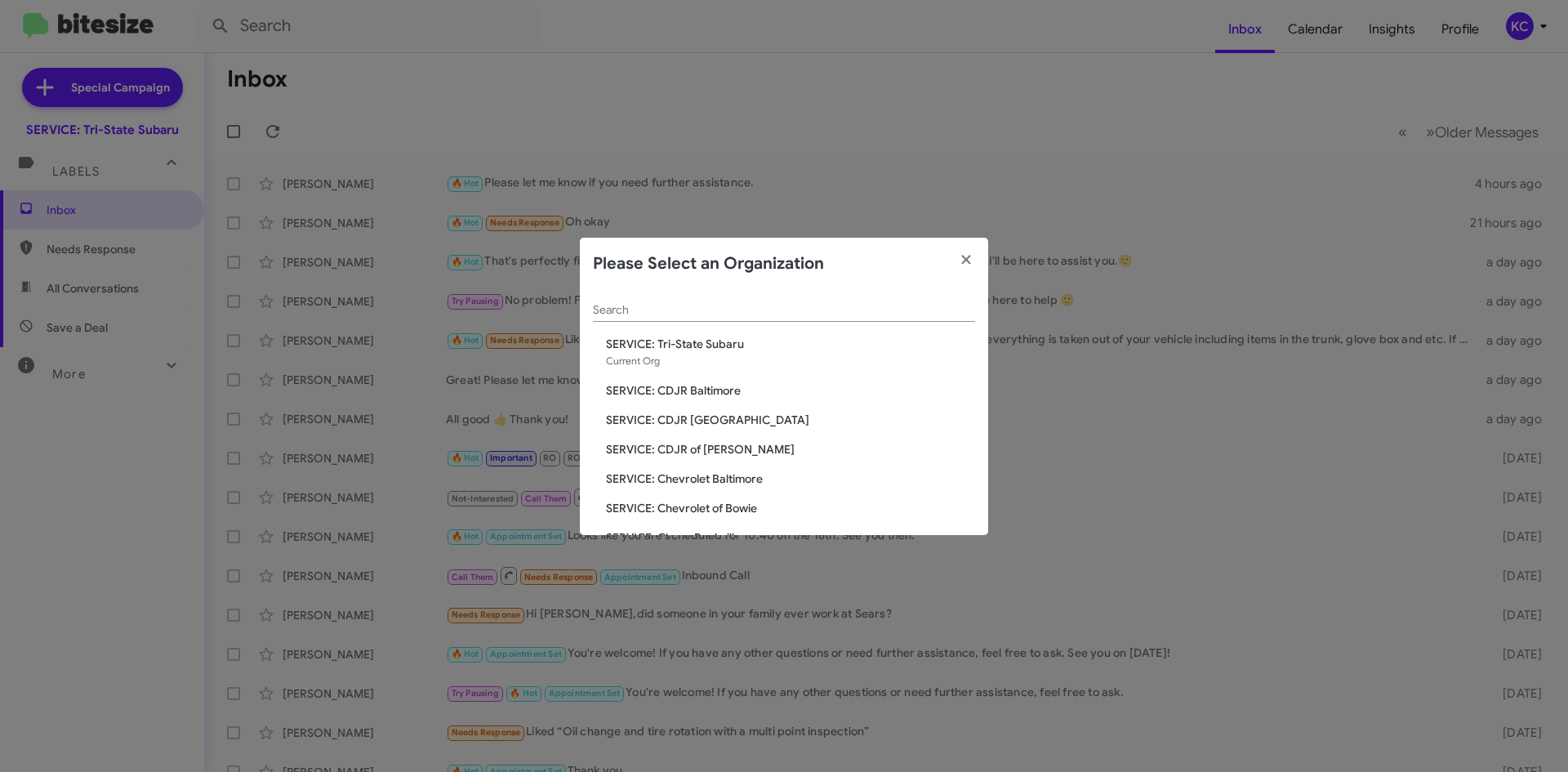
click at [773, 435] on div "Search SERVICE: Tri-State Subaru Current Org SERVICE: CDJR Baltimore SERVICE: C…" at bounding box center [784, 412] width 408 height 245
click at [742, 456] on span "SERVICE: CDJR of [PERSON_NAME]" at bounding box center [790, 449] width 369 height 16
click at [727, 434] on div "Search SERVICE: Tri-State Subaru Current Org SERVICE: CDJR Baltimore SERVICE: C…" at bounding box center [784, 412] width 408 height 245
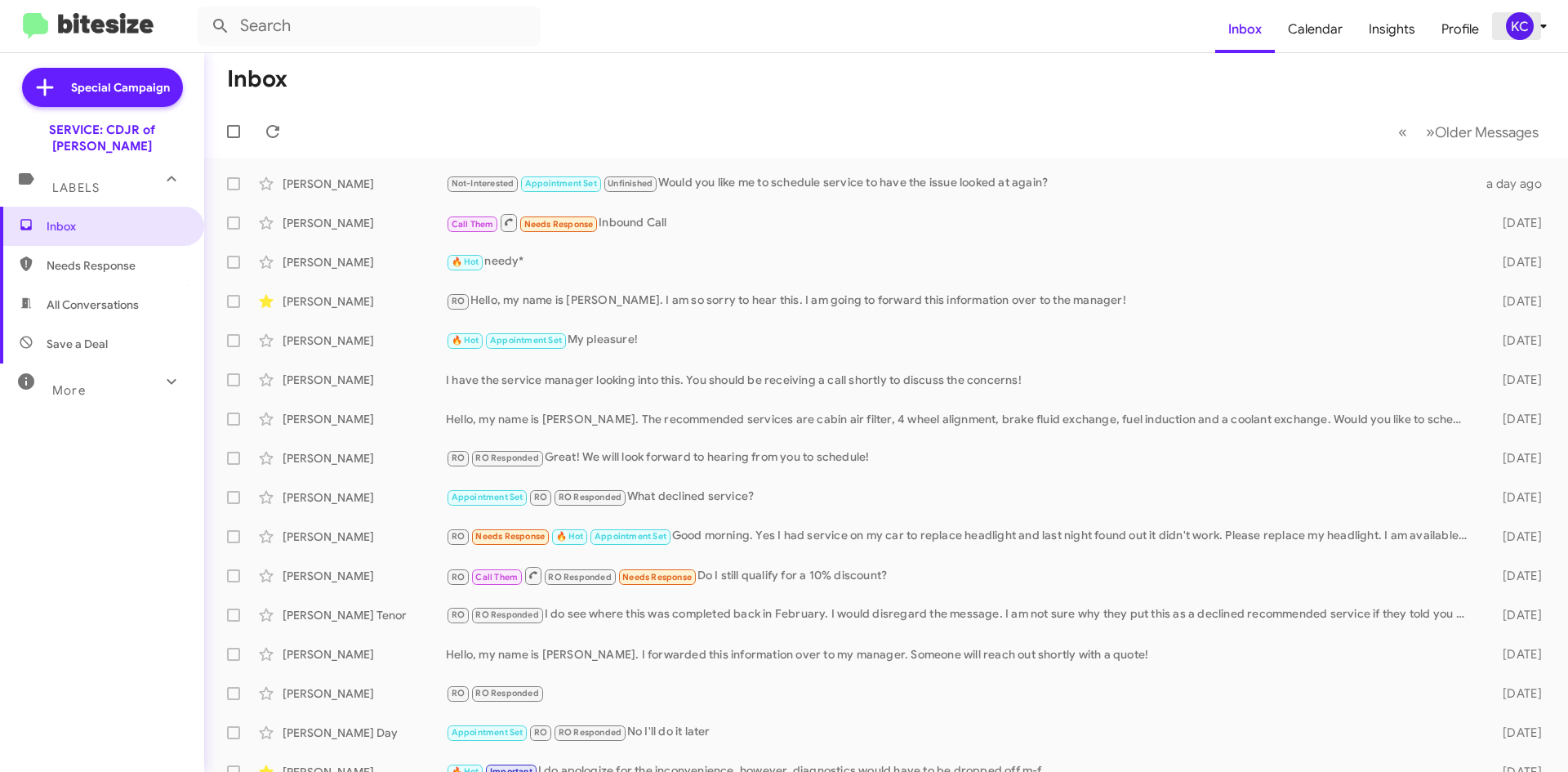
click at [1542, 25] on icon at bounding box center [1543, 27] width 6 height 4
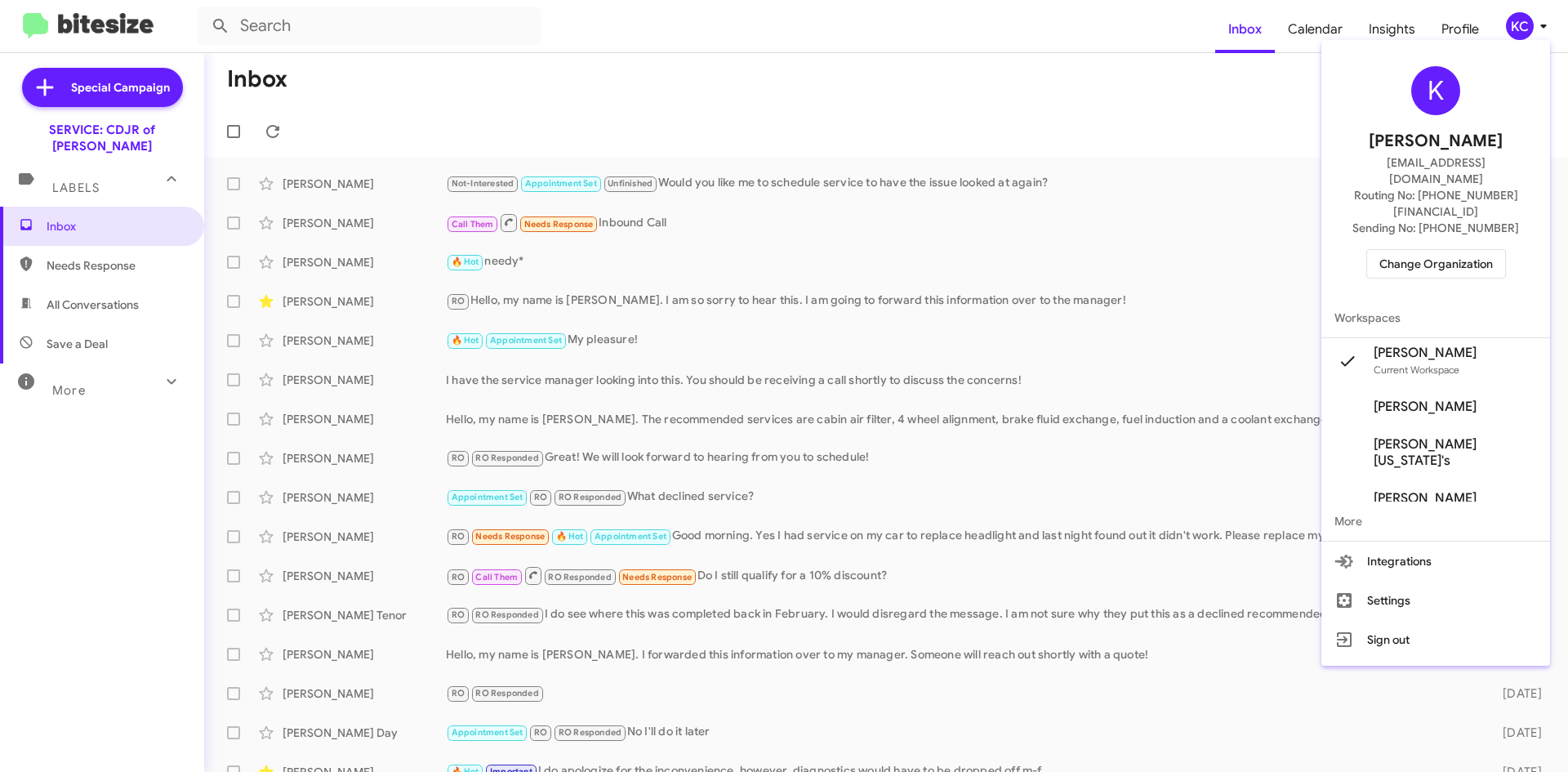
click at [1430, 250] on span "Change Organization" at bounding box center [1435, 263] width 114 height 28
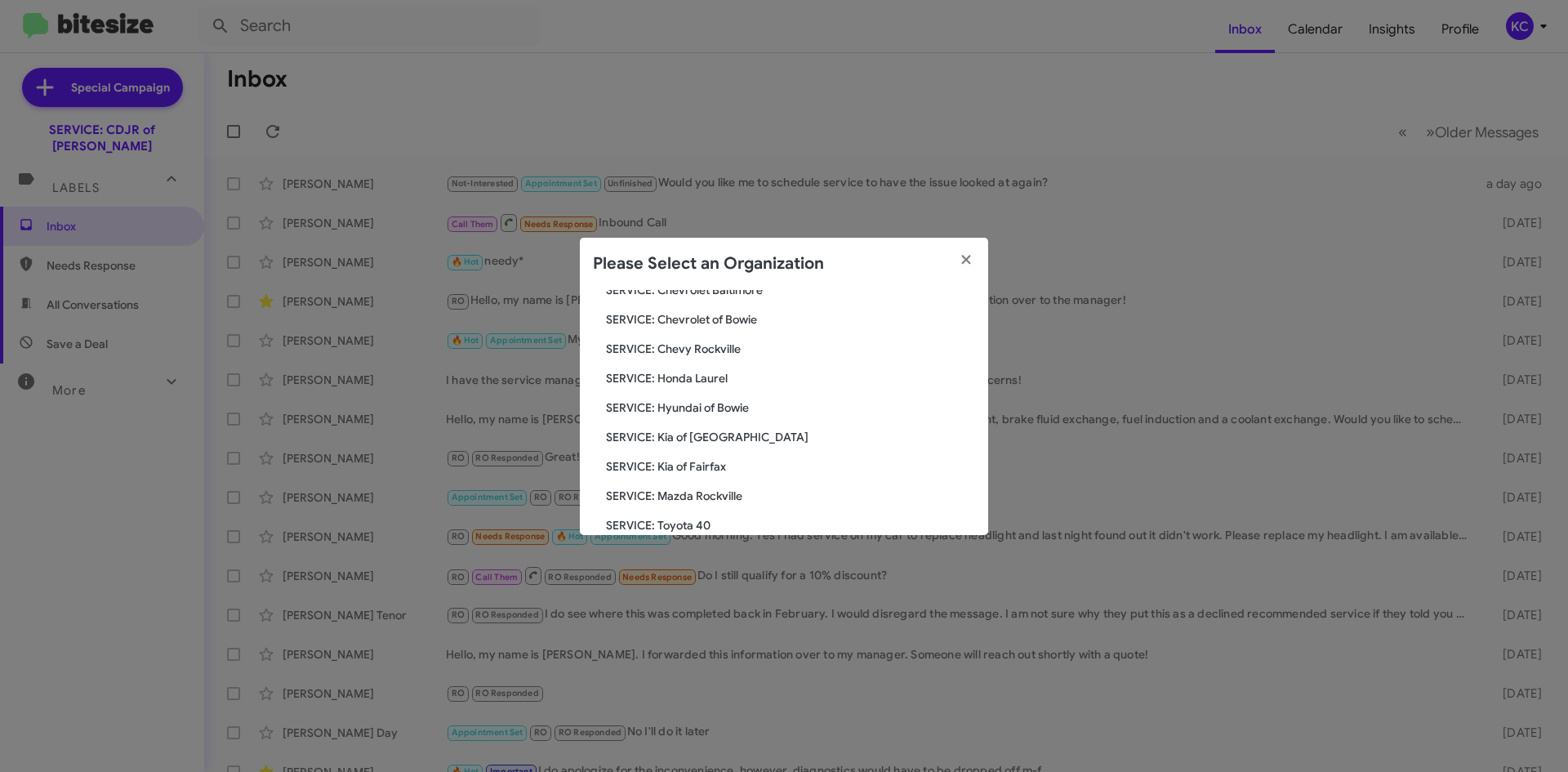
scroll to position [163, 0]
click at [670, 337] on span "SERVICE: Chevy Rockville" at bounding box center [790, 344] width 369 height 16
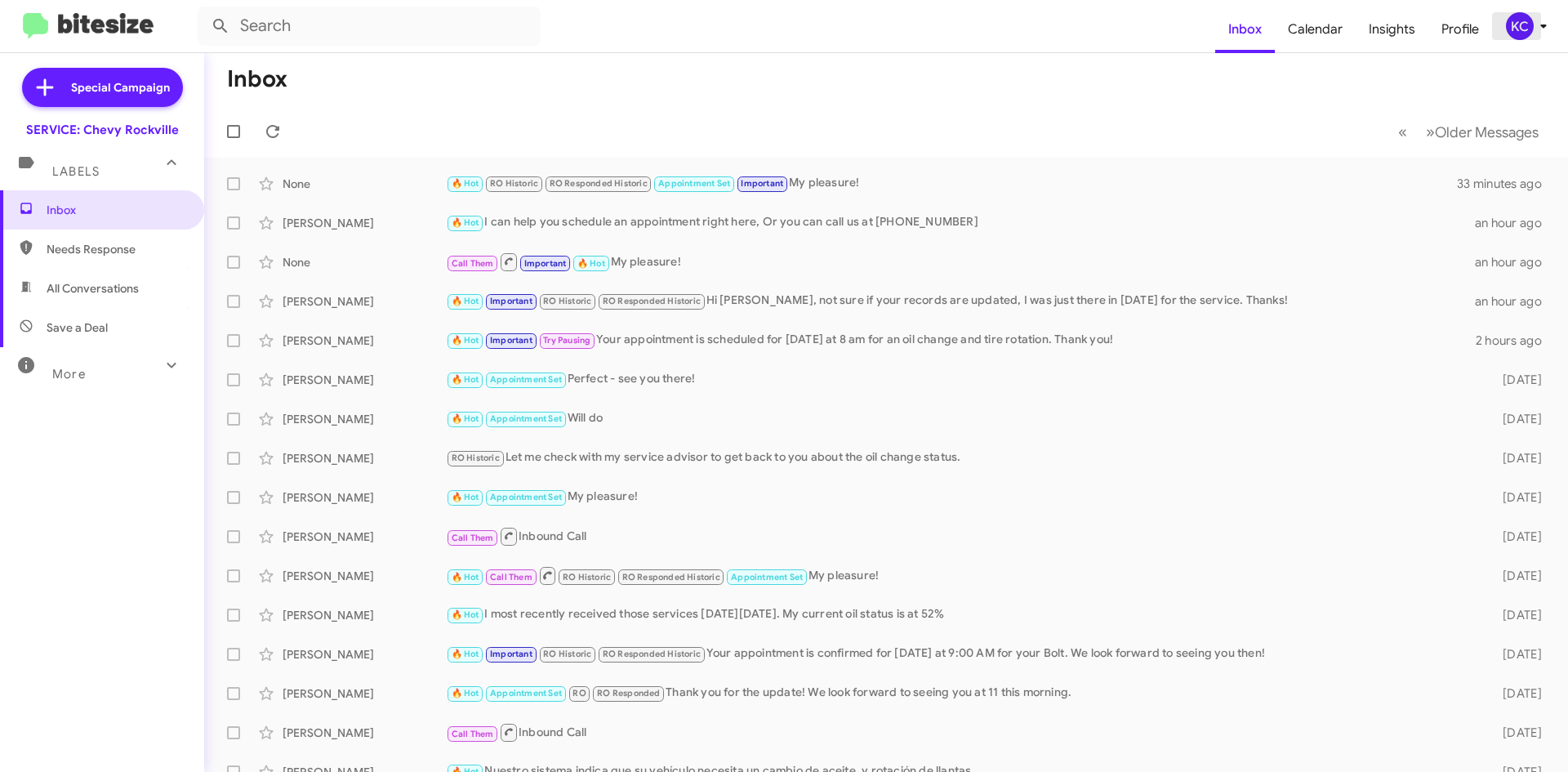
click at [1535, 19] on icon at bounding box center [1543, 26] width 20 height 20
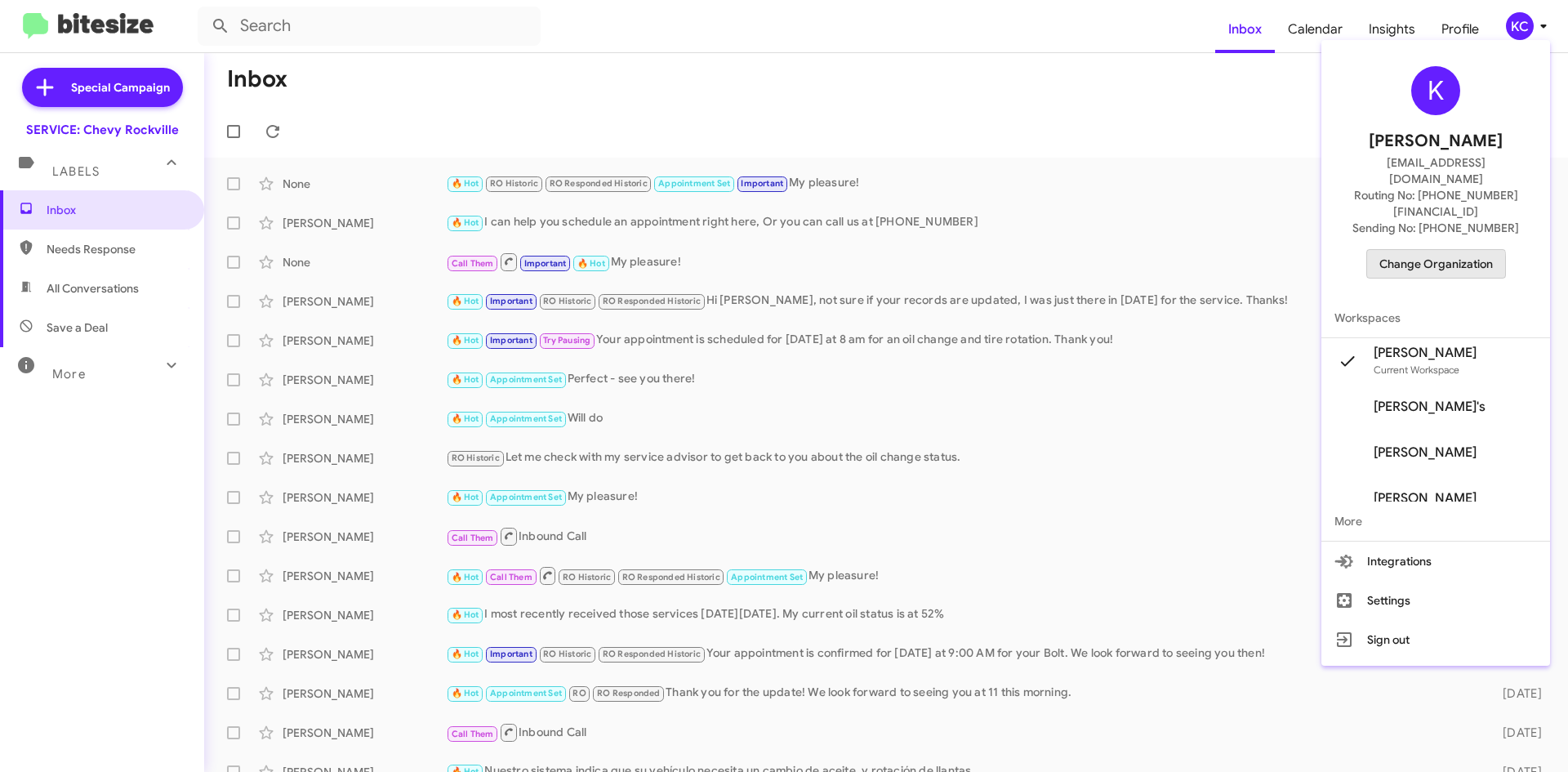
click at [1424, 250] on span "Change Organization" at bounding box center [1435, 263] width 114 height 28
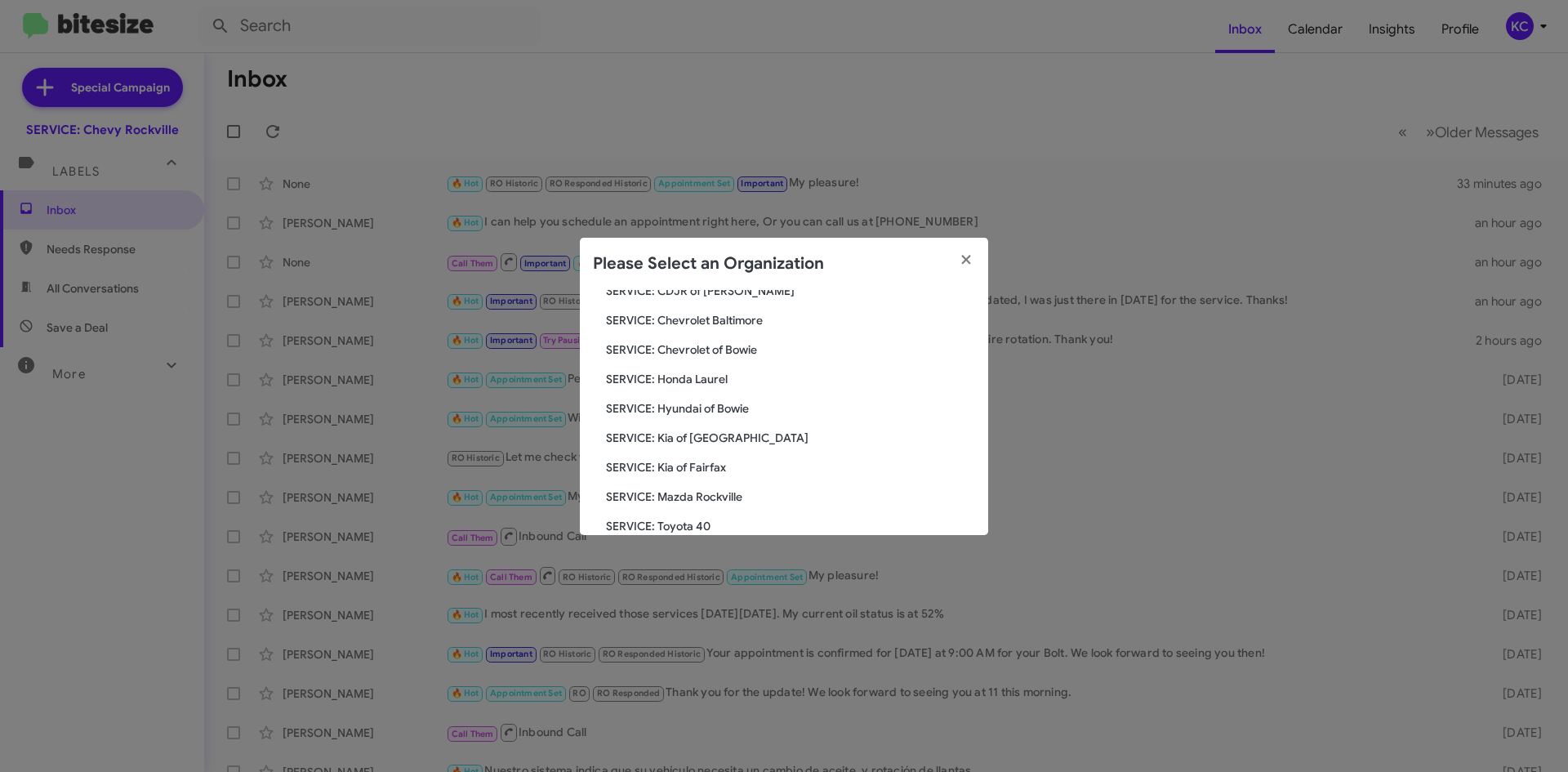
scroll to position [163, 0]
click at [709, 379] on span "SERVICE: Honda Laurel" at bounding box center [790, 373] width 369 height 16
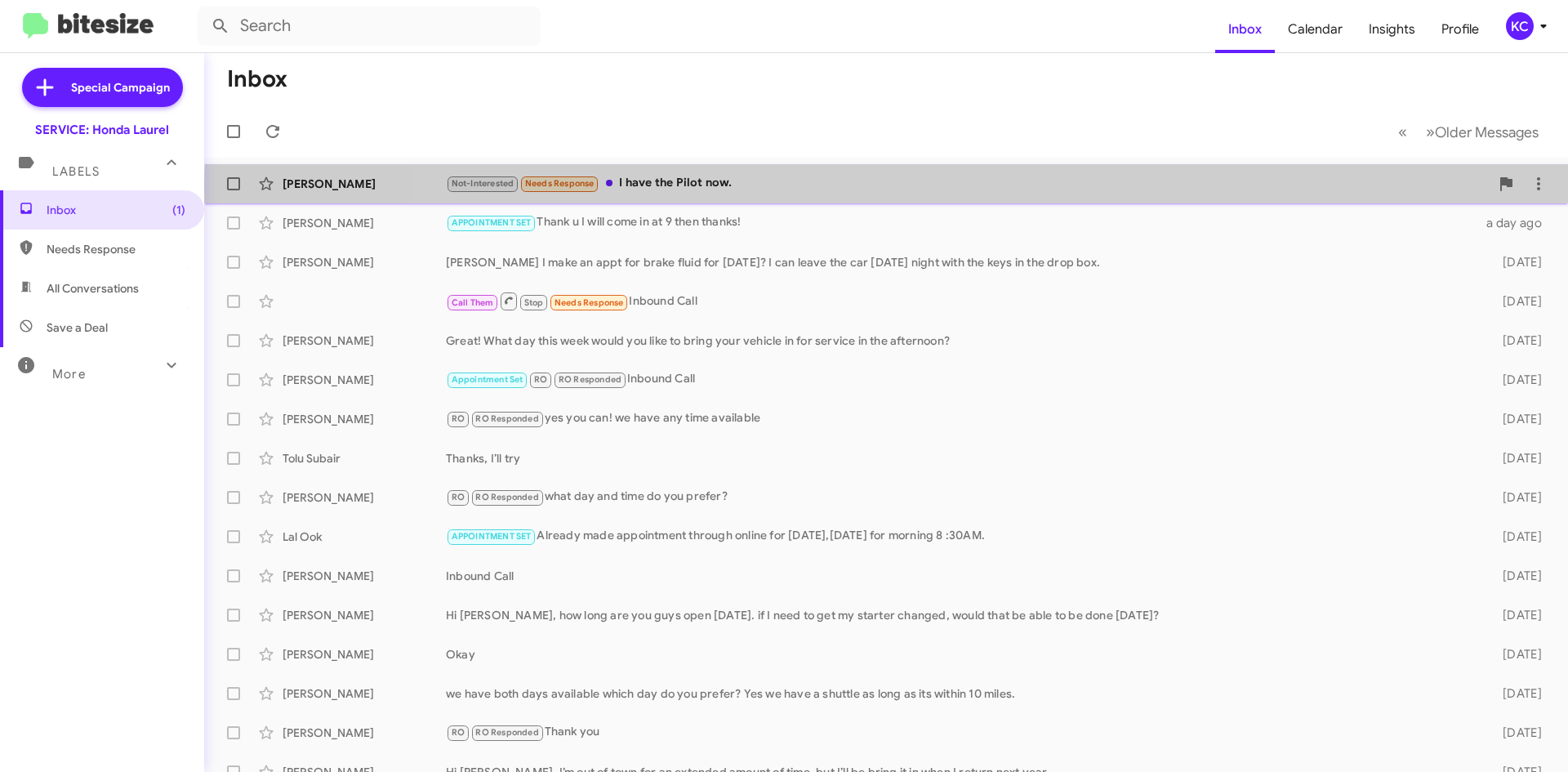
click at [1042, 188] on div "Not-Interested Needs Response I have the Pilot now." at bounding box center [968, 183] width 1044 height 19
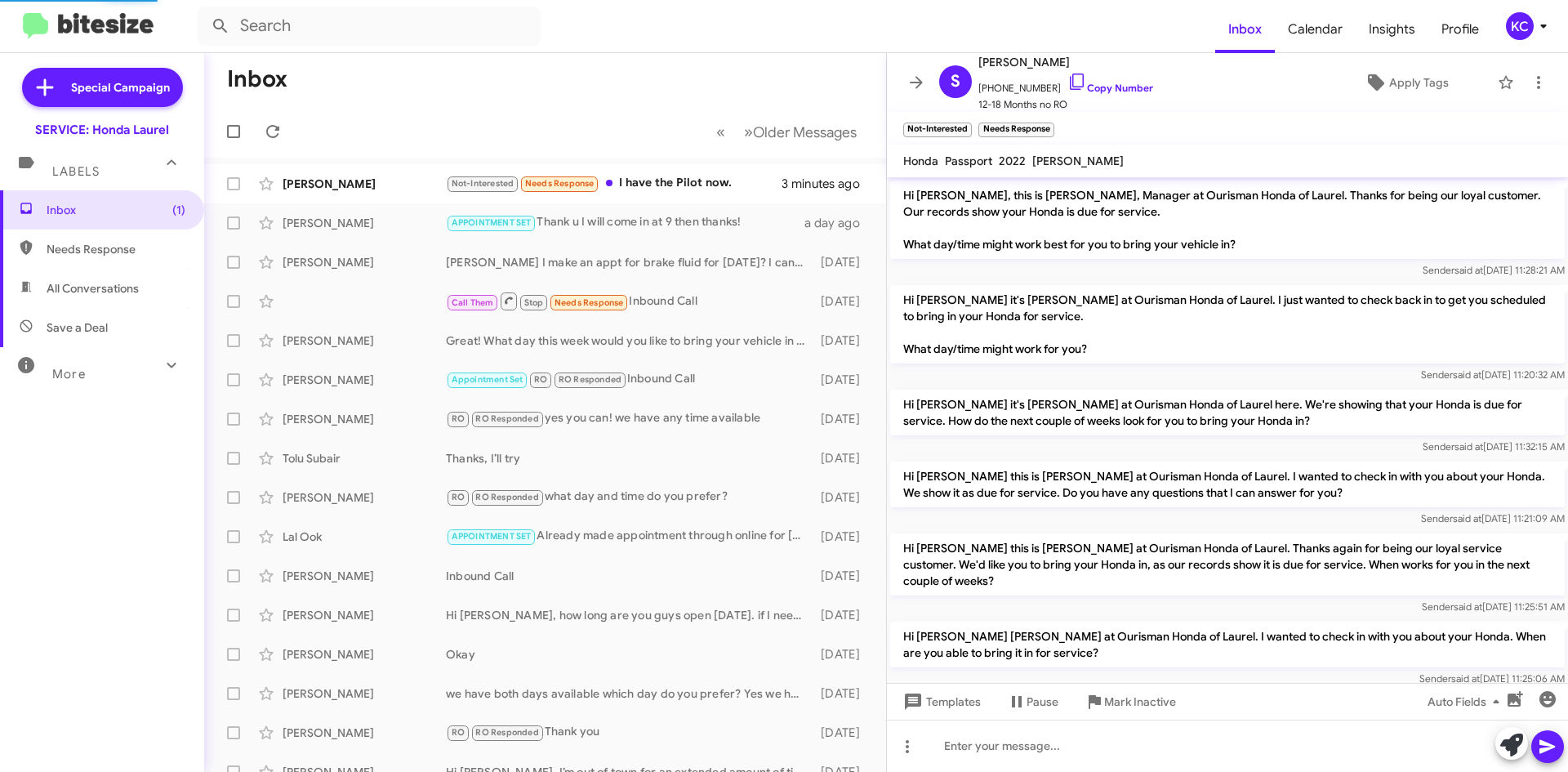
scroll to position [365, 0]
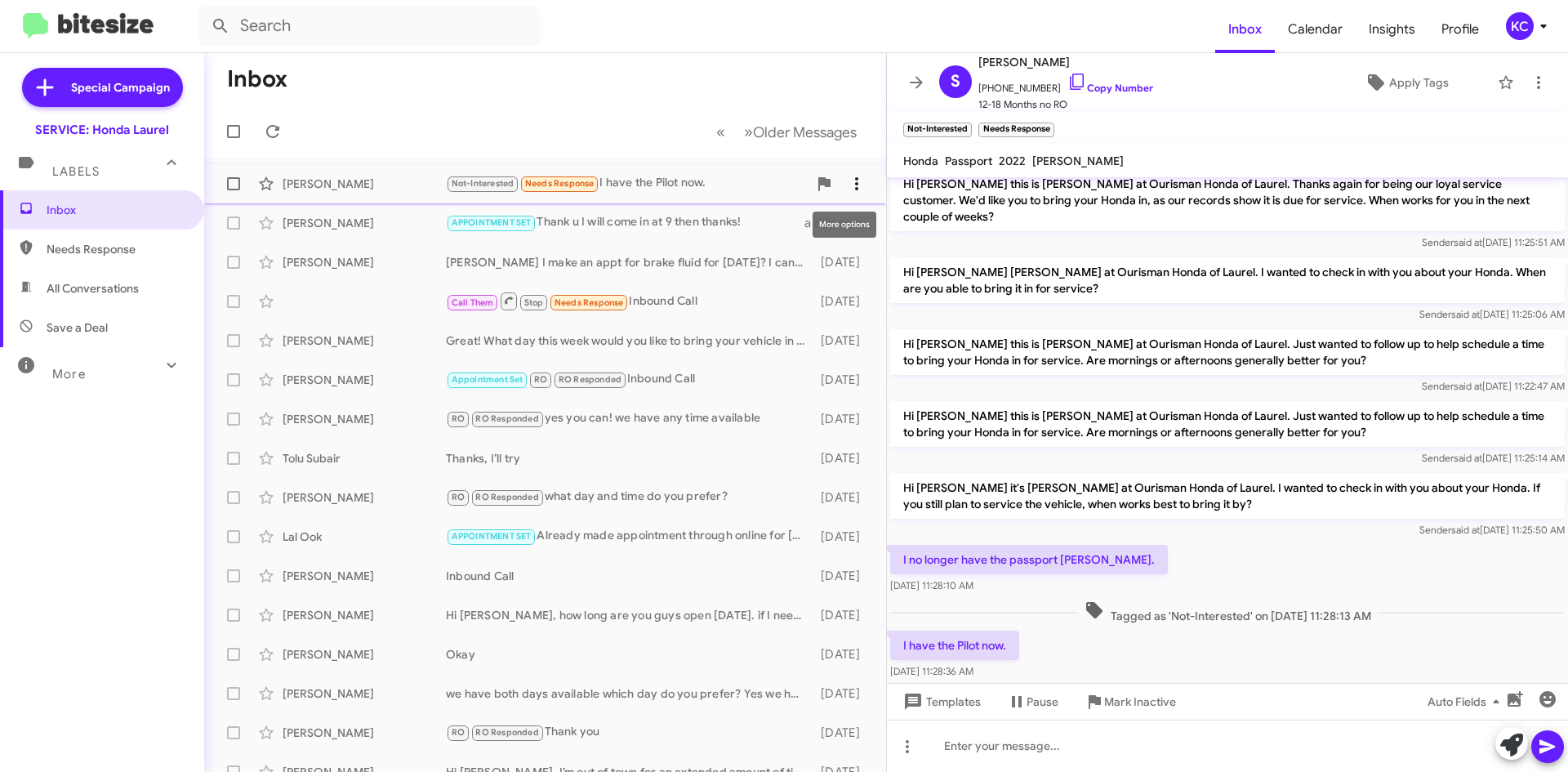
click at [850, 184] on icon at bounding box center [856, 183] width 20 height 20
click at [763, 230] on span "Mark as unread" at bounding box center [721, 225] width 82 height 39
click at [620, 32] on form at bounding box center [706, 26] width 1017 height 39
drag, startPoint x: 1063, startPoint y: 55, endPoint x: 970, endPoint y: 55, distance: 93.0
click at [970, 55] on div "S [PERSON_NAME] [PHONE_NUMBER] Copy Number 12-18 Months no RO" at bounding box center [1042, 82] width 220 height 60
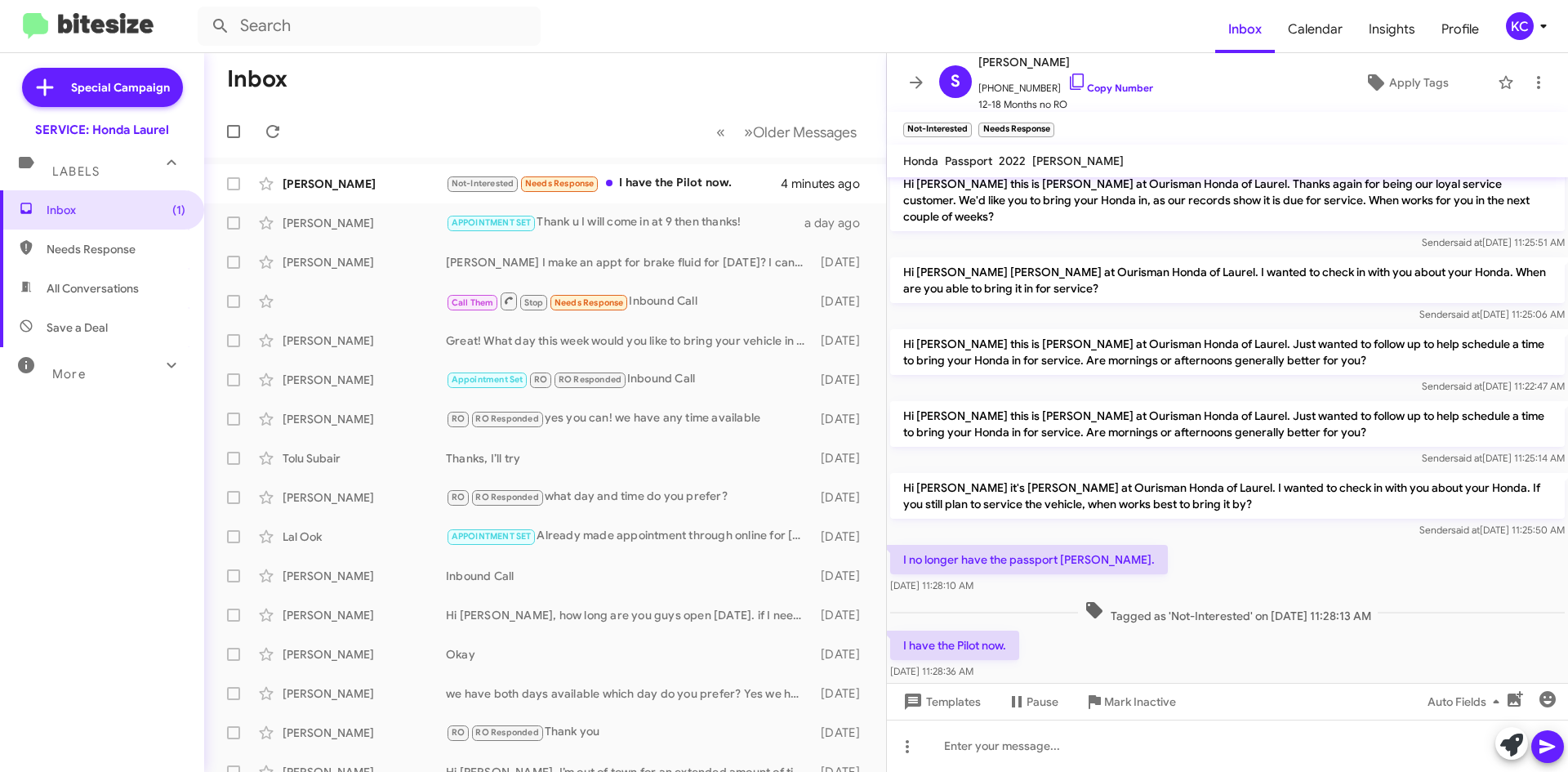
copy span "[PERSON_NAME]"
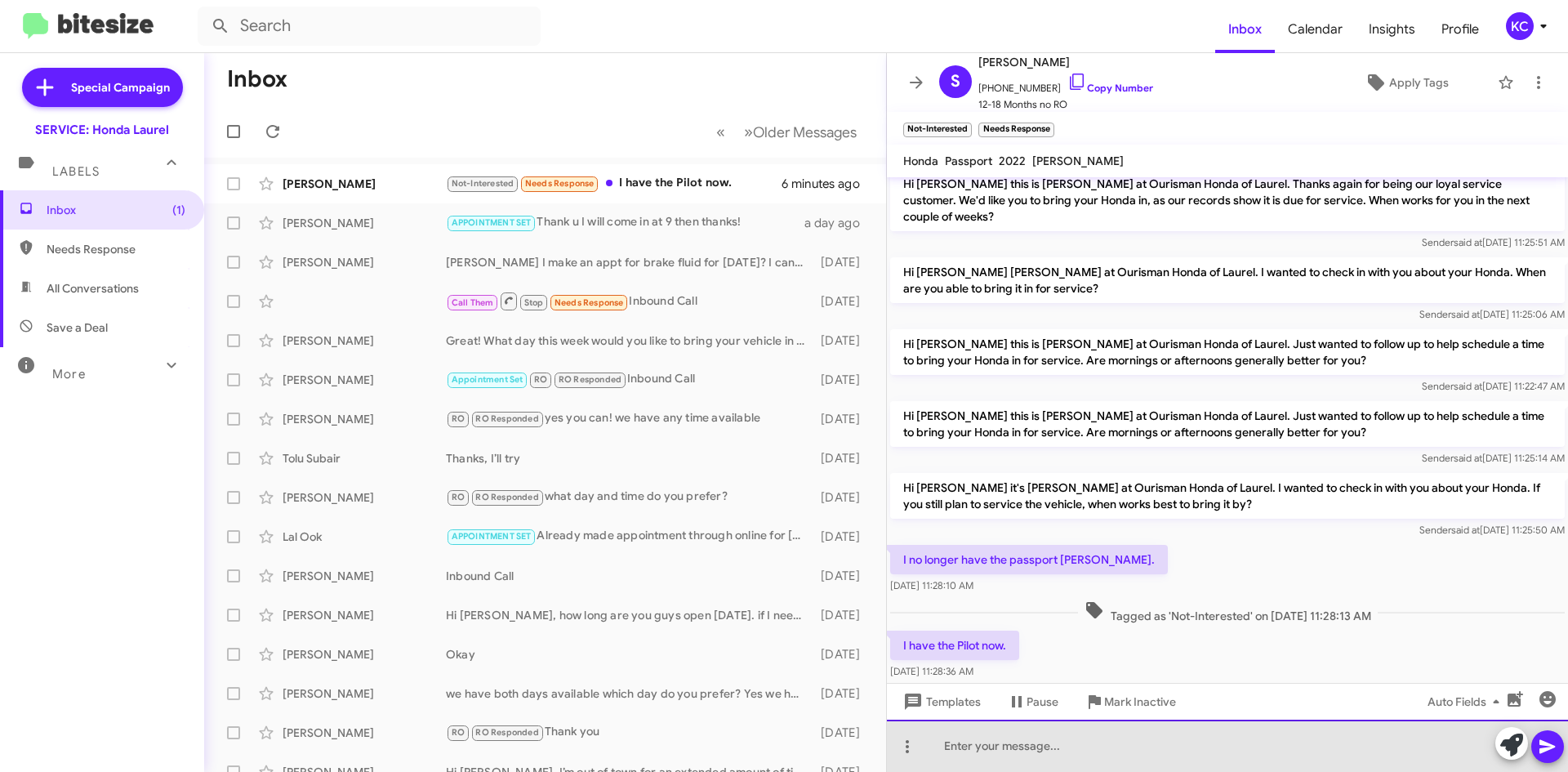
click at [1025, 744] on div at bounding box center [1227, 745] width 681 height 52
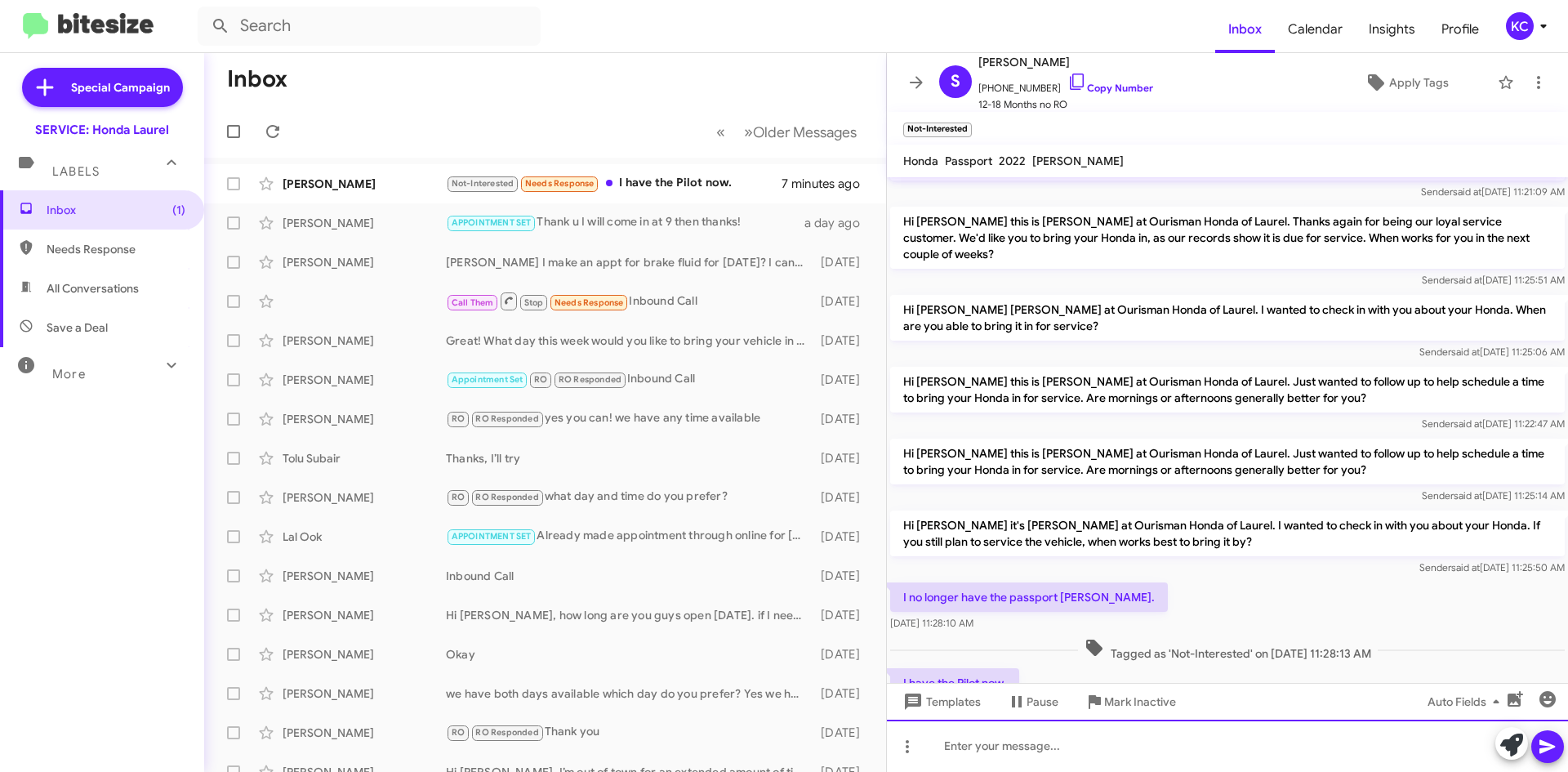
scroll to position [456, 0]
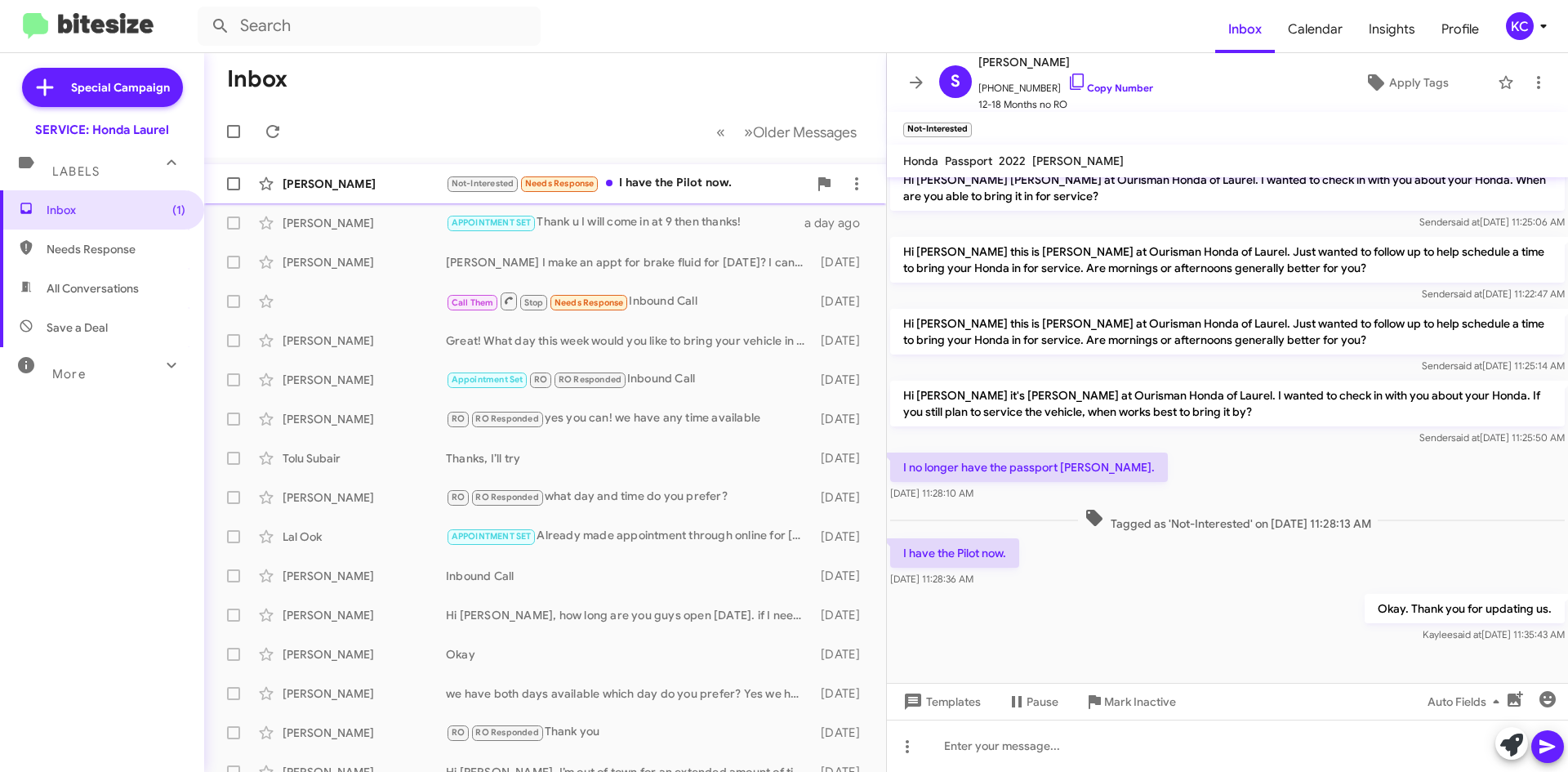
click at [610, 170] on div "Sherita Dorsey Not-Interested Needs Response I have the Pilot now. 7 minutes ago" at bounding box center [545, 183] width 656 height 32
click at [666, 91] on mat-toolbar-row "Inbox" at bounding box center [545, 79] width 681 height 52
click at [1531, 23] on div "KC" at bounding box center [1519, 26] width 28 height 28
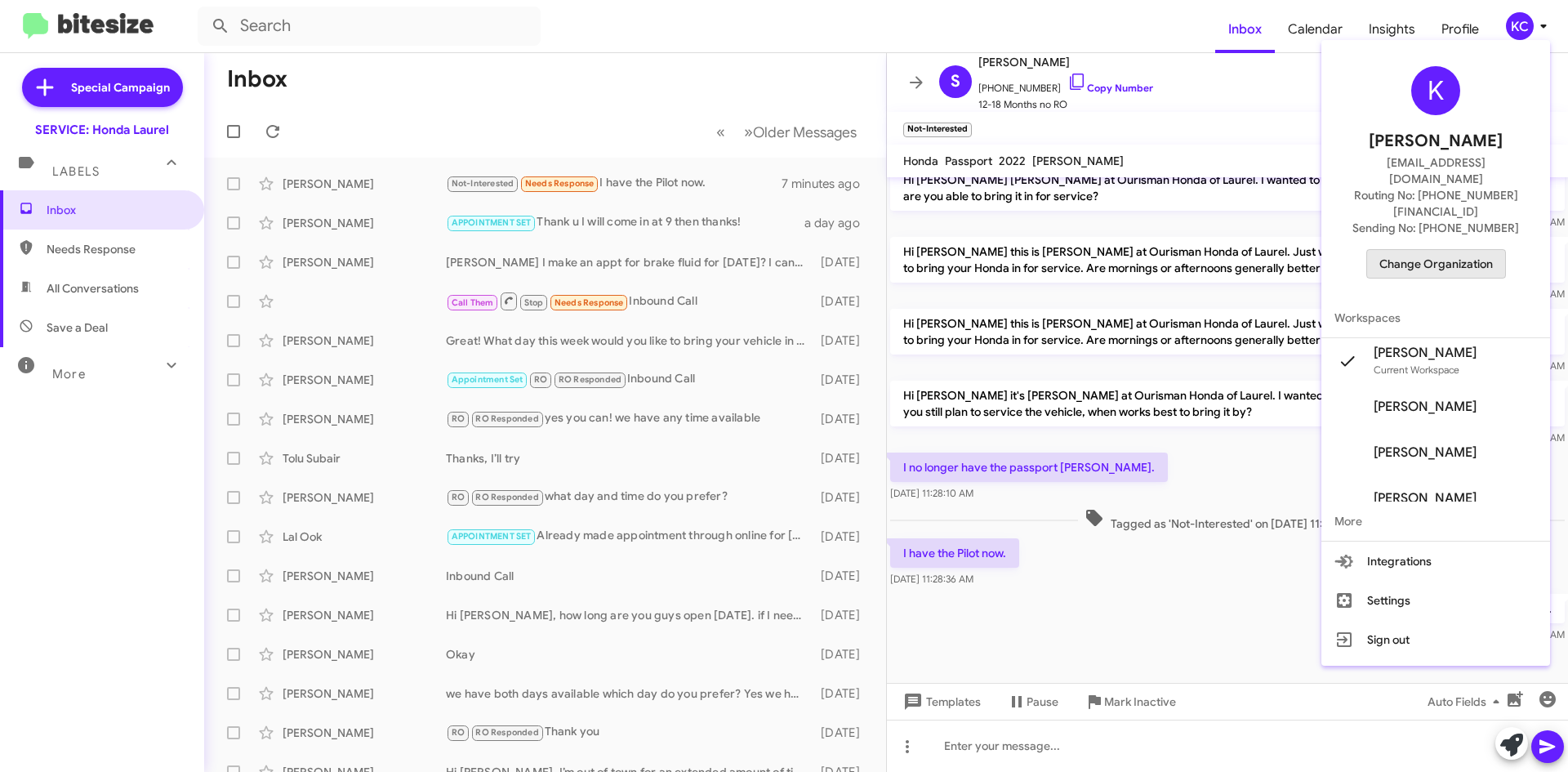
click at [1462, 250] on span "Change Organization" at bounding box center [1435, 263] width 114 height 28
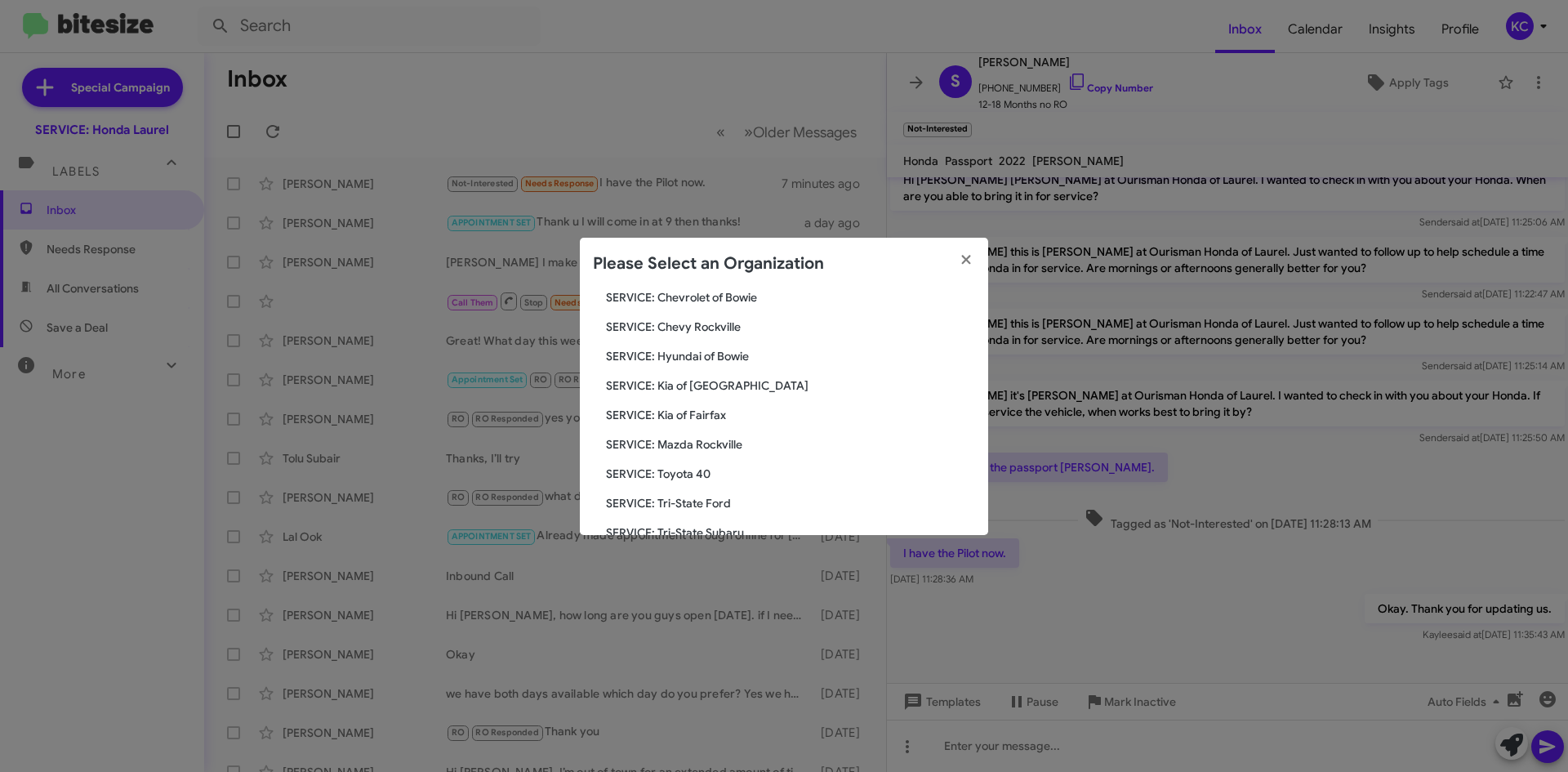
scroll to position [245, 0]
click at [708, 467] on span "SERVICE: Tri-State Ford" at bounding box center [790, 469] width 369 height 16
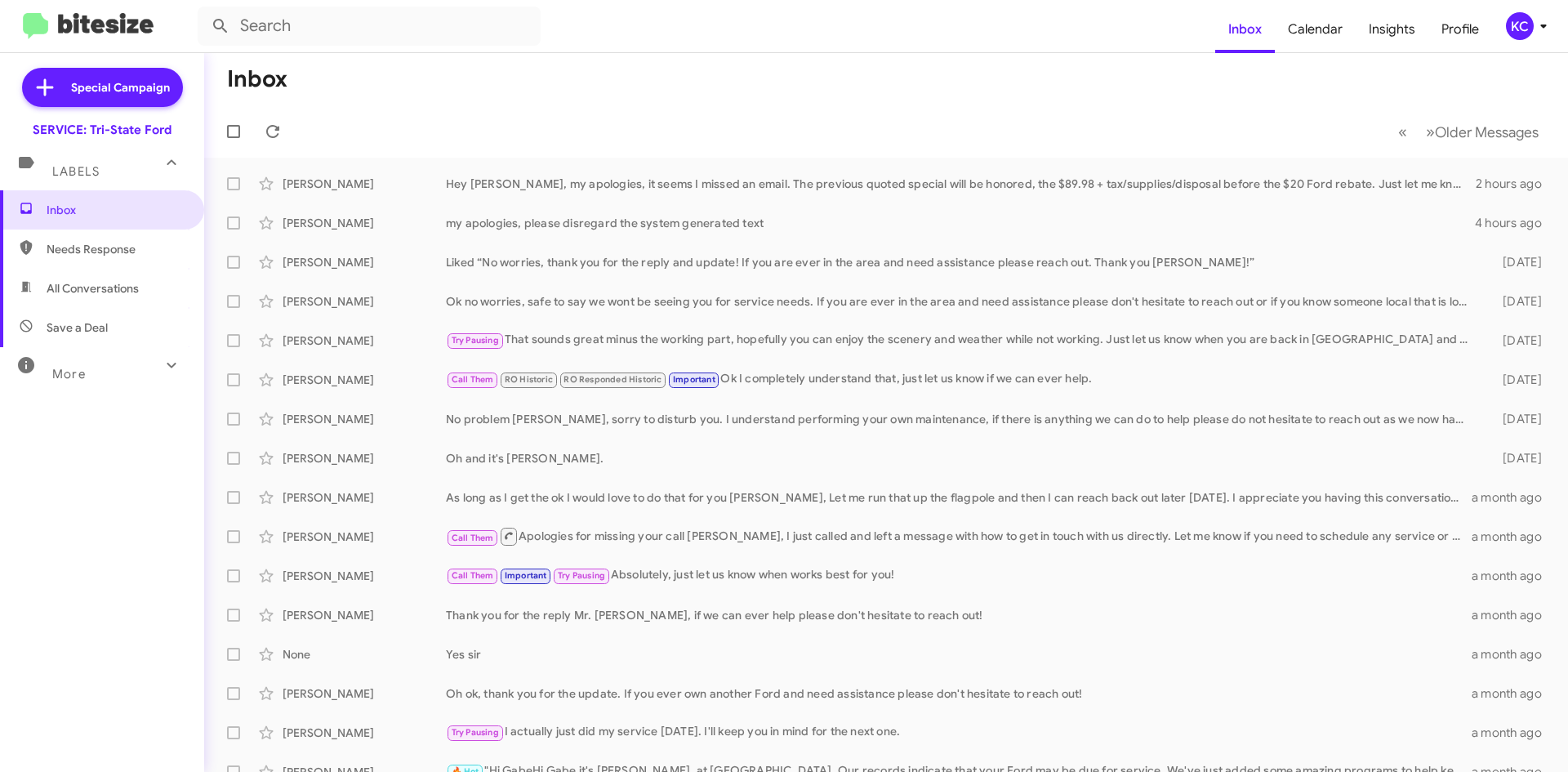
click at [1507, 22] on div "KC" at bounding box center [1519, 26] width 28 height 28
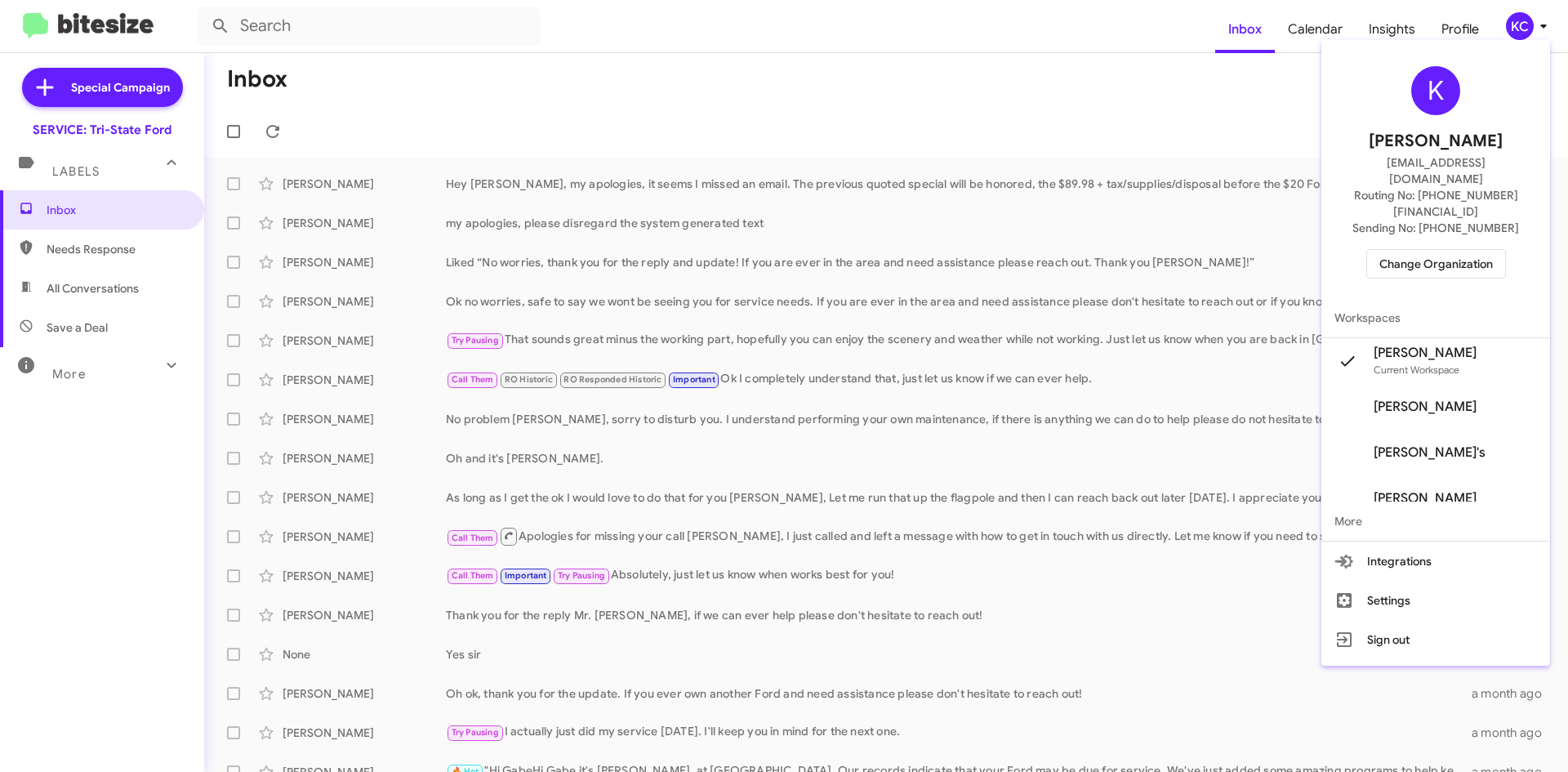
click at [1422, 250] on span "Change Organization" at bounding box center [1435, 263] width 114 height 28
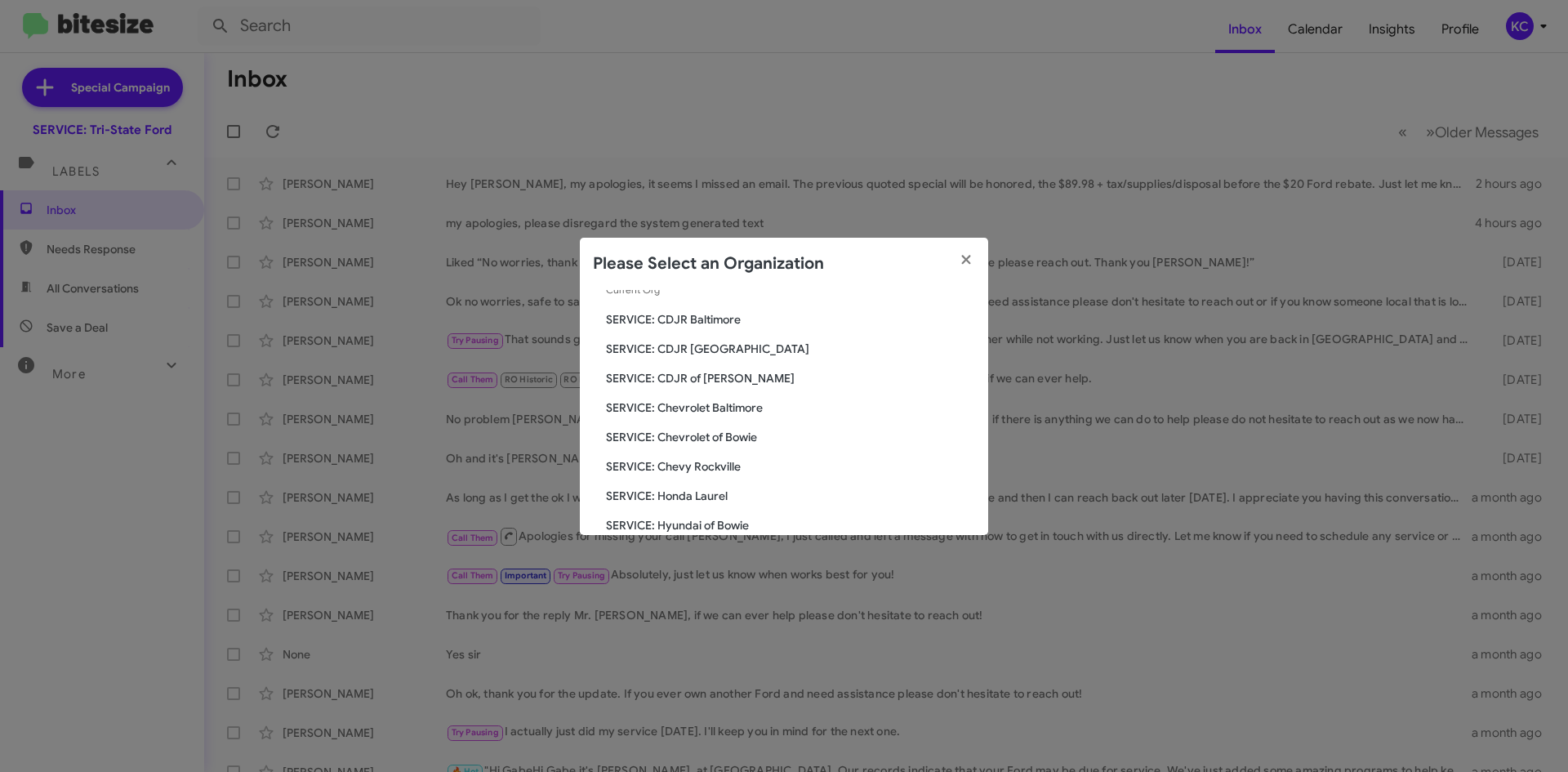
scroll to position [302, 0]
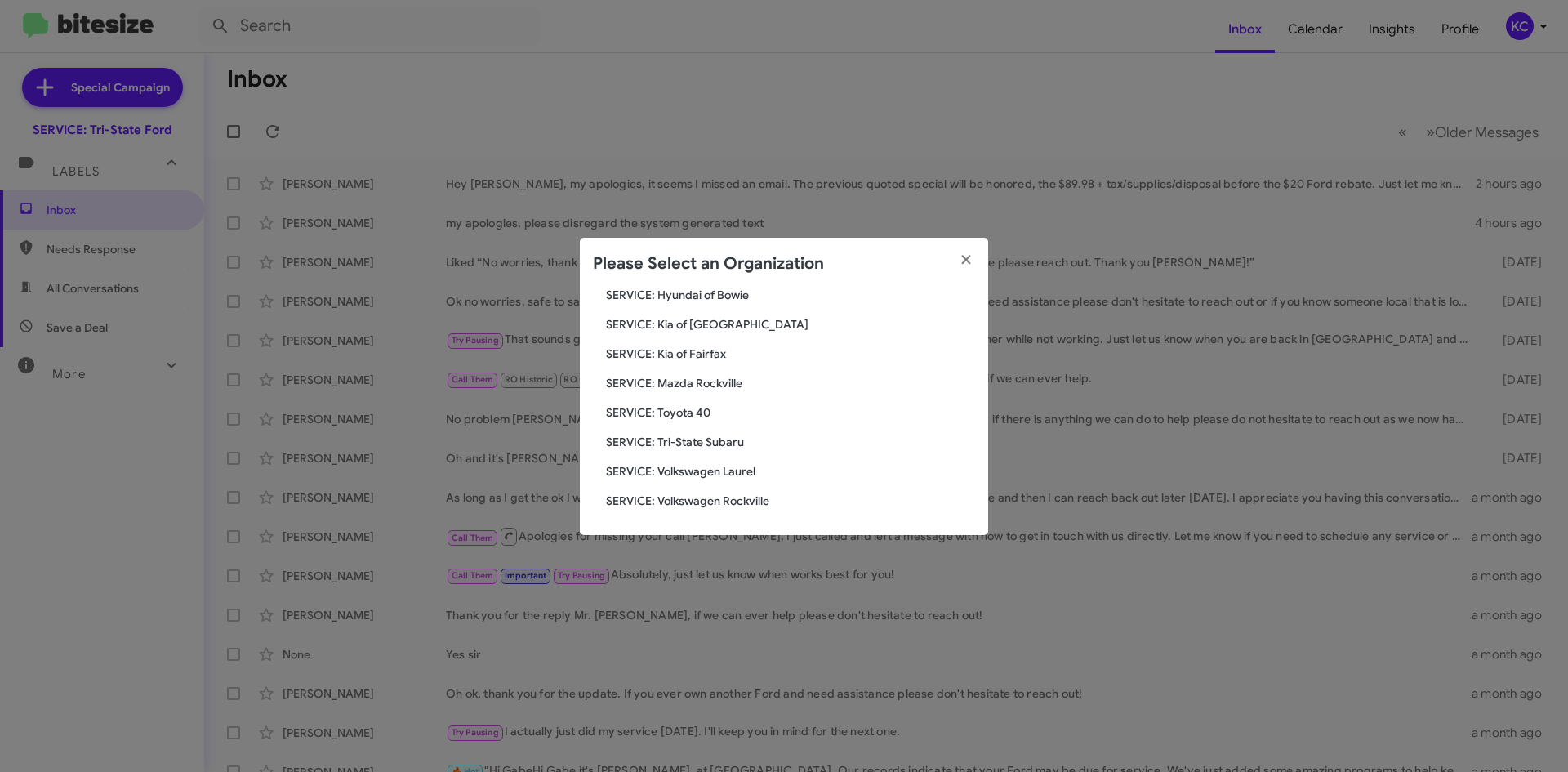
click at [700, 359] on span "SERVICE: Kia of Fairfax" at bounding box center [790, 353] width 369 height 16
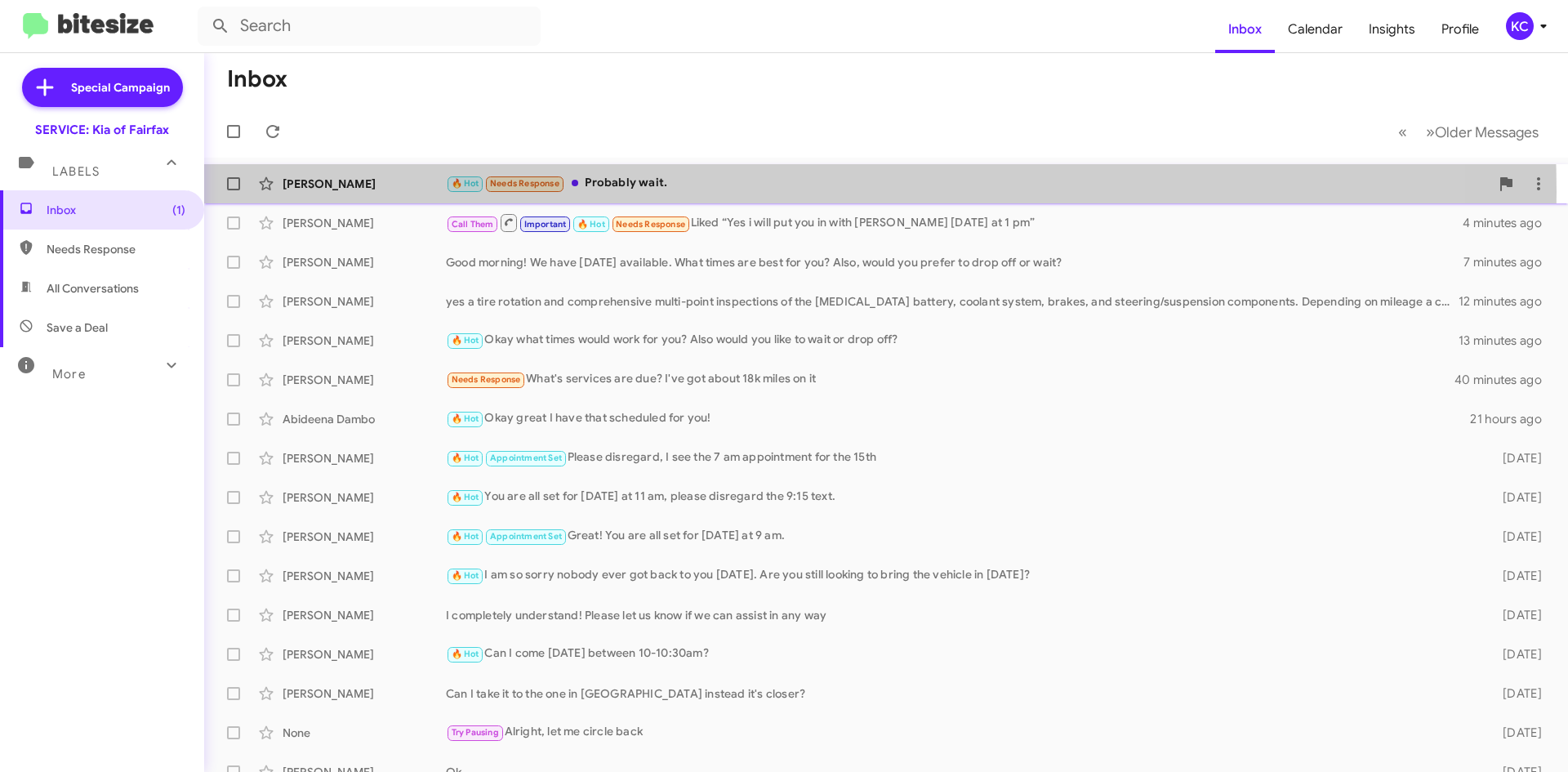
click at [680, 191] on div "🔥 Hot Needs Response Probably wait." at bounding box center [968, 183] width 1044 height 19
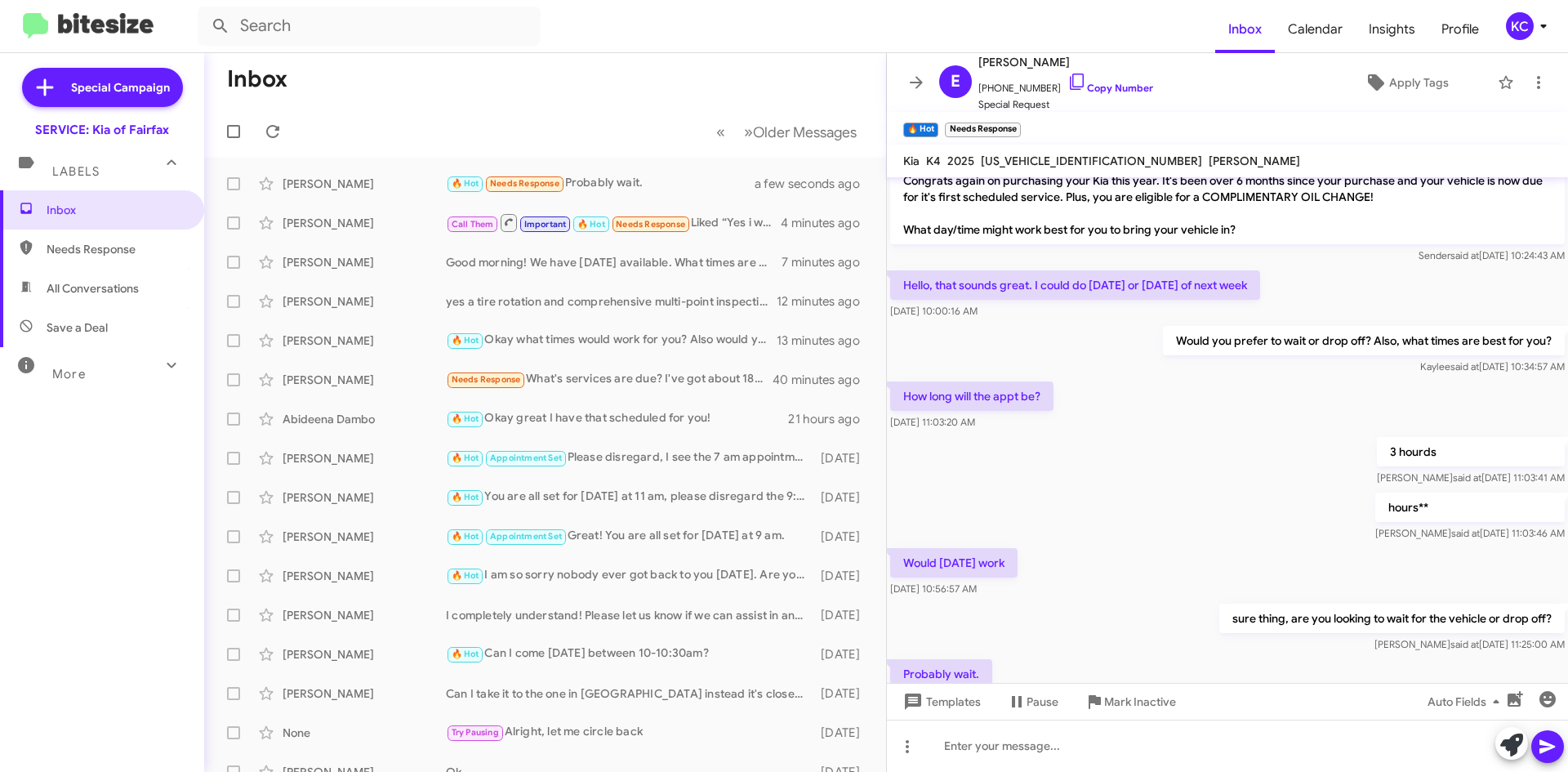
scroll to position [113, 0]
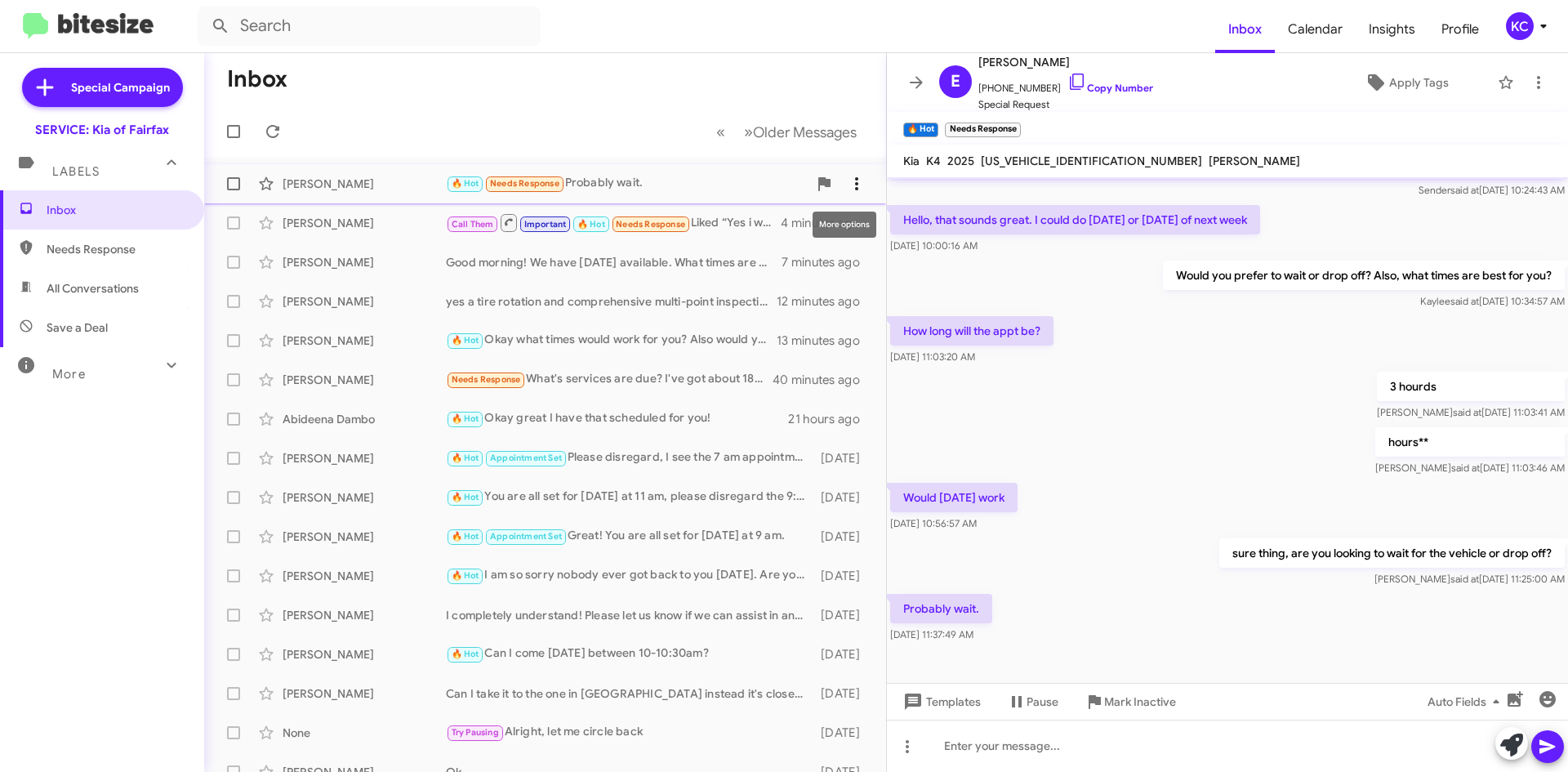
click at [847, 193] on icon at bounding box center [856, 183] width 20 height 20
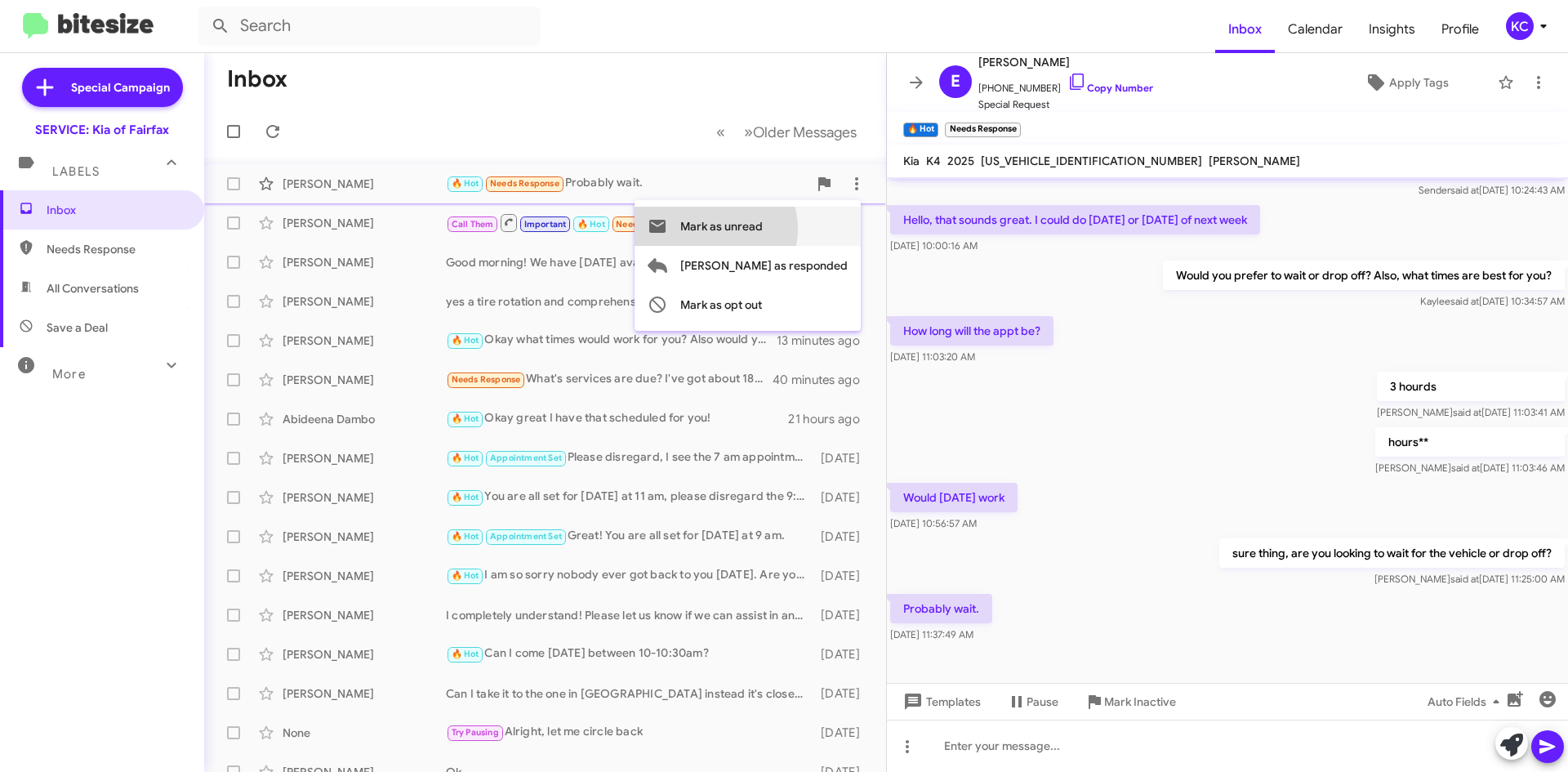
click at [763, 229] on span "Mark as unread" at bounding box center [721, 225] width 82 height 39
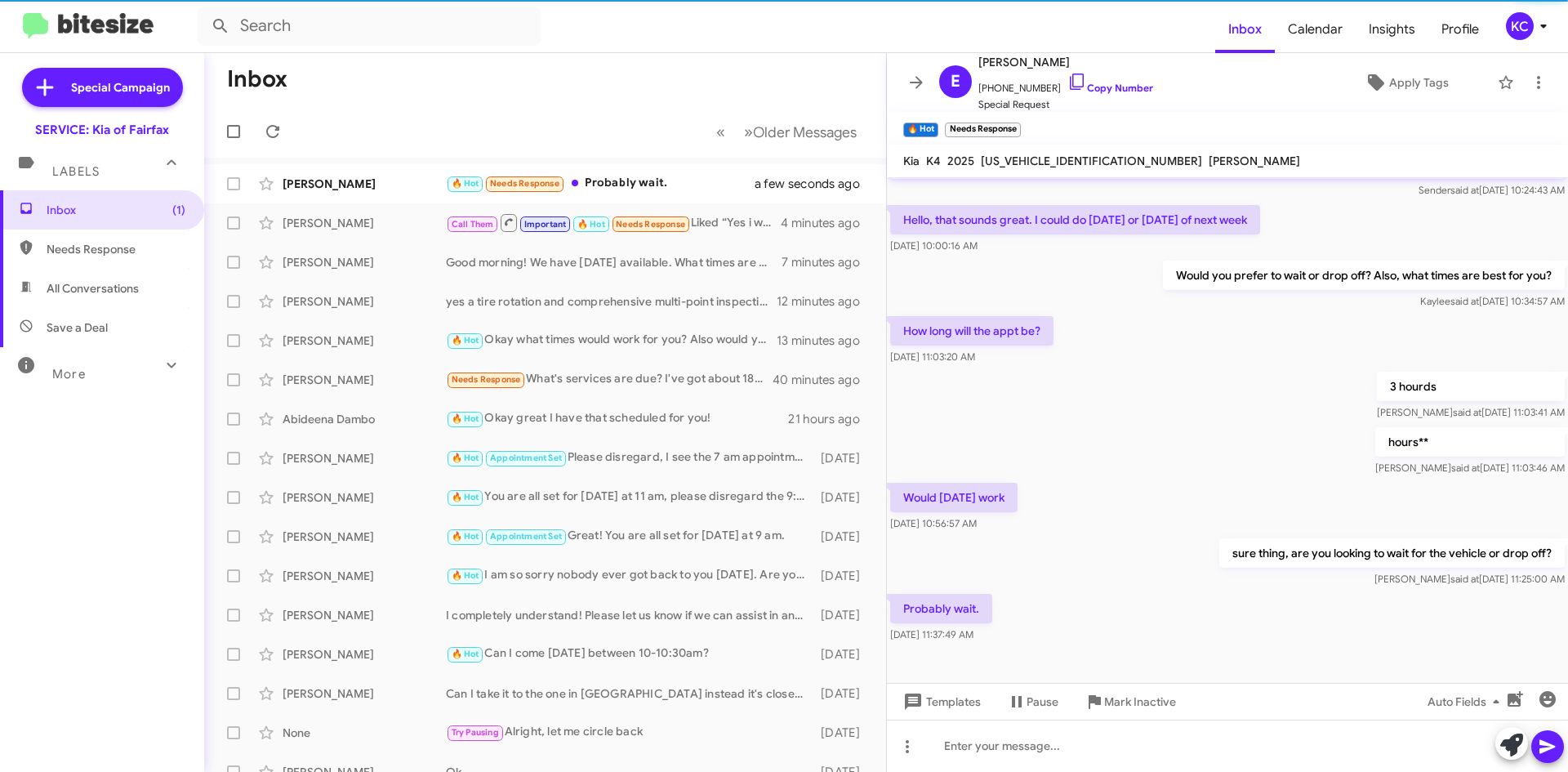
click at [665, 58] on mat-toolbar-row "Inbox" at bounding box center [545, 79] width 681 height 52
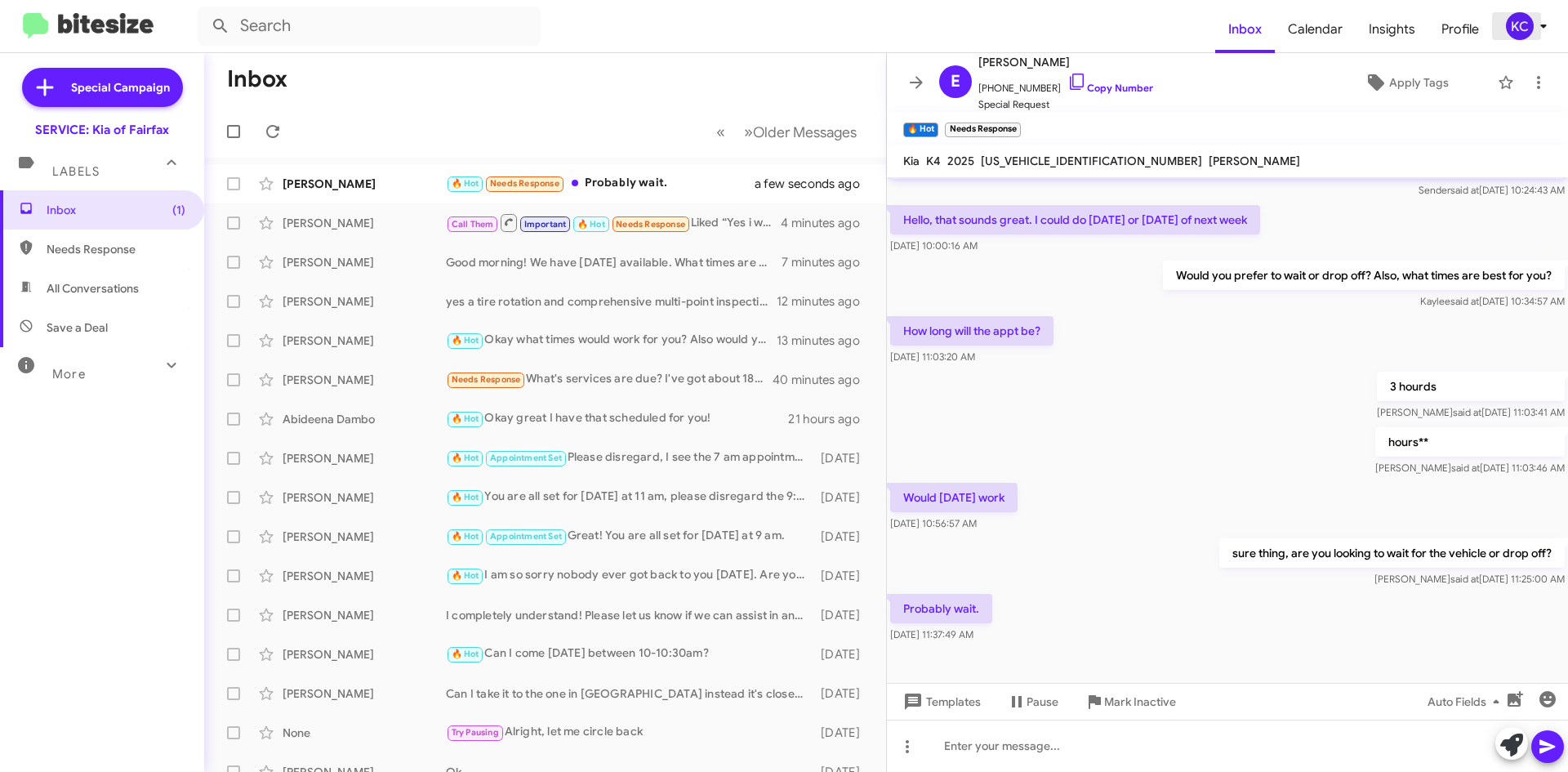
click at [1524, 29] on div "KC" at bounding box center [1519, 26] width 28 height 28
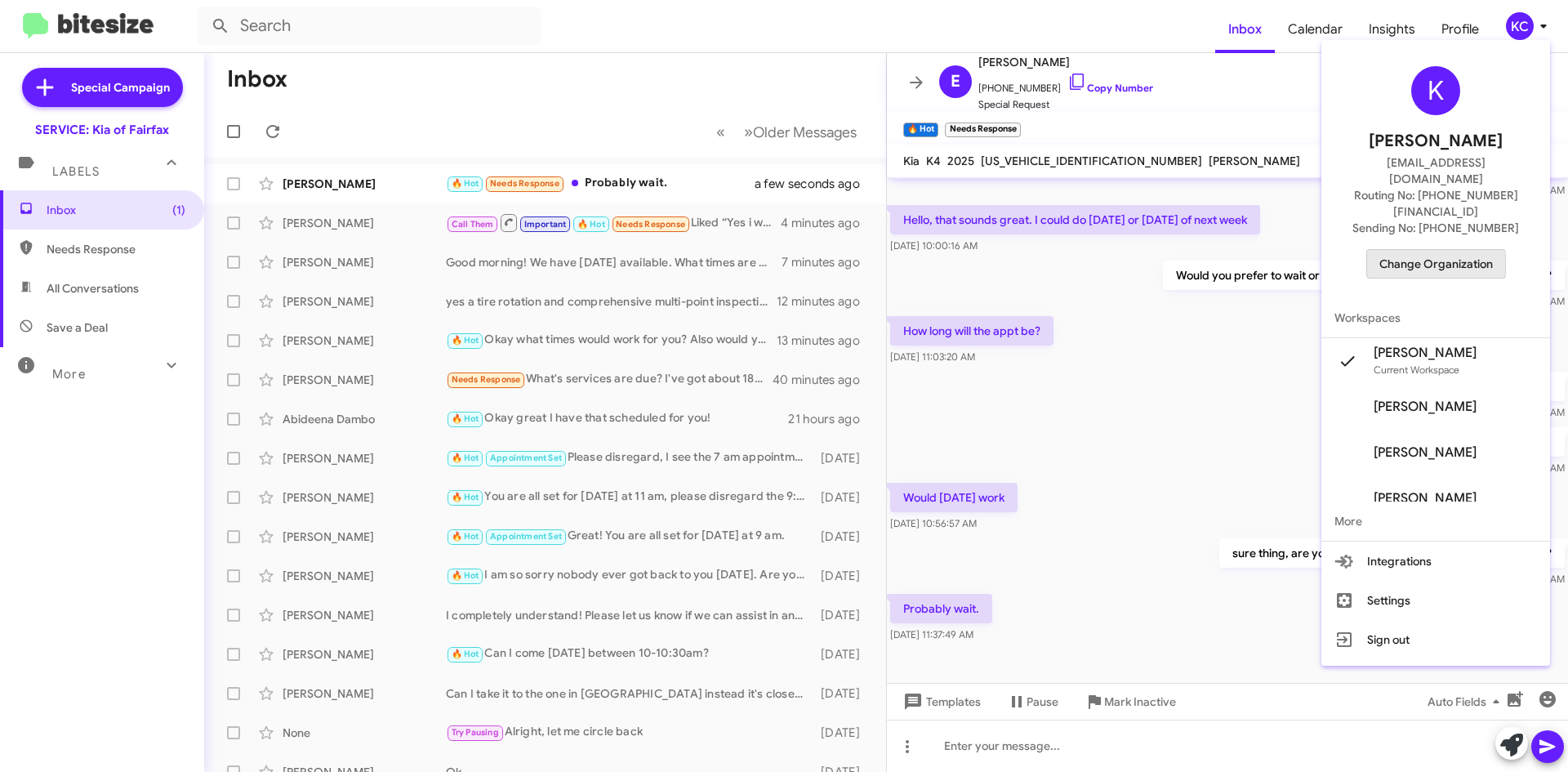
click at [1400, 250] on span "Change Organization" at bounding box center [1435, 263] width 114 height 28
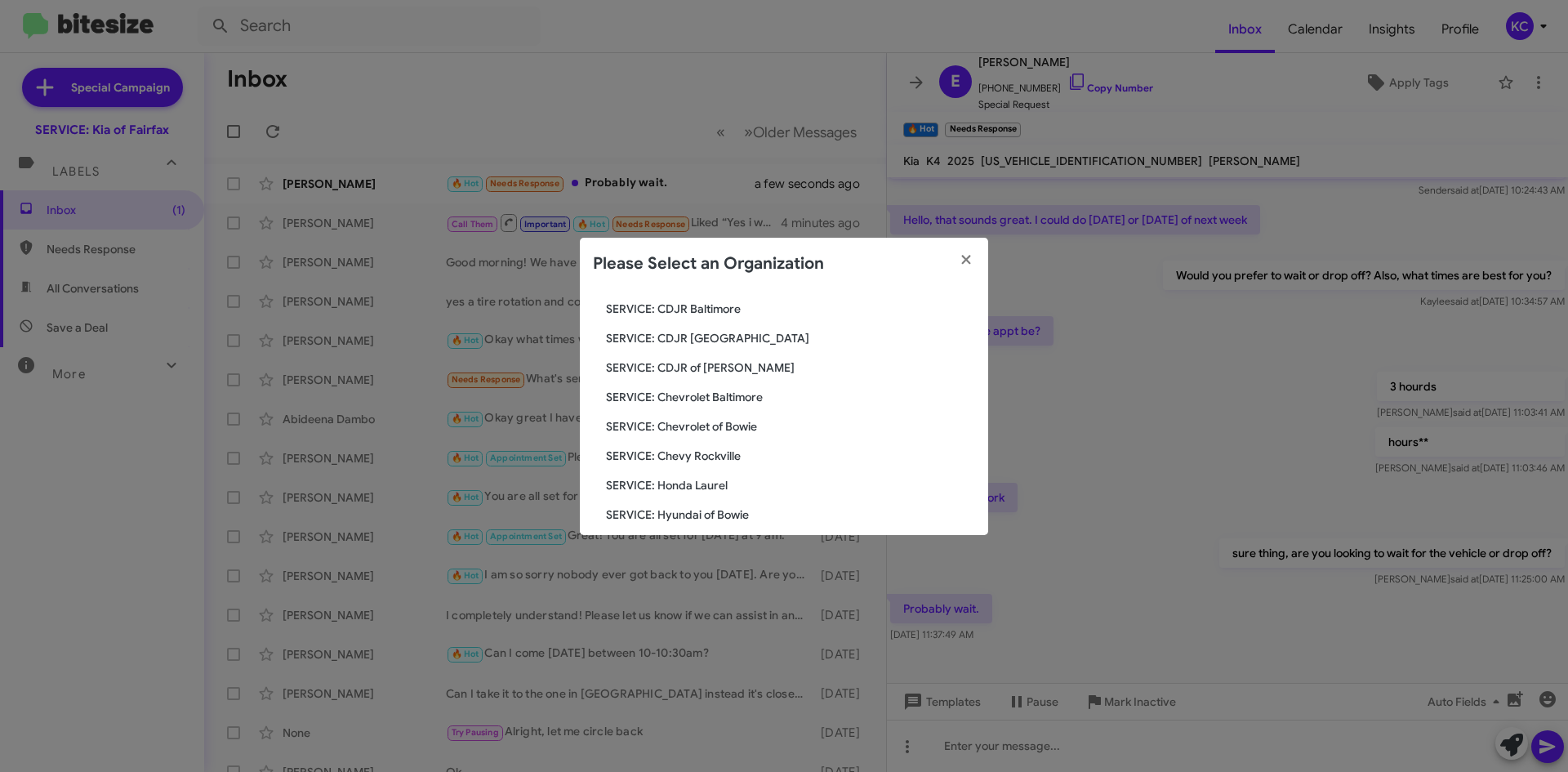
scroll to position [163, 0]
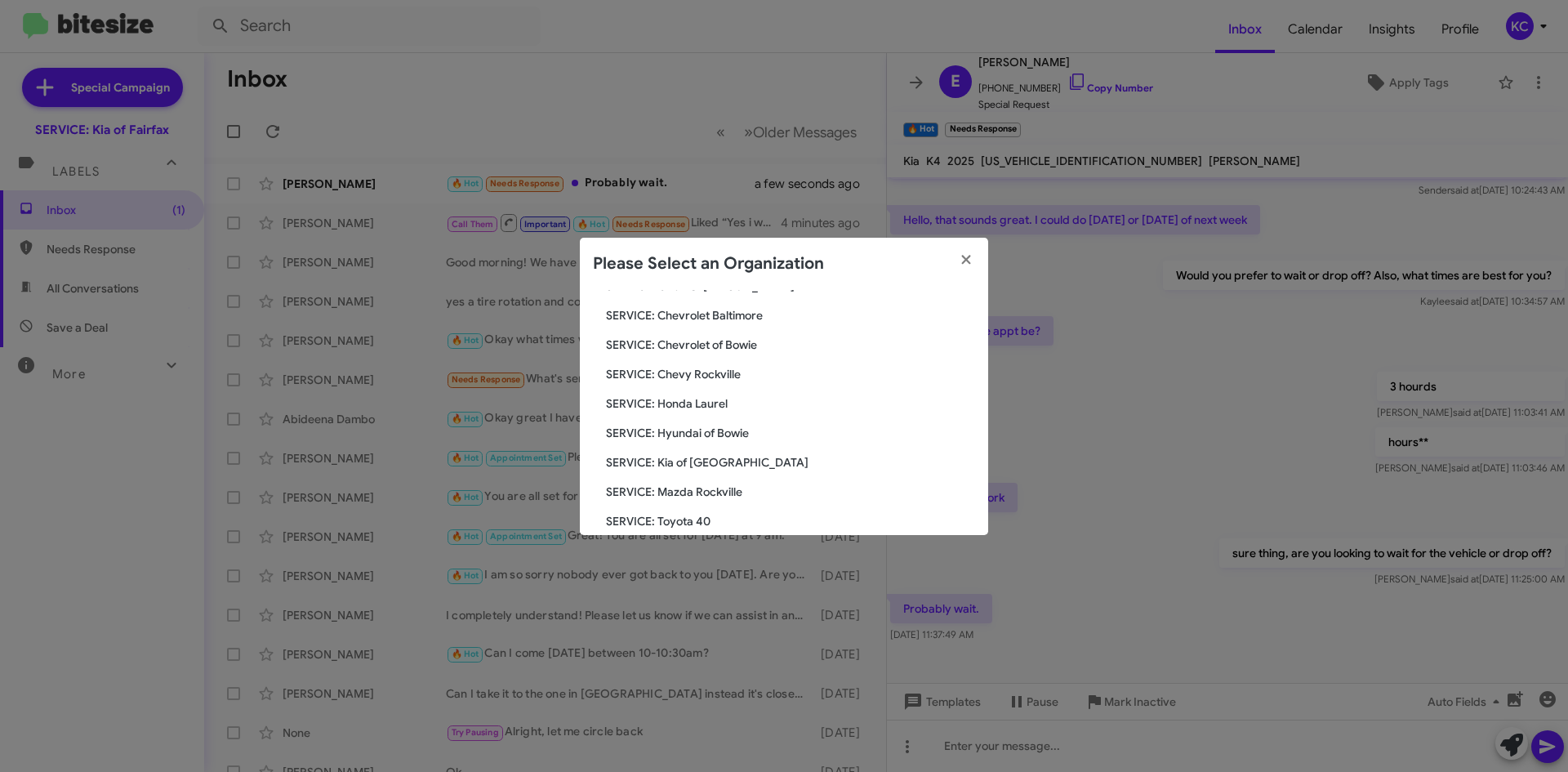
click at [727, 438] on span "SERVICE: Hyundai of Bowie" at bounding box center [790, 432] width 369 height 16
click at [722, 428] on span "SERVICE: Hyundai of Bowie" at bounding box center [790, 432] width 369 height 16
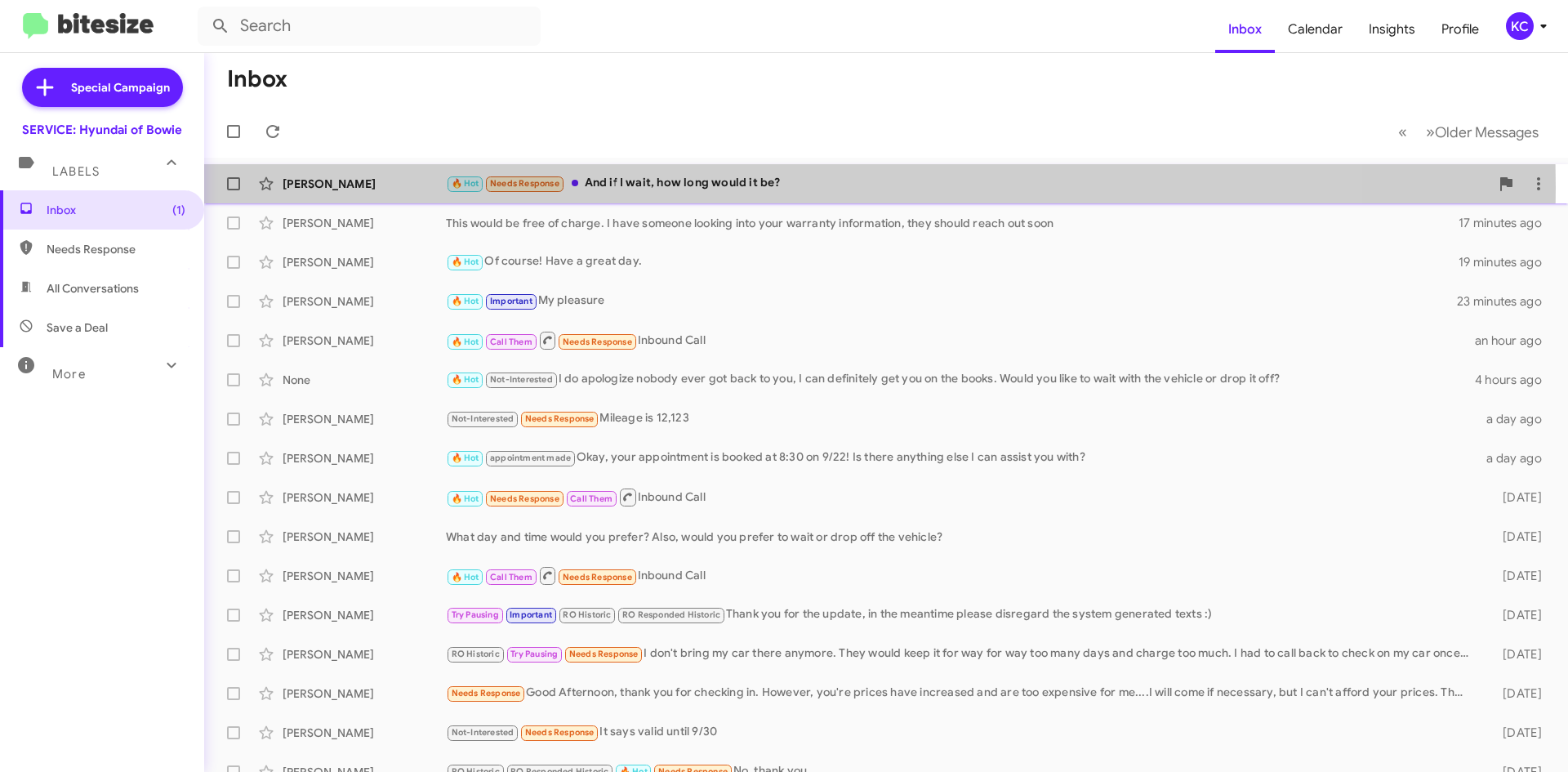
click at [629, 188] on div "🔥 Hot Needs Response And if I wait, how long would it be?" at bounding box center [968, 183] width 1044 height 19
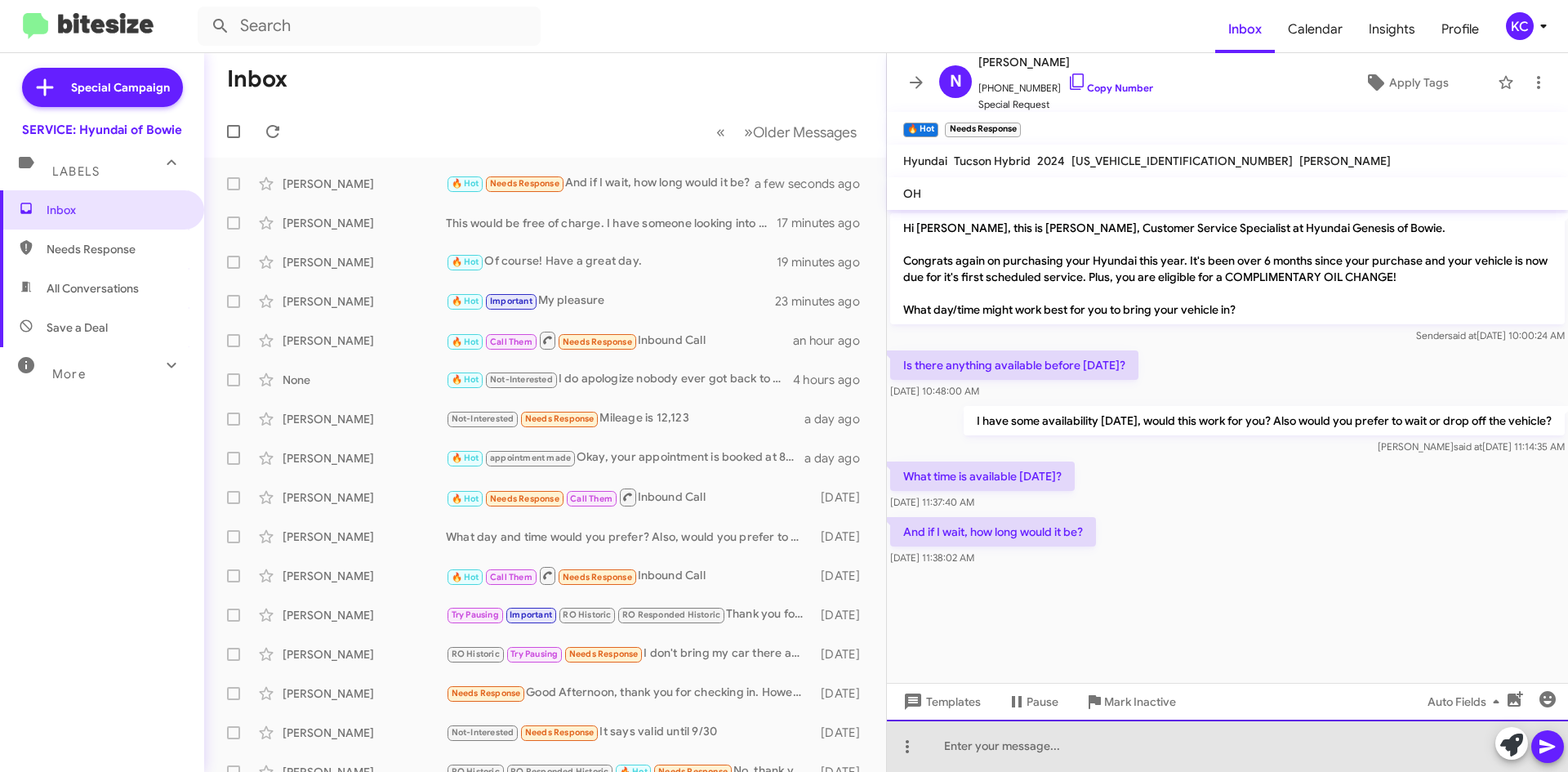
click at [1028, 743] on div at bounding box center [1227, 745] width 681 height 52
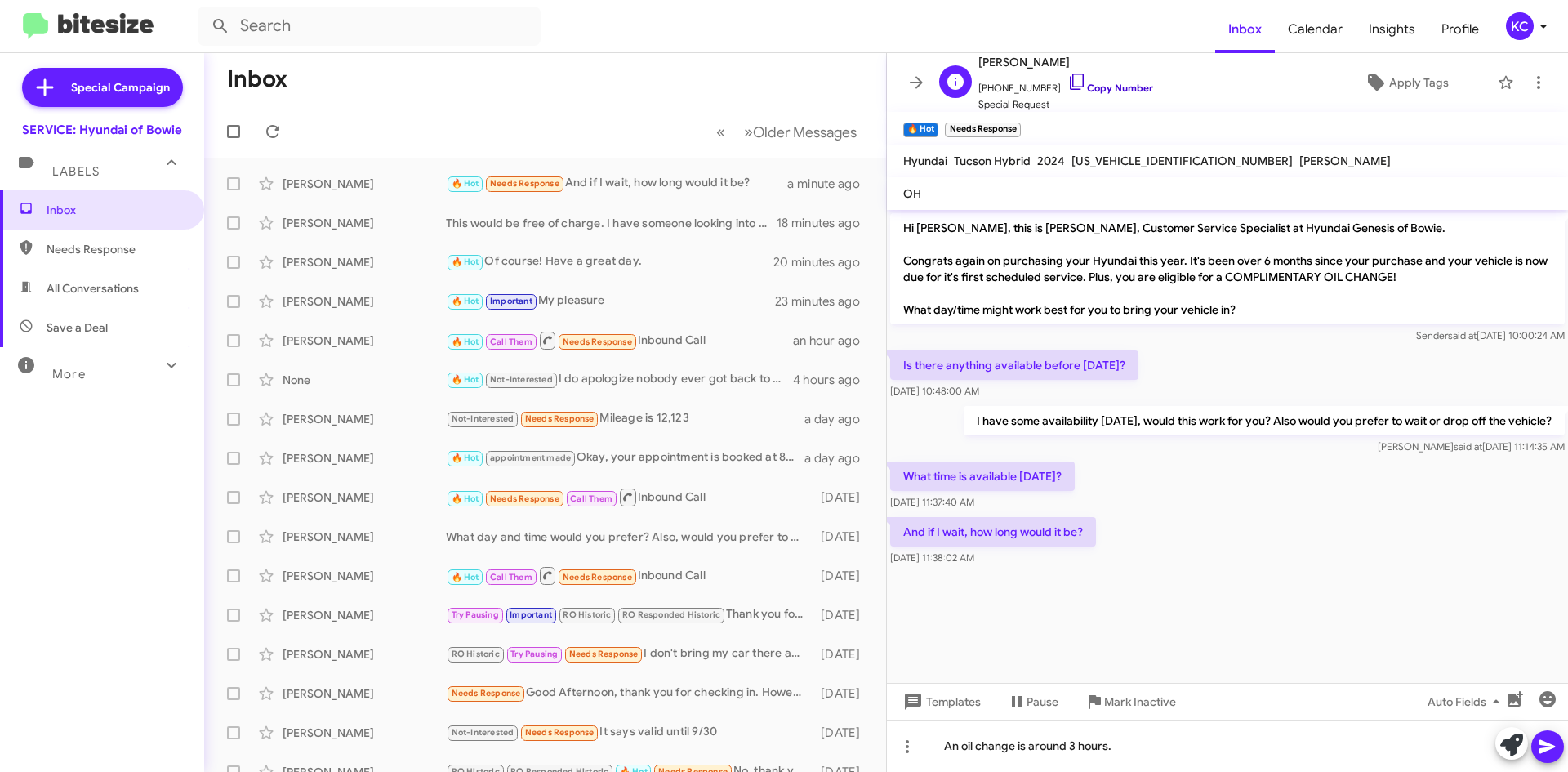
click at [1079, 87] on link "Copy Number" at bounding box center [1110, 88] width 86 height 12
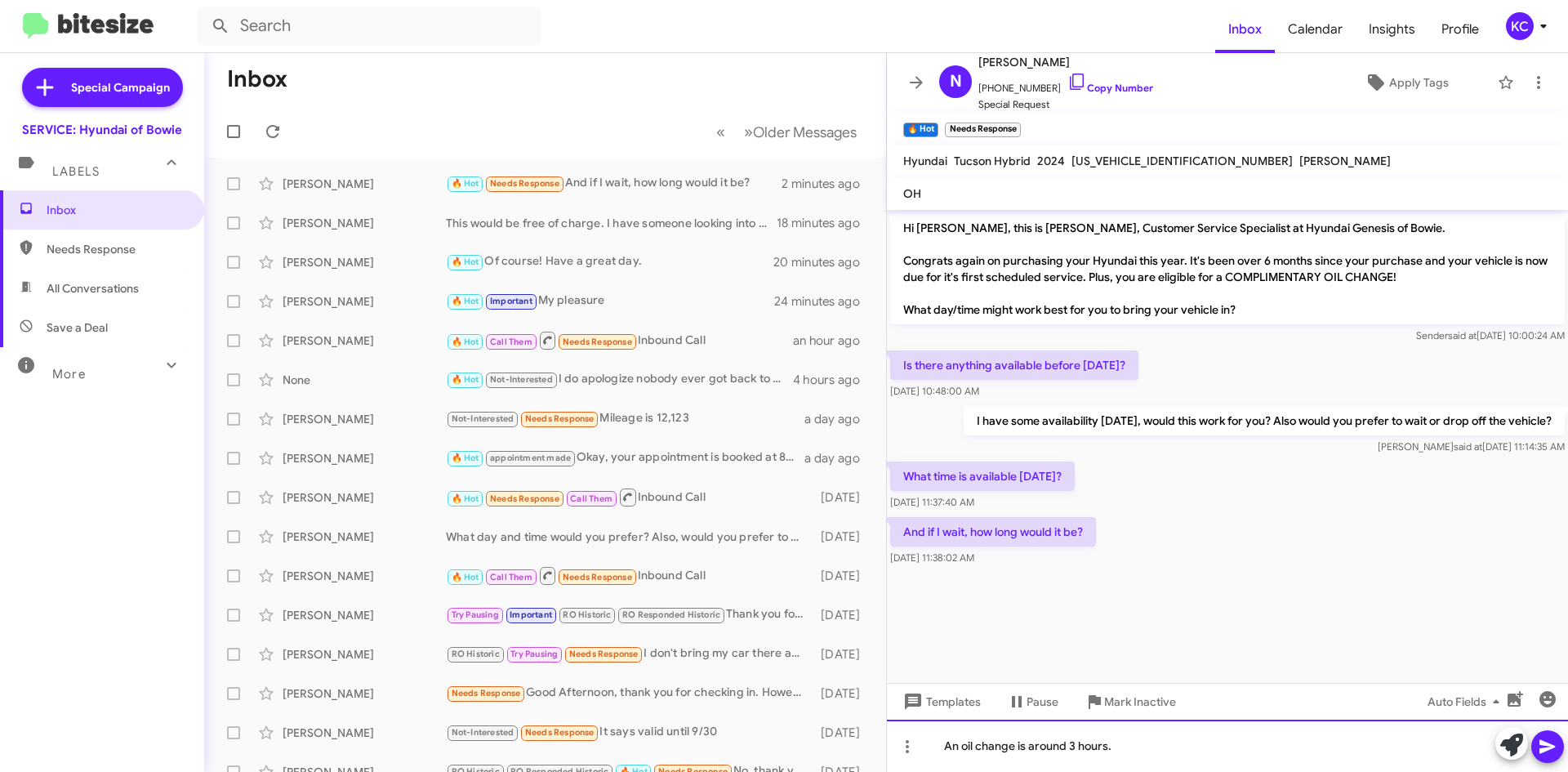
click at [1157, 744] on div "An oil change is around 3 hours." at bounding box center [1227, 745] width 681 height 52
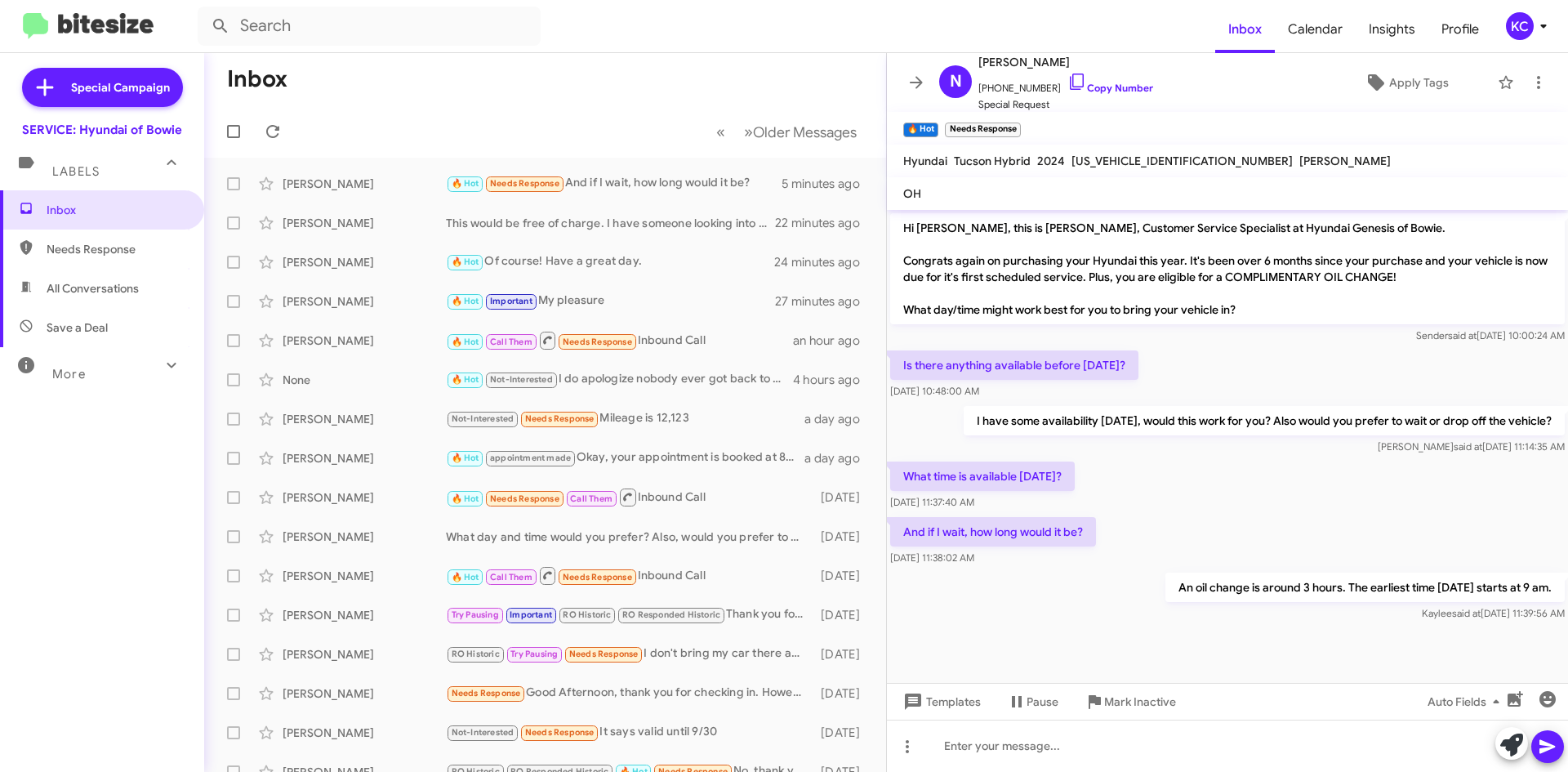
click at [505, 112] on mat-toolbar-row "« Previous » Next Older Messages" at bounding box center [545, 131] width 681 height 52
click at [269, 128] on icon at bounding box center [273, 132] width 13 height 13
click at [694, 182] on div "🔥 Hot Needs Response Is there a time available in the early afternoon?" at bounding box center [626, 183] width 362 height 19
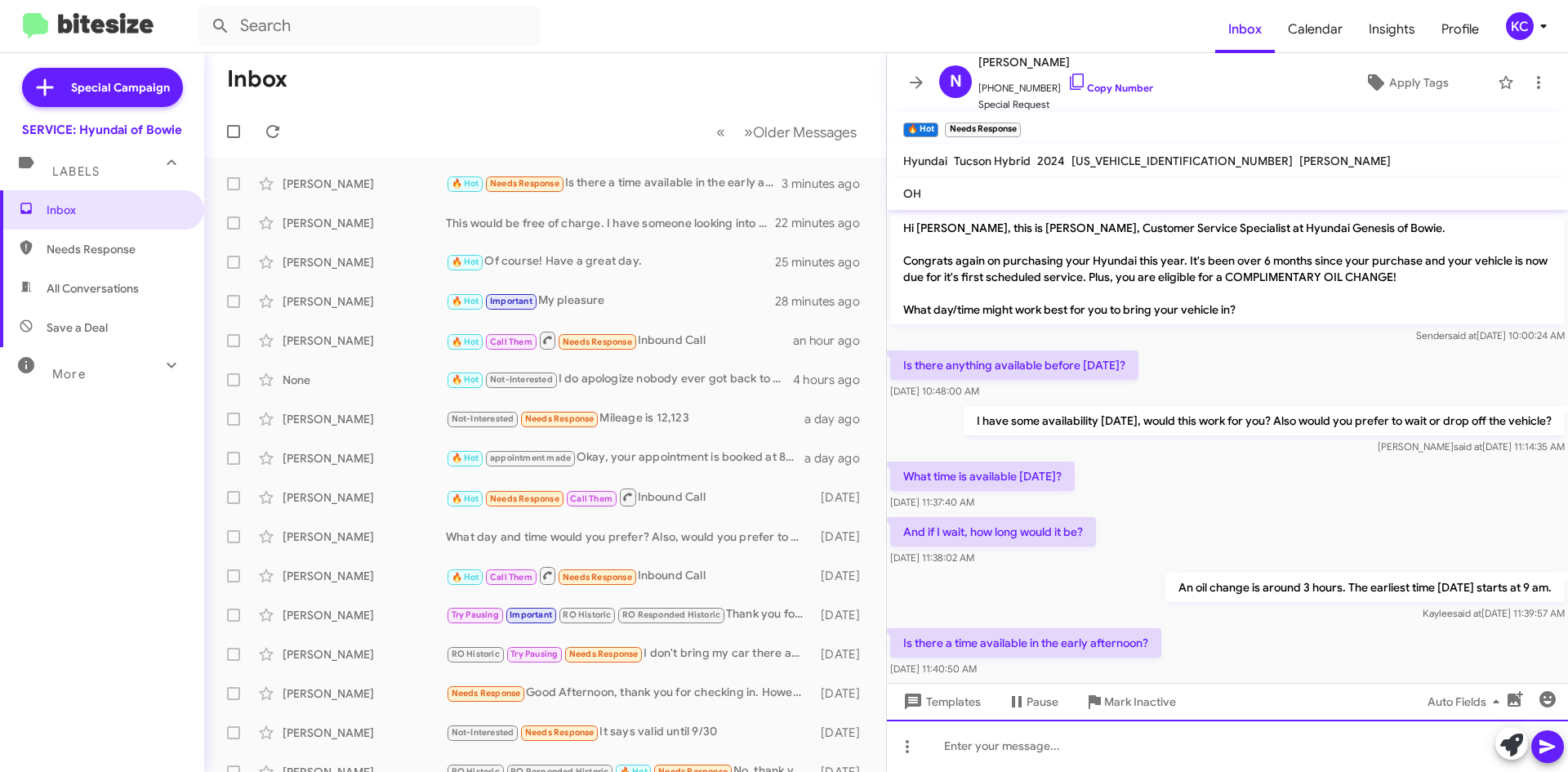
click at [1009, 750] on div at bounding box center [1227, 745] width 681 height 52
click at [1088, 752] on div "Our technians" at bounding box center [1227, 745] width 681 height 52
click at [976, 745] on div "Our technicians" at bounding box center [1227, 745] width 681 height 52
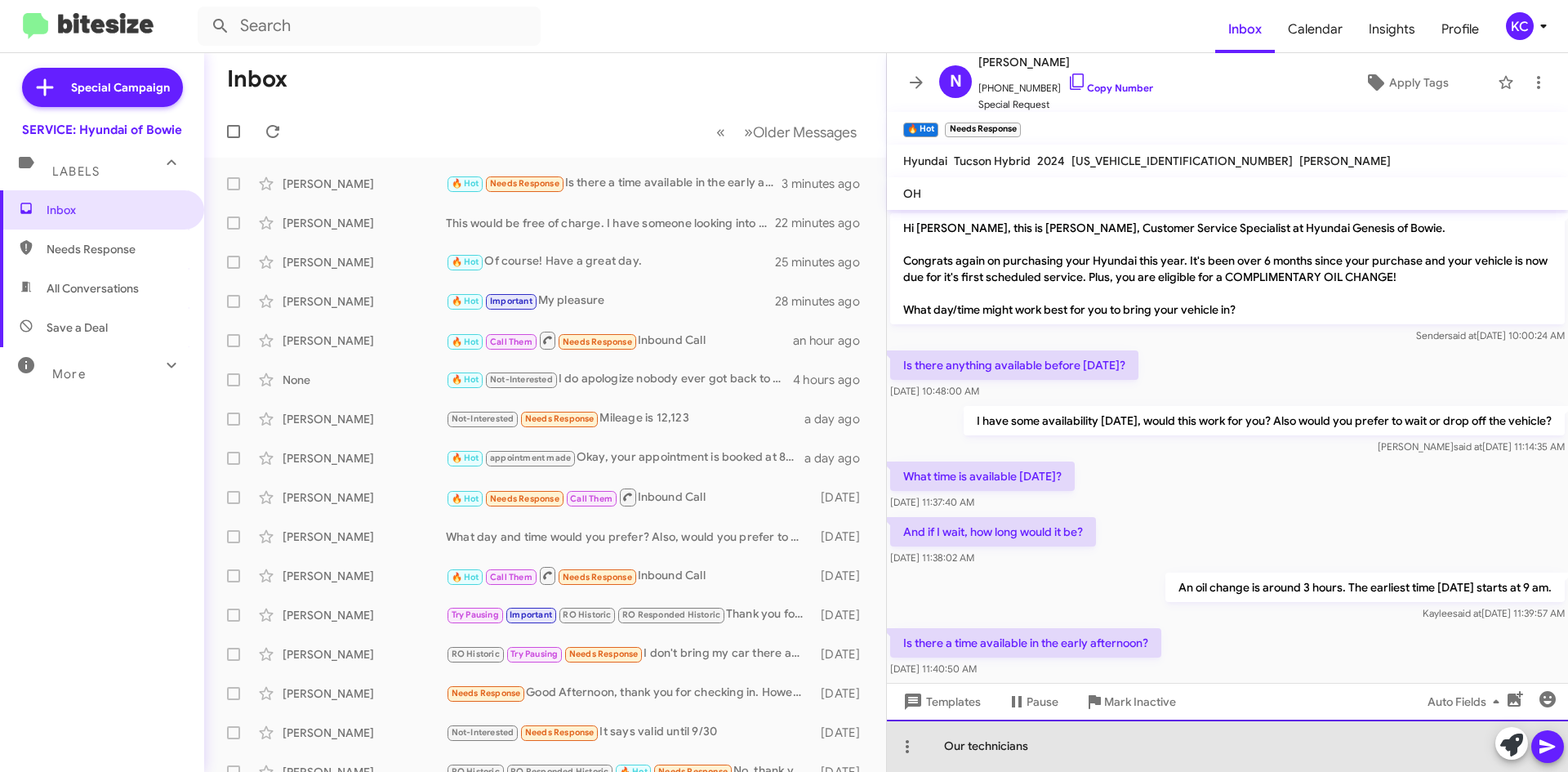
click at [976, 745] on div "Our technicians" at bounding box center [1227, 745] width 681 height 52
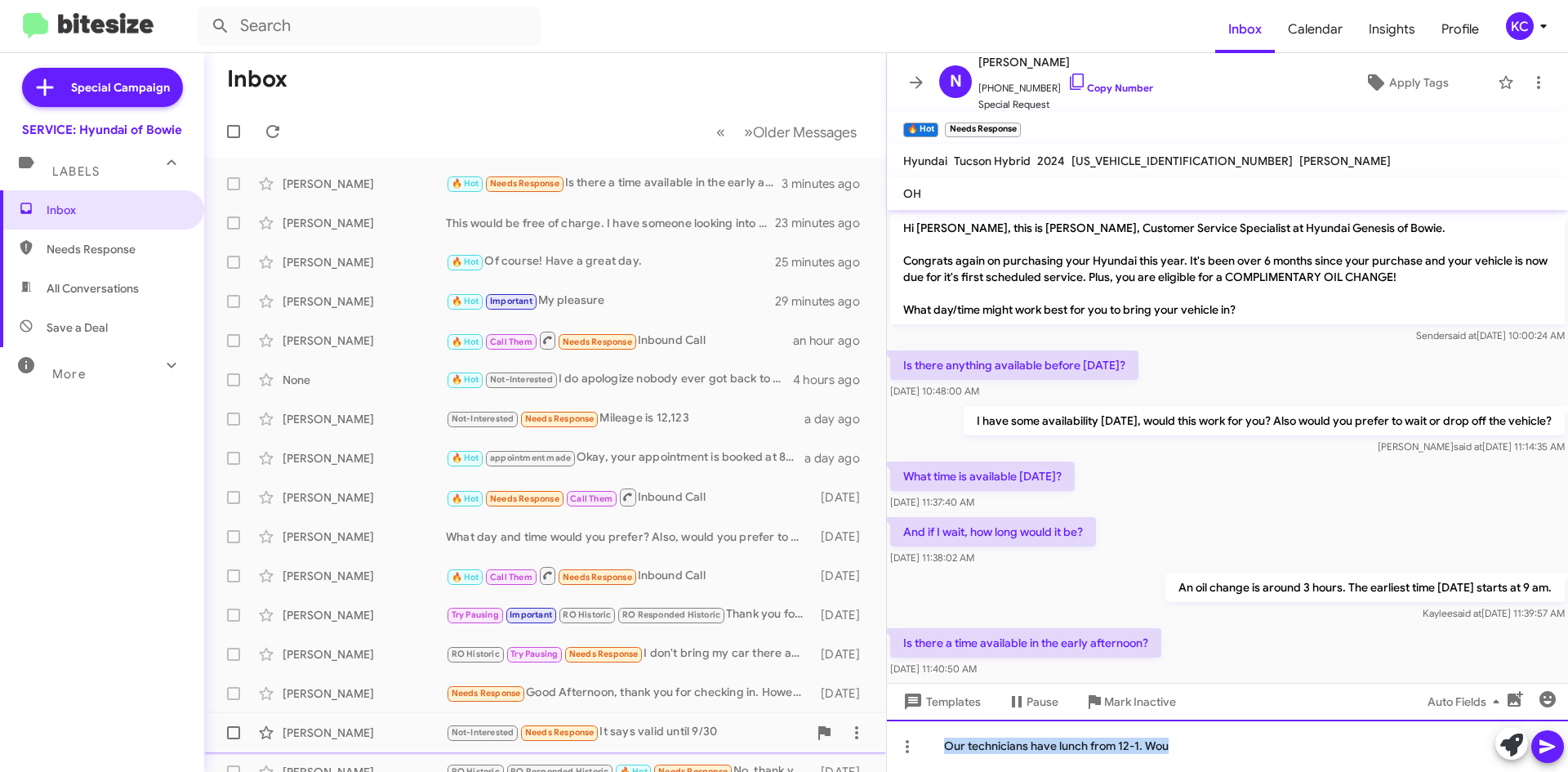
drag, startPoint x: 1198, startPoint y: 744, endPoint x: 872, endPoint y: 748, distance: 326.0
click at [872, 748] on div "Inbox « Previous » Next Older Messages Nathan Haas 🔥 Hot Needs Response Is ther…" at bounding box center [886, 412] width 1364 height 719
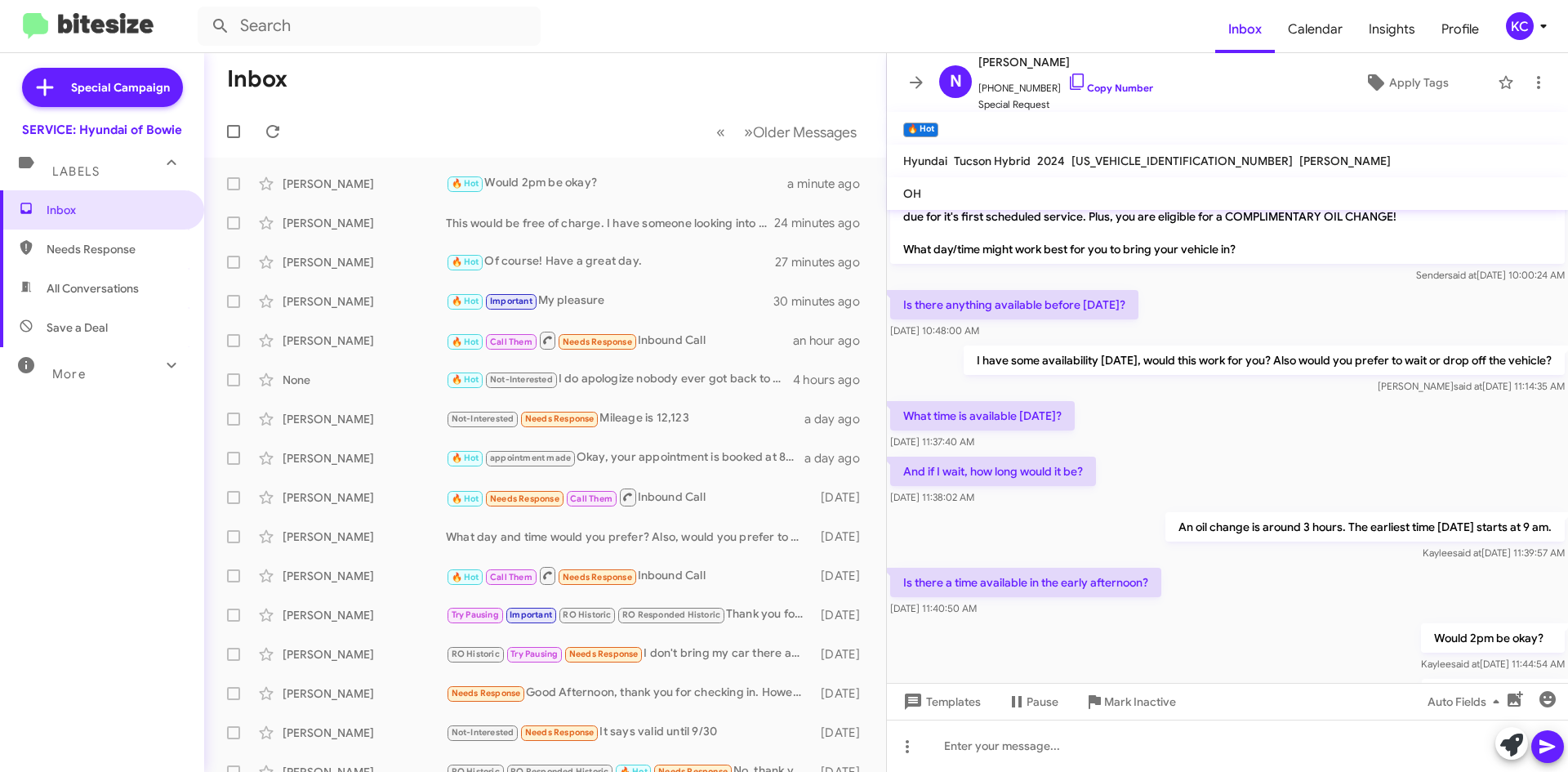
scroll to position [145, 0]
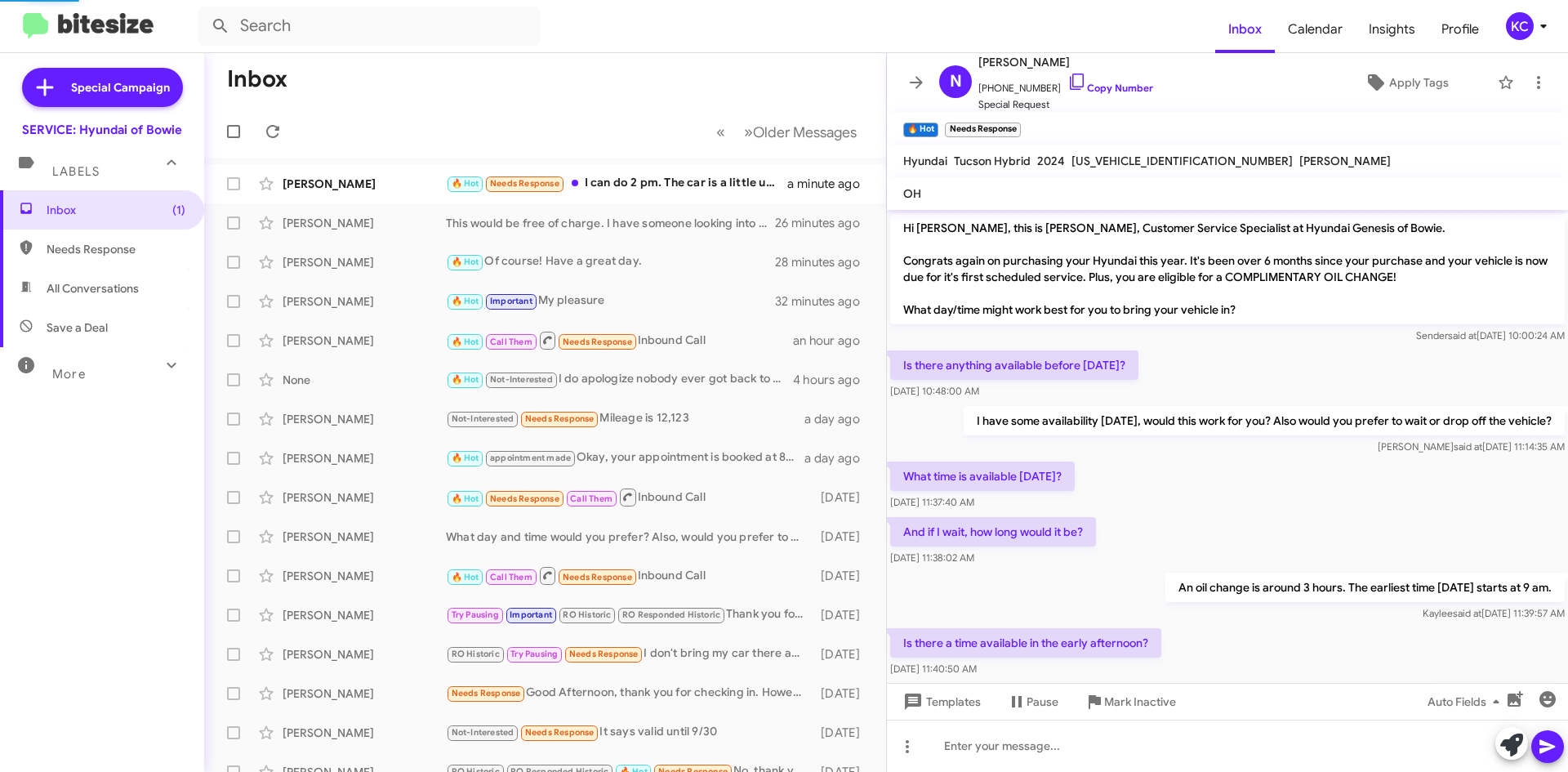
scroll to position [173, 0]
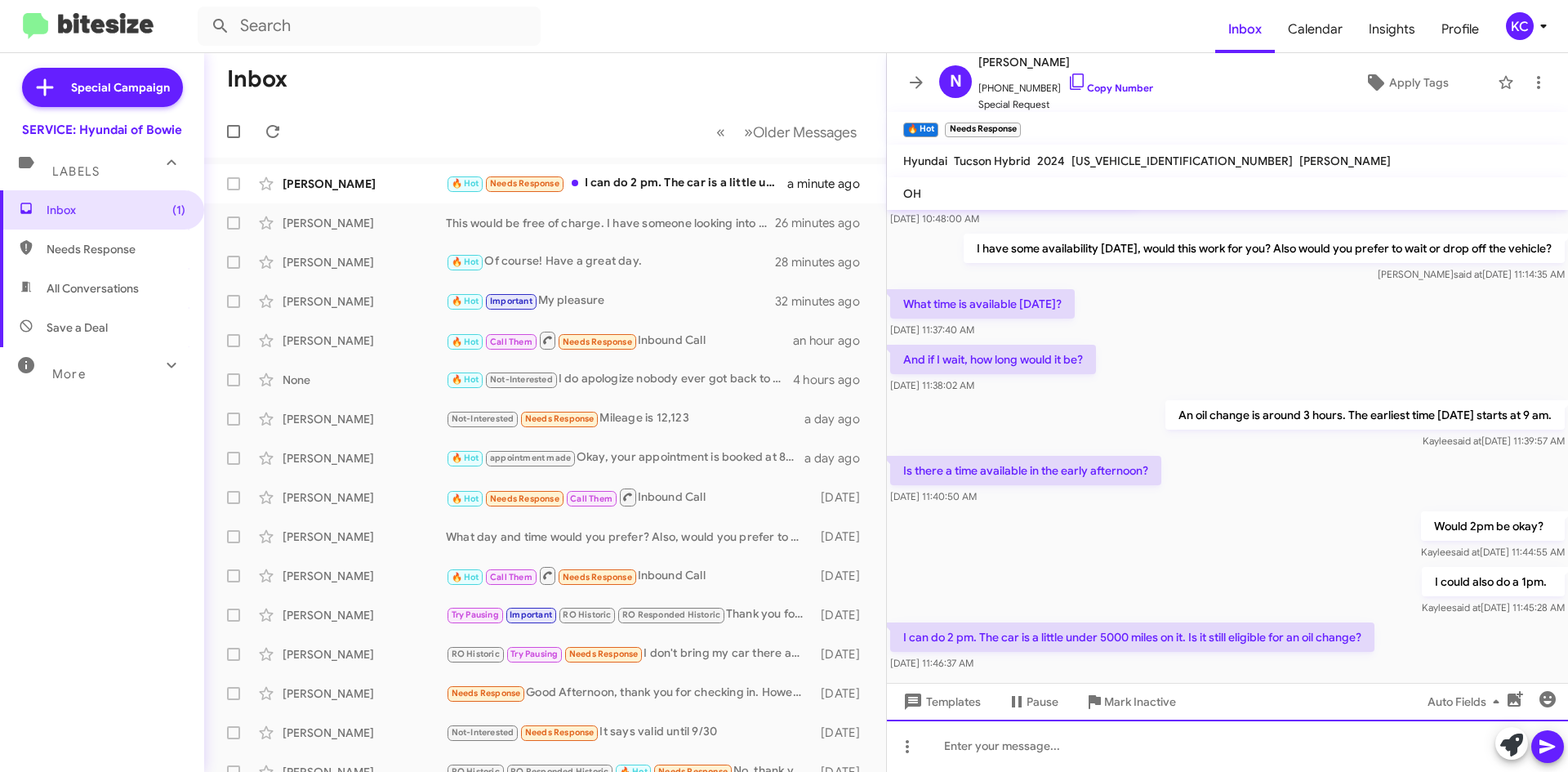
click at [1191, 750] on div at bounding box center [1227, 745] width 681 height 52
click at [992, 760] on div at bounding box center [1227, 745] width 681 height 52
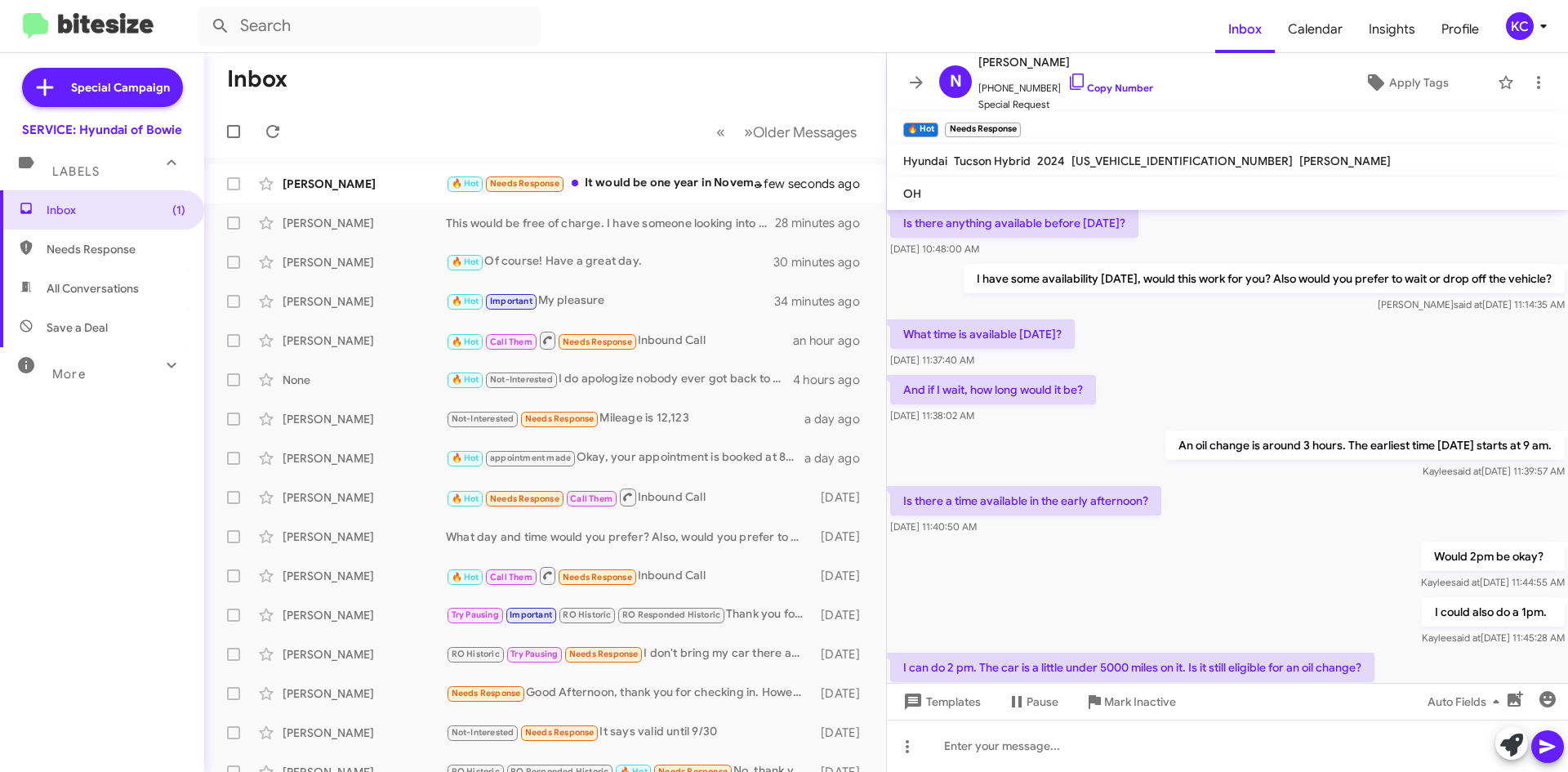
scroll to position [324, 0]
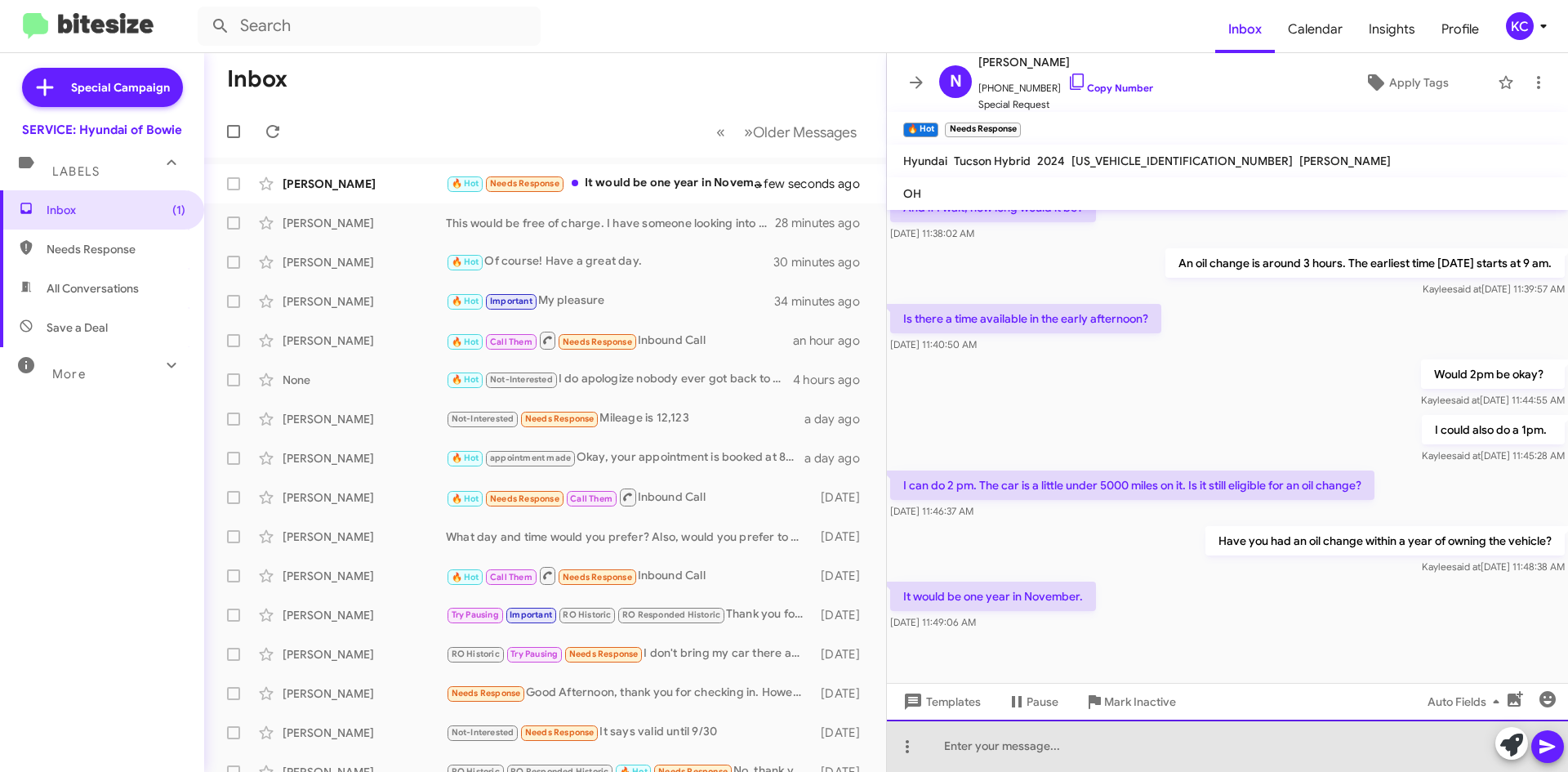
click at [1057, 748] on div at bounding box center [1227, 745] width 681 height 52
click at [1194, 739] on div "Okay. If you don't need an oil change before november" at bounding box center [1227, 745] width 681 height 52
drag, startPoint x: 1194, startPoint y: 739, endPoint x: 1205, endPoint y: 738, distance: 11.0
click at [1205, 738] on div "Okay. If you don't need an oil change before november" at bounding box center [1227, 745] width 681 height 52
click at [1202, 750] on div "Okay. If you don't need an oil change before november" at bounding box center [1227, 745] width 681 height 52
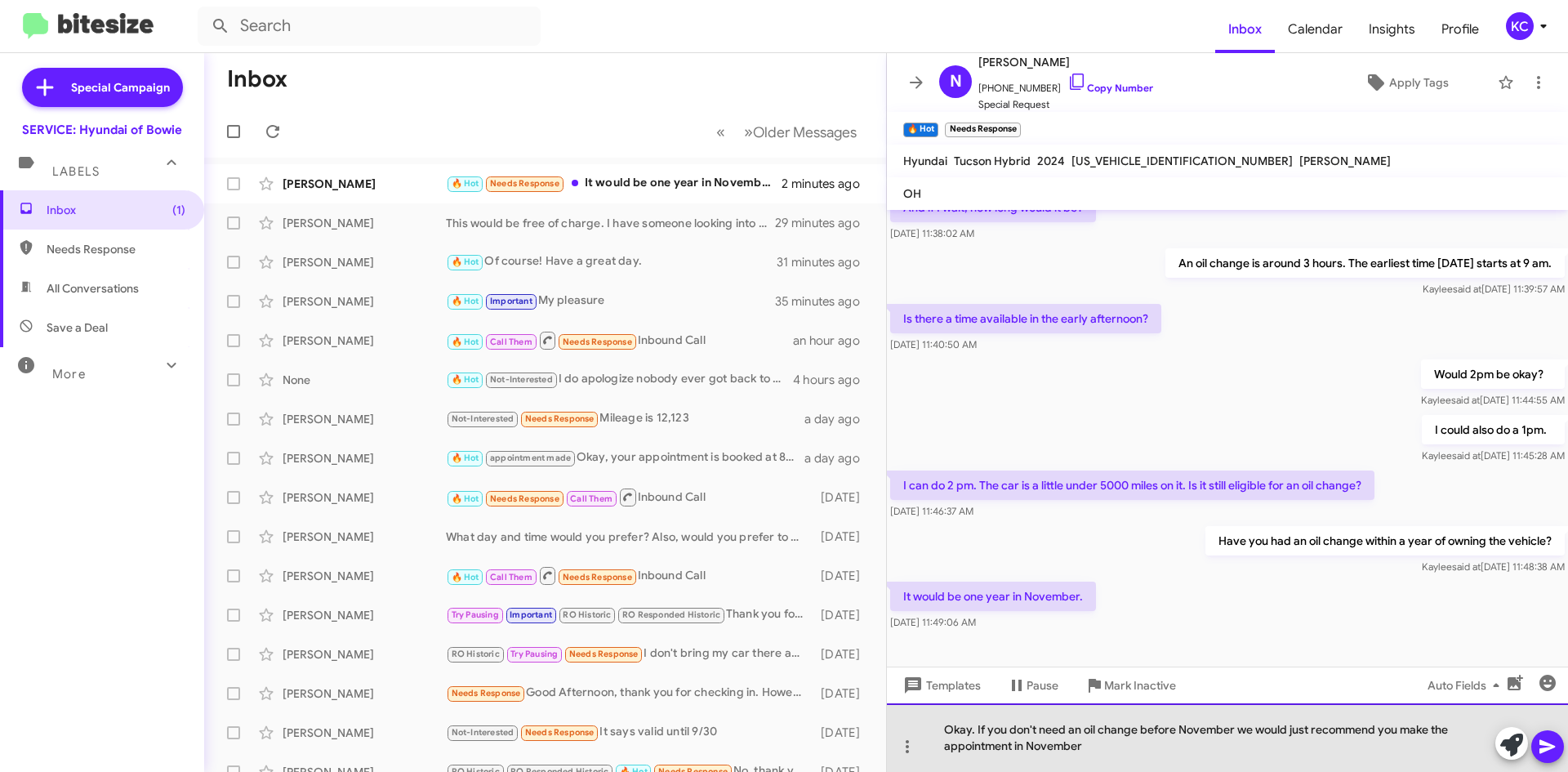
click at [1190, 754] on div "Okay. If you don't need an oil change before November we would just recommend y…" at bounding box center [1227, 738] width 681 height 69
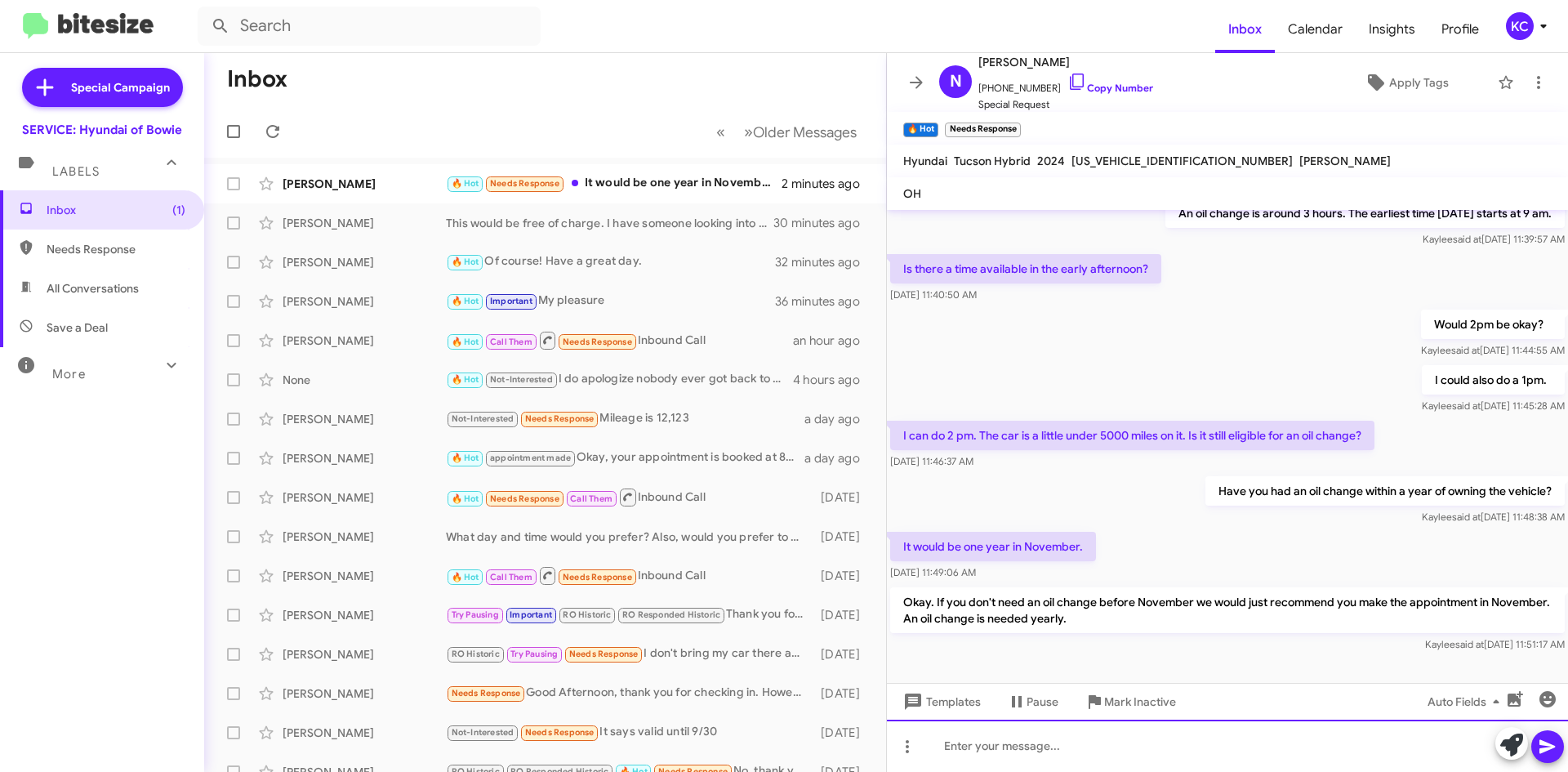
scroll to position [400, 0]
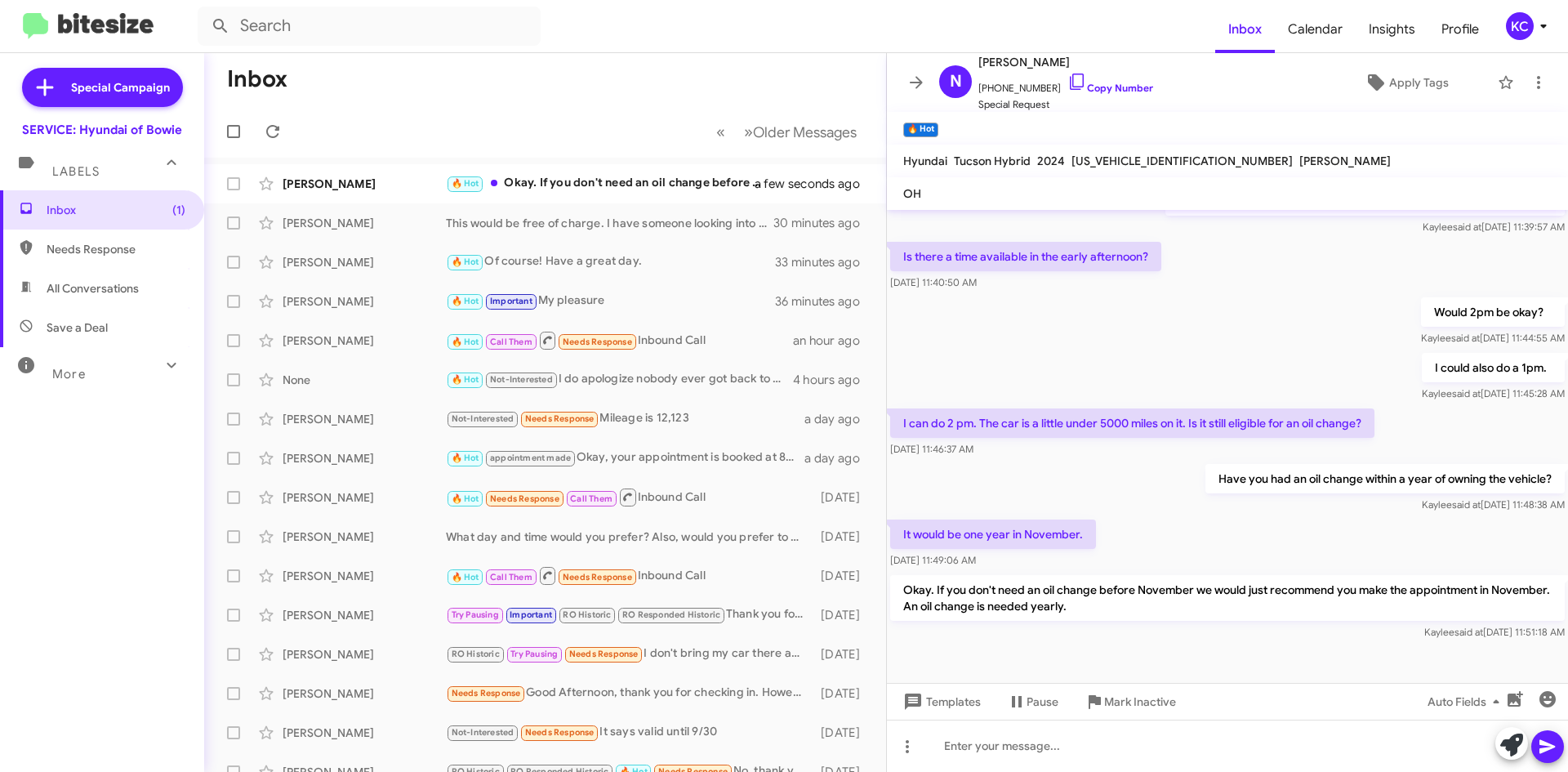
scroll to position [400, 0]
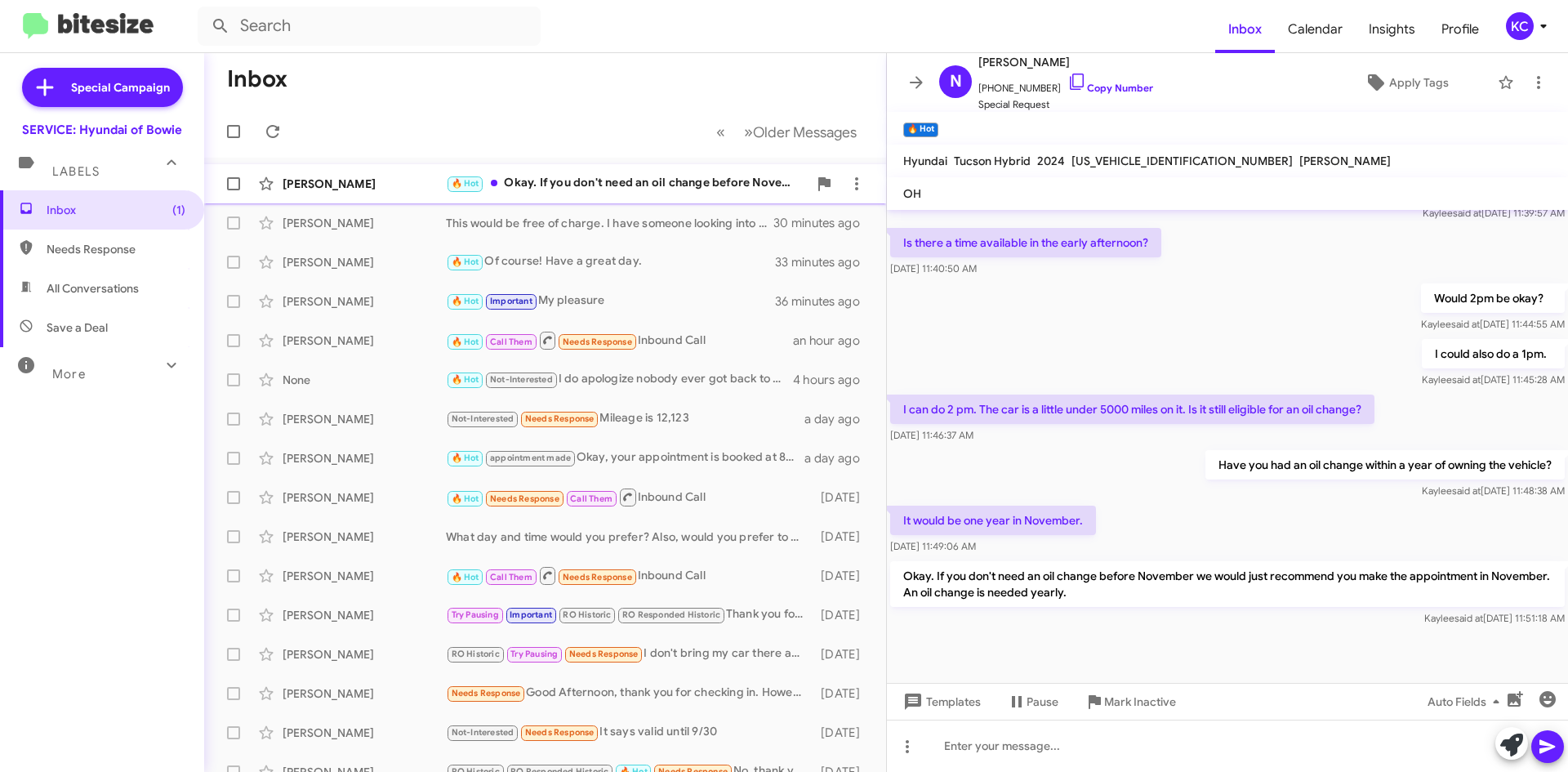
click at [573, 183] on div "🔥 Hot Okay. If you don't need an oil change before November we would just recom…" at bounding box center [626, 183] width 362 height 19
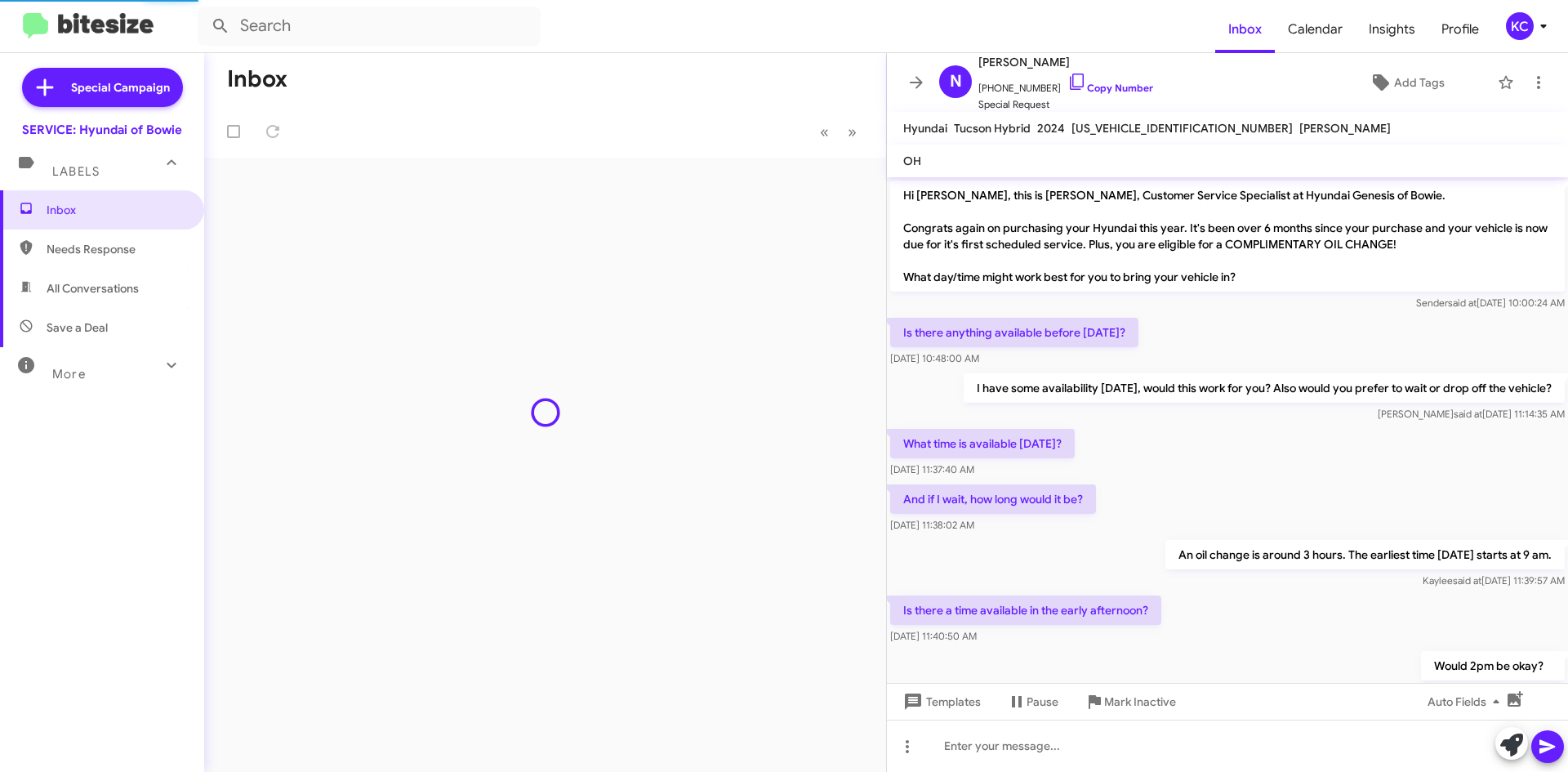
scroll to position [367, 0]
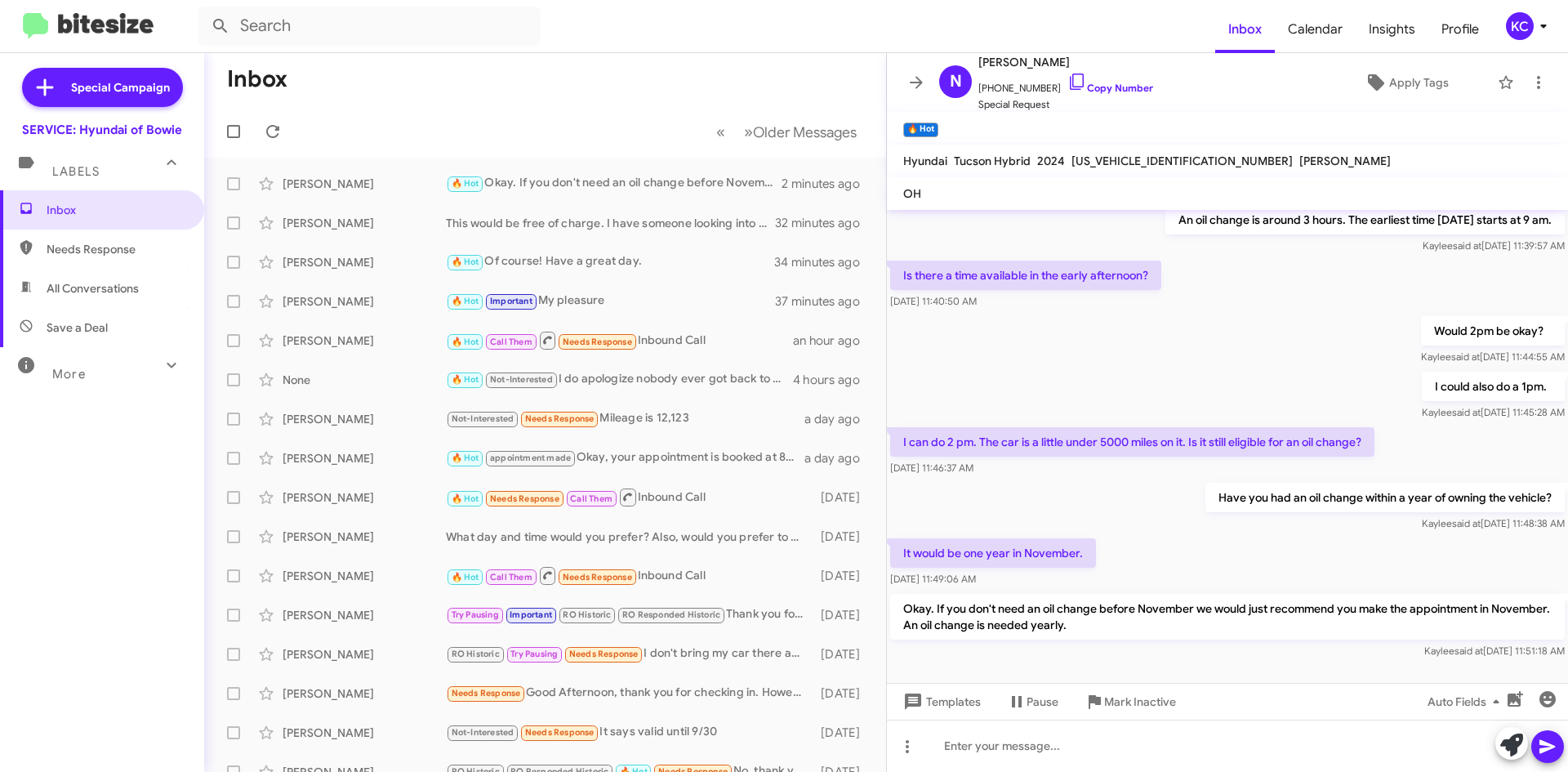
drag, startPoint x: 74, startPoint y: 503, endPoint x: 44, endPoint y: 493, distance: 31.6
click at [73, 503] on div "Inbox Needs Response All Conversations Save a Deal More Important 🔥 Hot Appoint…" at bounding box center [102, 421] width 204 height 463
click at [269, 138] on icon at bounding box center [273, 131] width 20 height 20
click at [331, 72] on mat-toolbar-row "Inbox" at bounding box center [545, 79] width 681 height 52
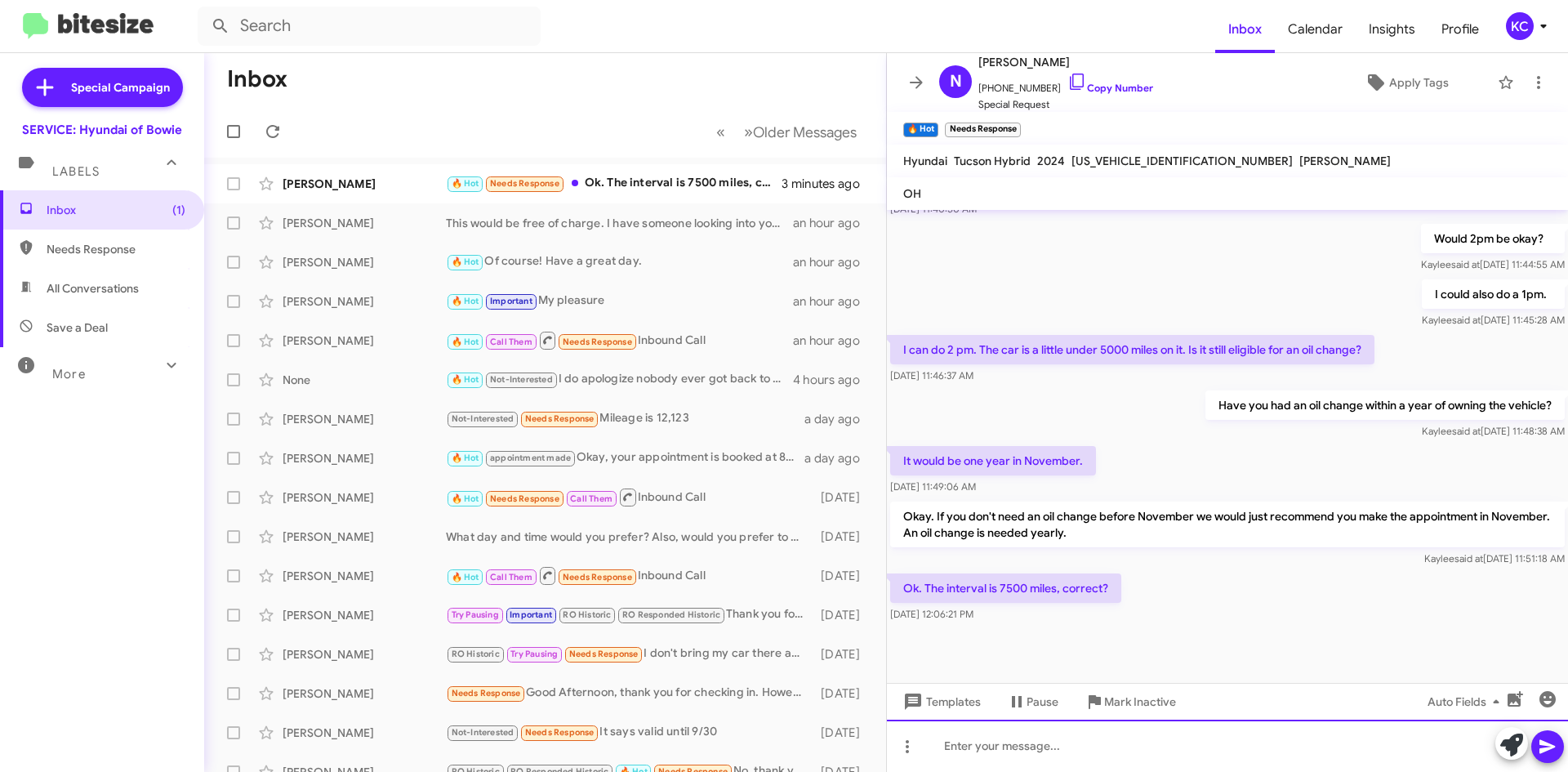
click at [1000, 762] on div at bounding box center [1227, 745] width 681 height 52
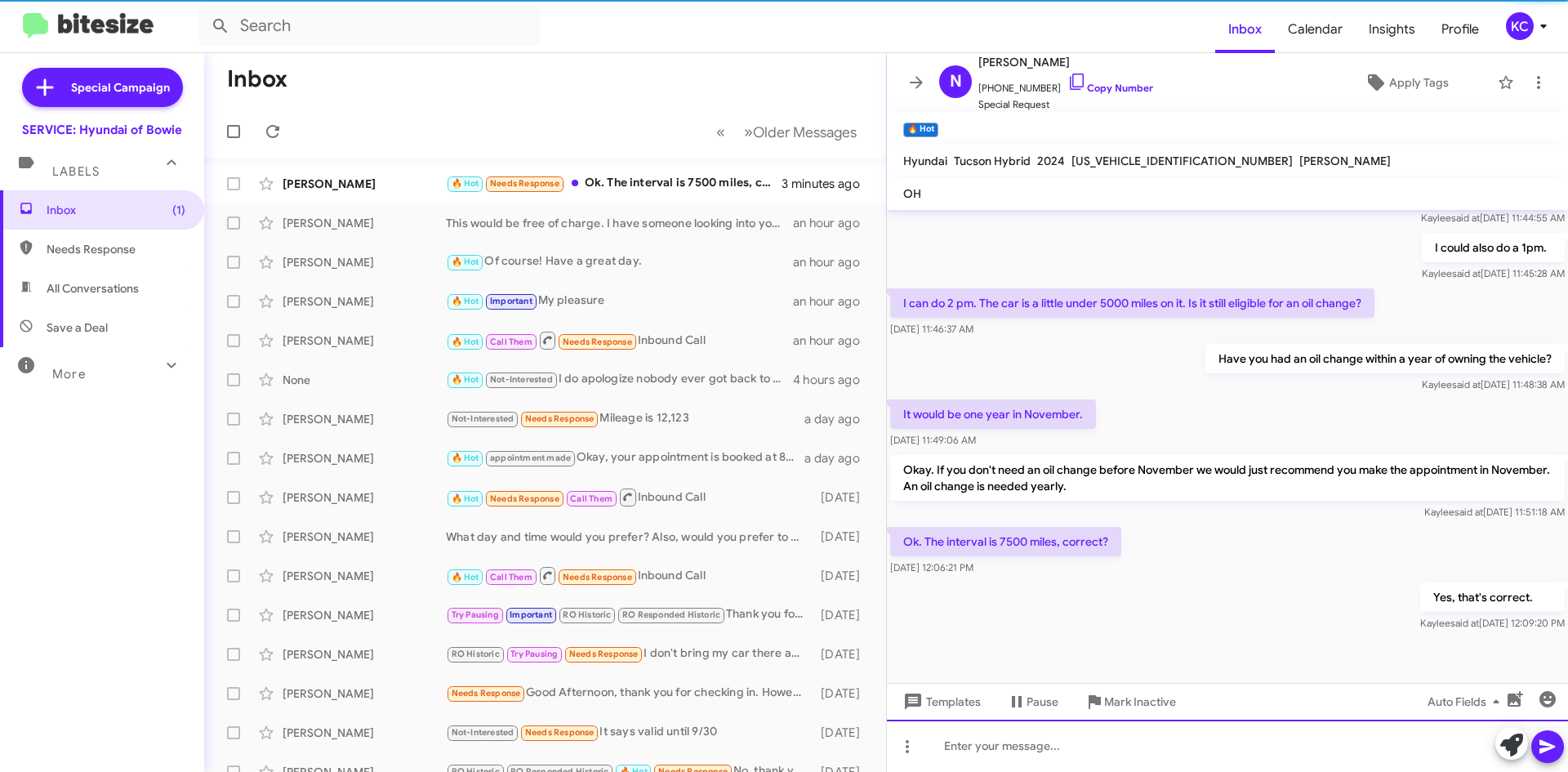
scroll to position [519, 0]
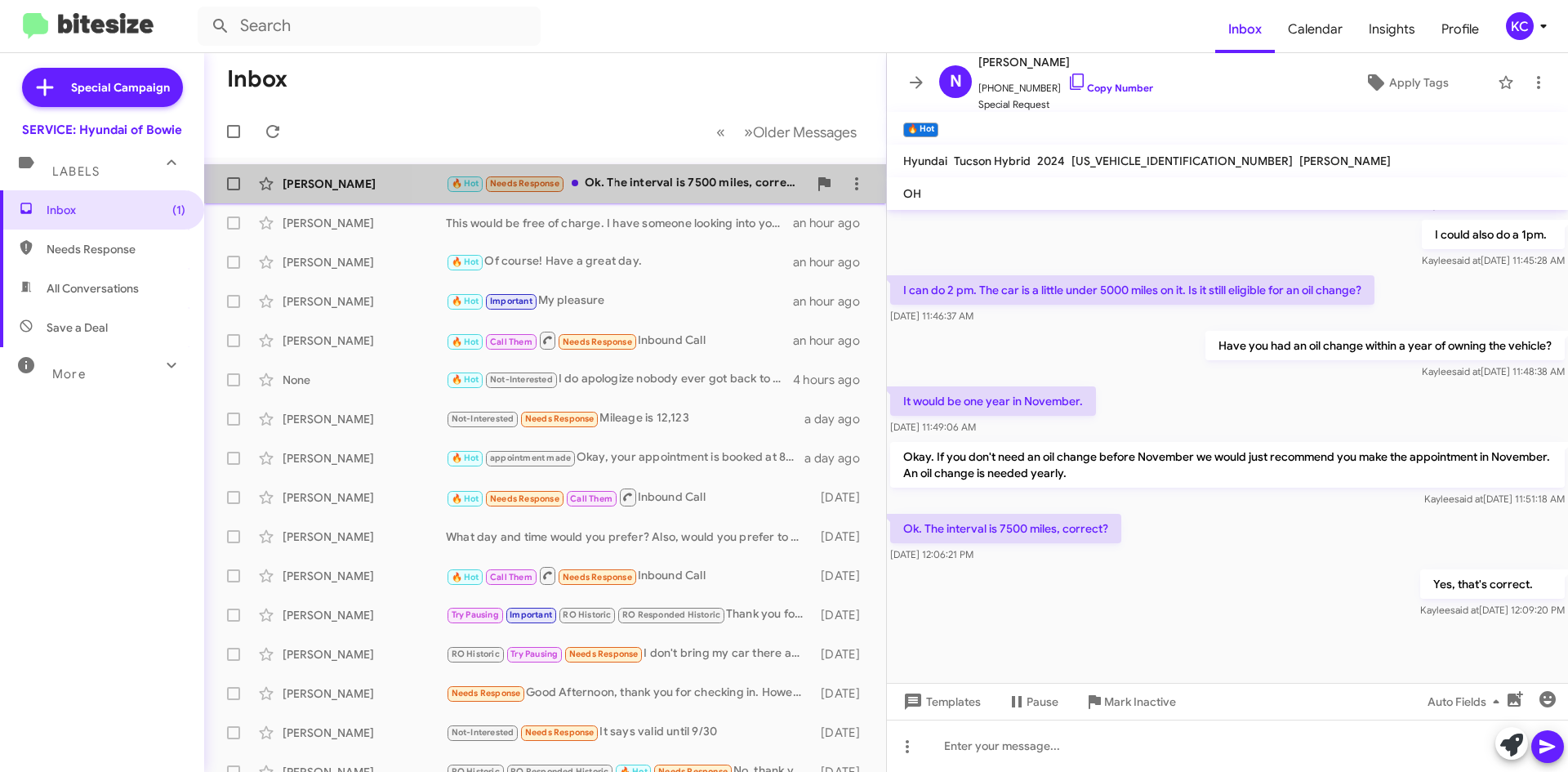
click at [724, 190] on div "🔥 Hot Needs Response Ok. The interval is 7500 miles, correct?" at bounding box center [626, 183] width 362 height 19
